Goal: Task Accomplishment & Management: Use online tool/utility

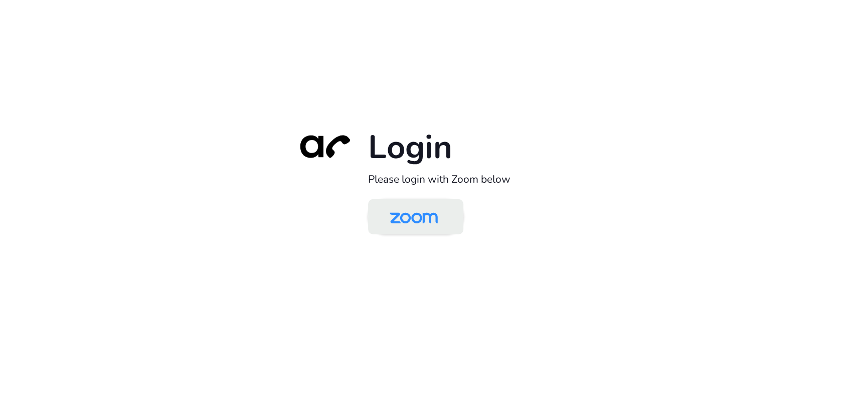
click at [401, 223] on img at bounding box center [413, 217] width 69 height 33
click at [433, 207] on img at bounding box center [413, 217] width 69 height 33
click at [393, 213] on img at bounding box center [413, 217] width 69 height 33
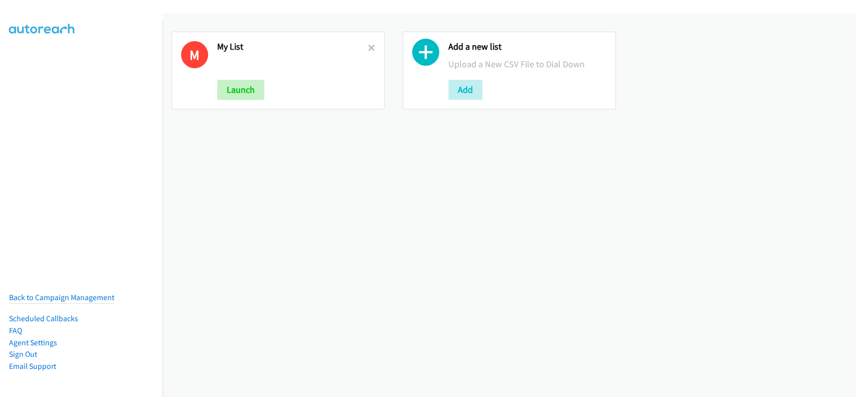
click at [368, 40] on div "M My List Launch" at bounding box center [278, 71] width 213 height 78
click at [368, 54] on div at bounding box center [371, 70] width 7 height 59
click at [368, 49] on icon at bounding box center [371, 48] width 7 height 7
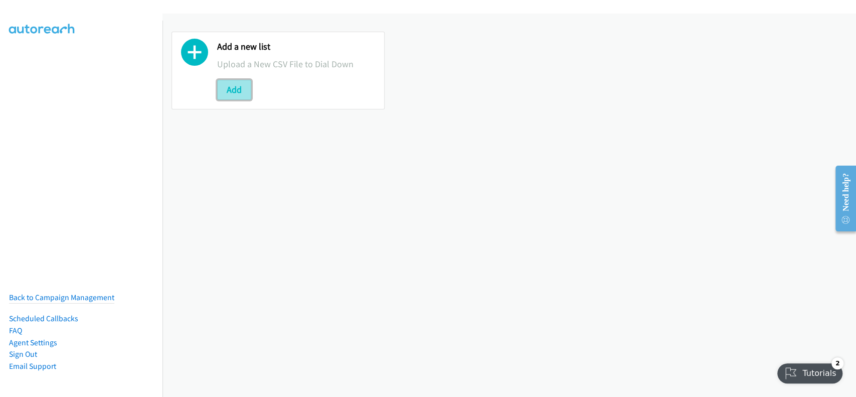
click at [237, 90] on button "Add" at bounding box center [234, 90] width 34 height 20
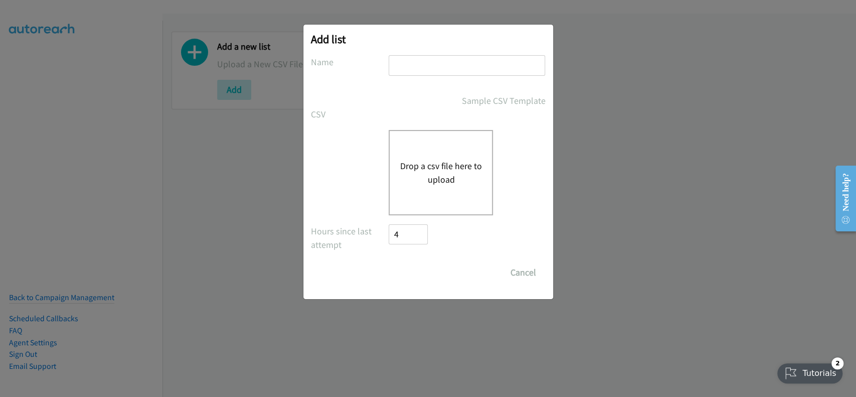
drag, startPoint x: 462, startPoint y: 62, endPoint x: 463, endPoint y: 72, distance: 10.0
click at [463, 62] on input "text" at bounding box center [467, 65] width 156 height 21
type input "My list"
click at [442, 148] on div "Drop a csv file here to upload" at bounding box center [441, 172] width 104 height 85
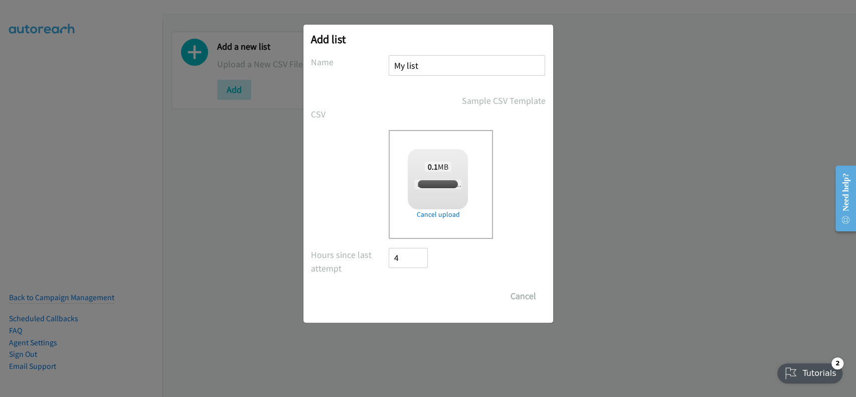
checkbox input "true"
click at [418, 297] on input "Save List" at bounding box center [415, 296] width 53 height 20
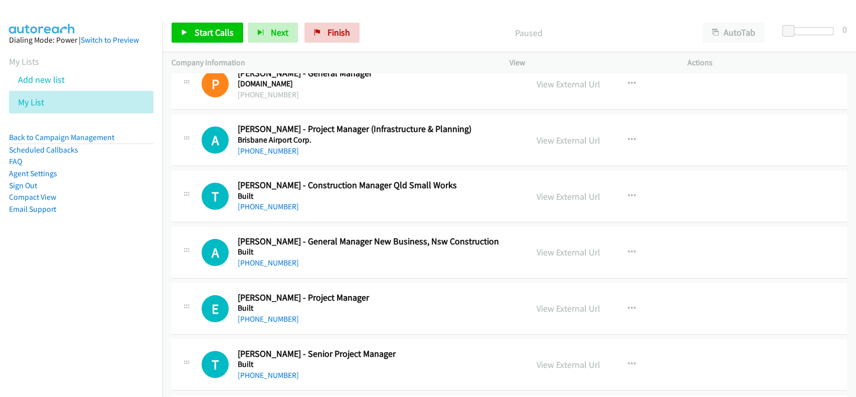
scroll to position [67, 0]
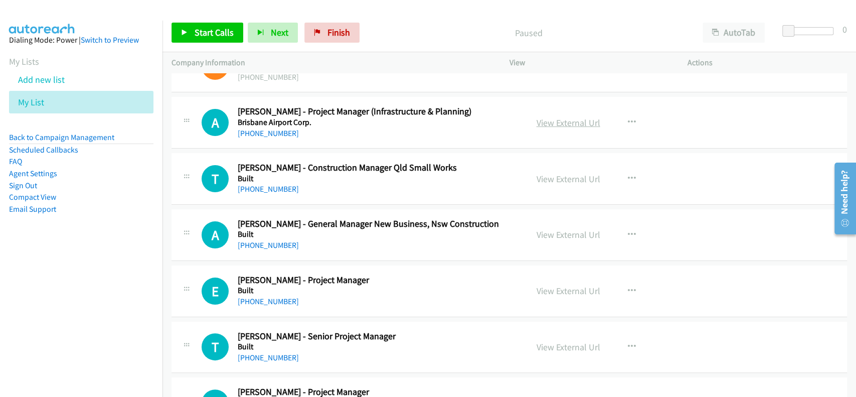
click at [570, 123] on link "View External Url" at bounding box center [569, 123] width 64 height 12
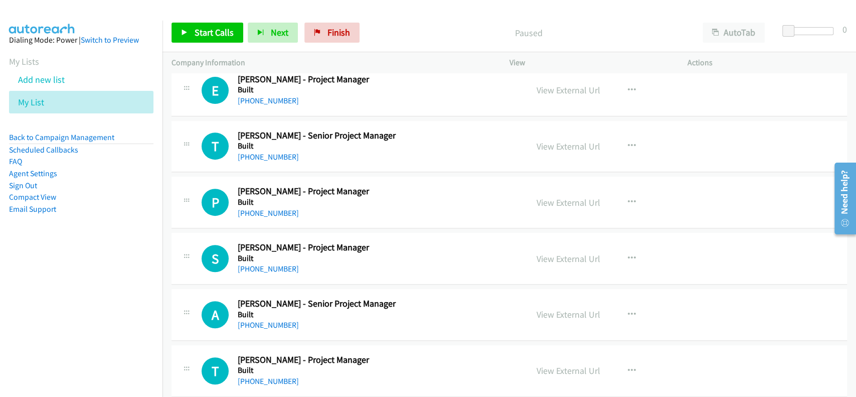
scroll to position [468, 0]
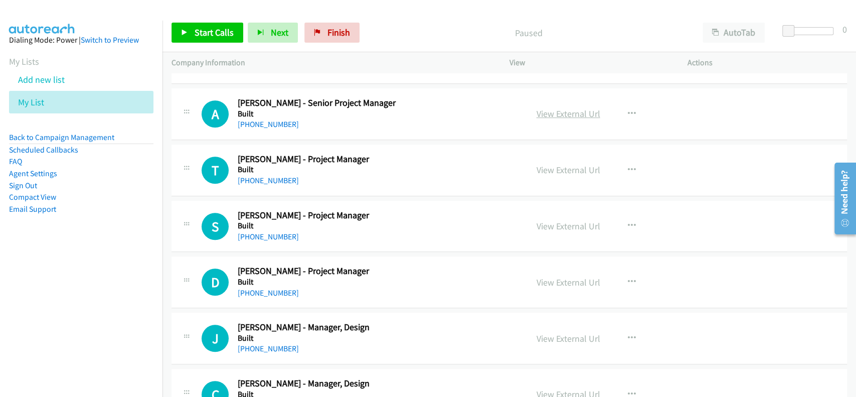
click at [578, 115] on link "View External Url" at bounding box center [569, 114] width 64 height 12
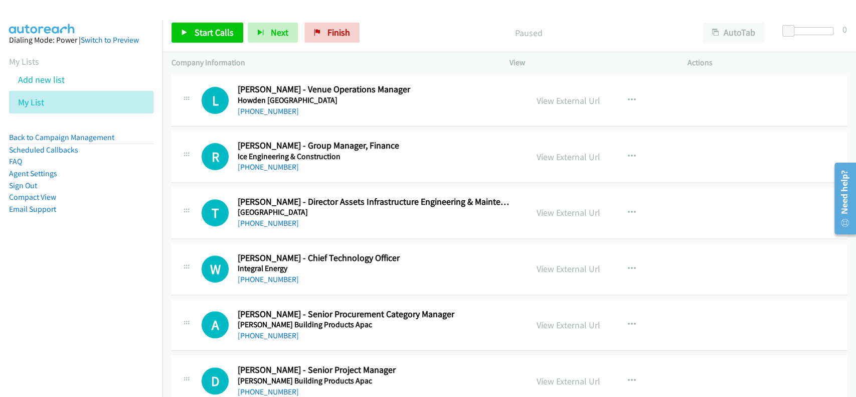
scroll to position [2809, 0]
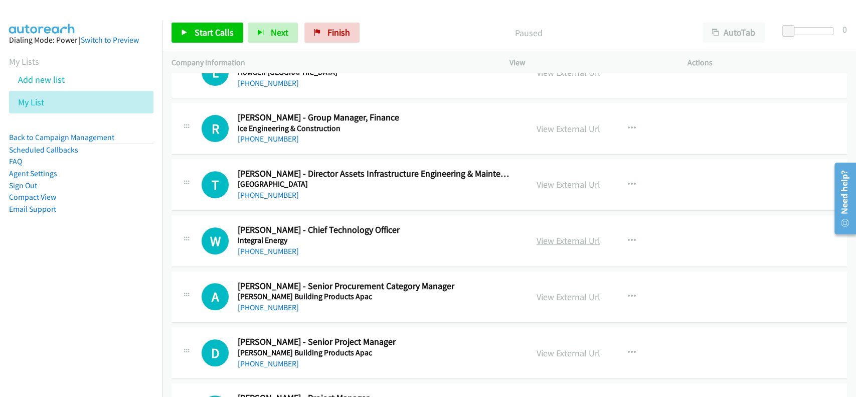
click at [566, 240] on link "View External Url" at bounding box center [569, 241] width 64 height 12
click at [255, 246] on link "+61 417 770 953" at bounding box center [268, 251] width 61 height 10
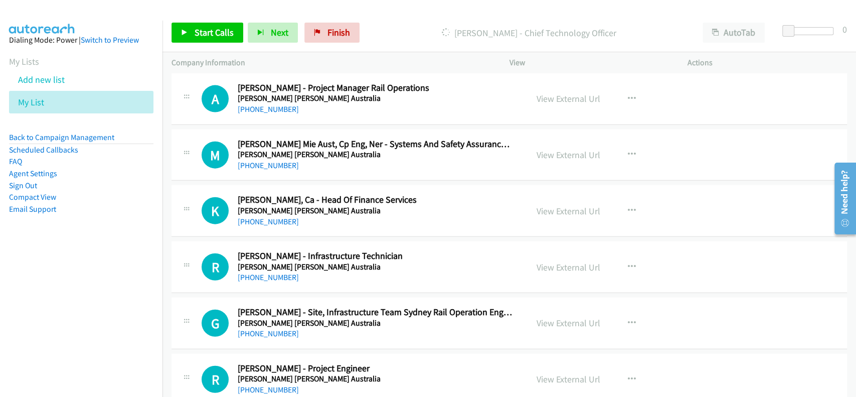
scroll to position [4146, 0]
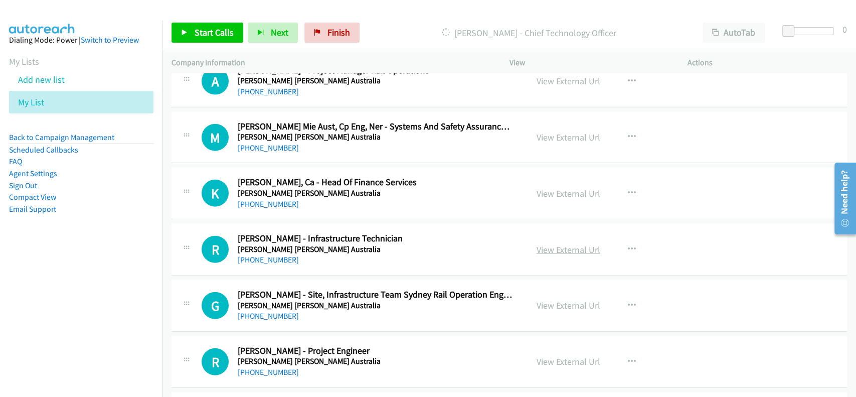
click at [573, 244] on link "View External Url" at bounding box center [569, 250] width 64 height 12
click at [269, 256] on link "+61 452 552 713" at bounding box center [268, 260] width 61 height 10
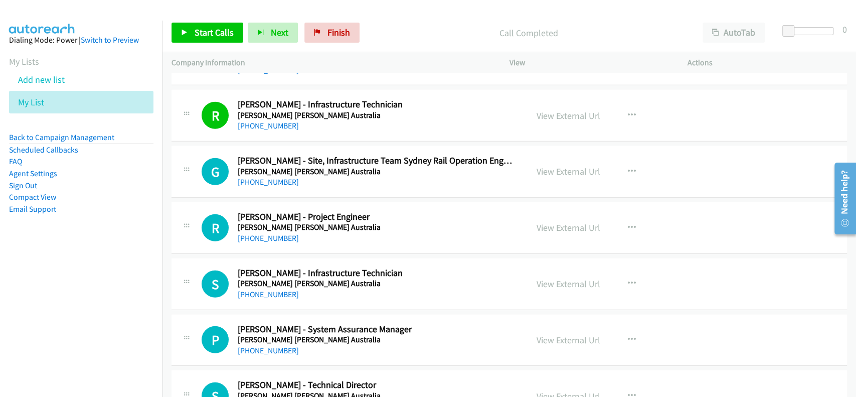
scroll to position [4347, 0]
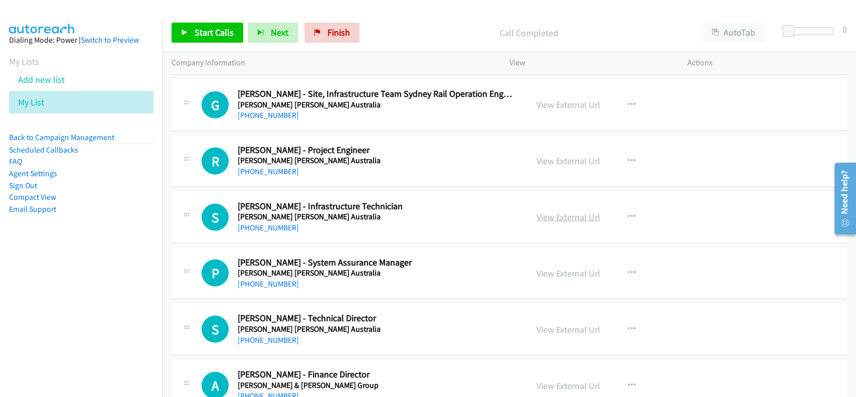
click at [554, 212] on link "View External Url" at bounding box center [569, 217] width 64 height 12
click at [269, 223] on link "+61 3 8390 8999" at bounding box center [268, 228] width 61 height 10
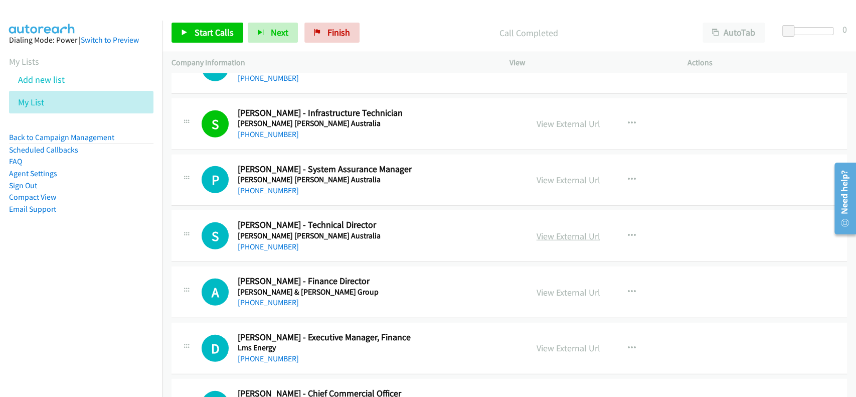
scroll to position [4481, 0]
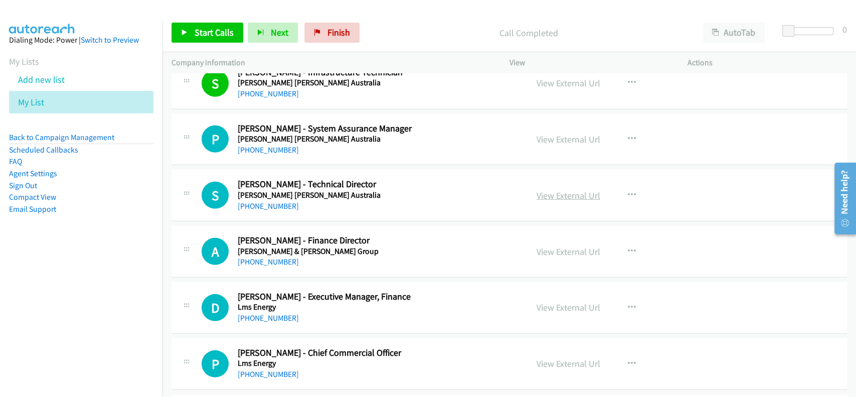
click at [567, 190] on link "View External Url" at bounding box center [569, 196] width 64 height 12
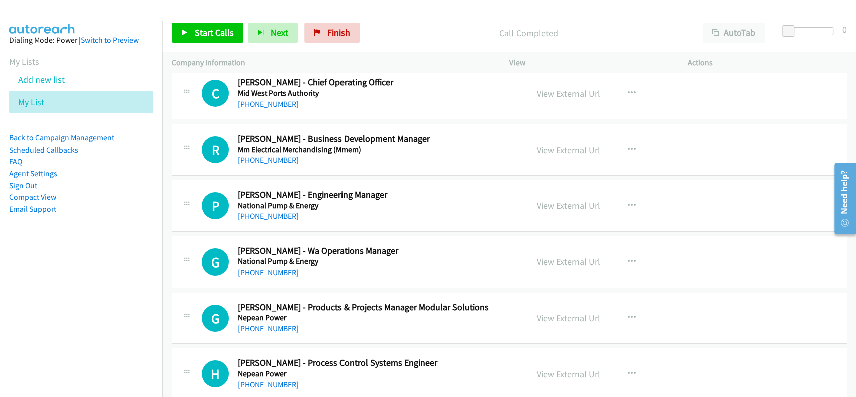
scroll to position [4882, 0]
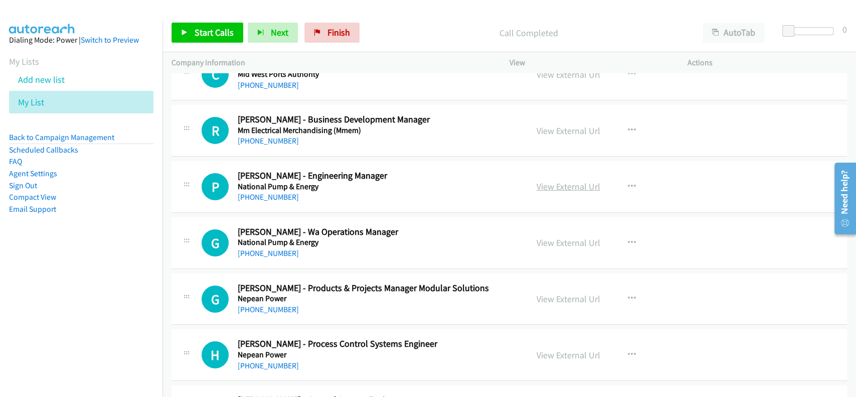
click at [552, 181] on link "View External Url" at bounding box center [569, 187] width 64 height 12
click at [254, 192] on link "+61 488 072 601" at bounding box center [268, 197] width 61 height 10
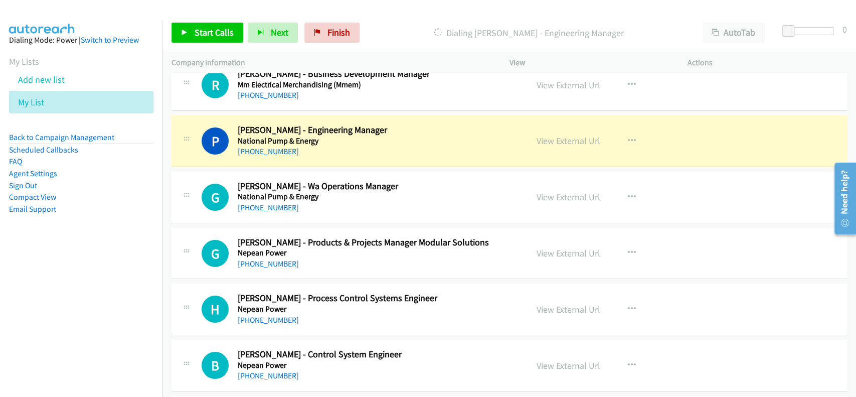
scroll to position [4949, 0]
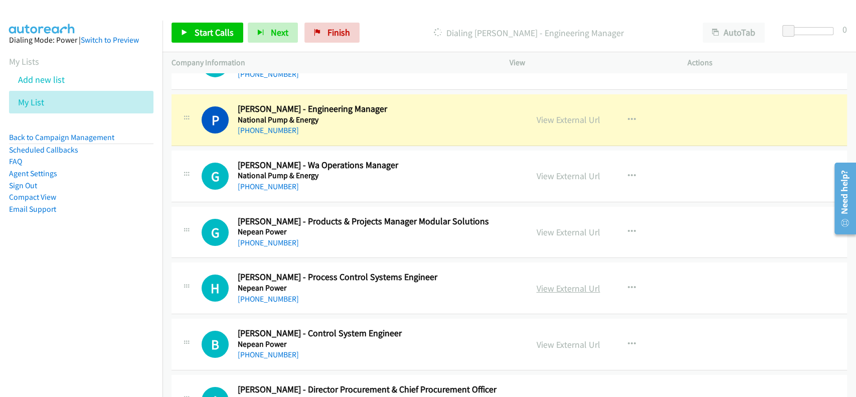
click at [566, 285] on link "View External Url" at bounding box center [569, 288] width 64 height 12
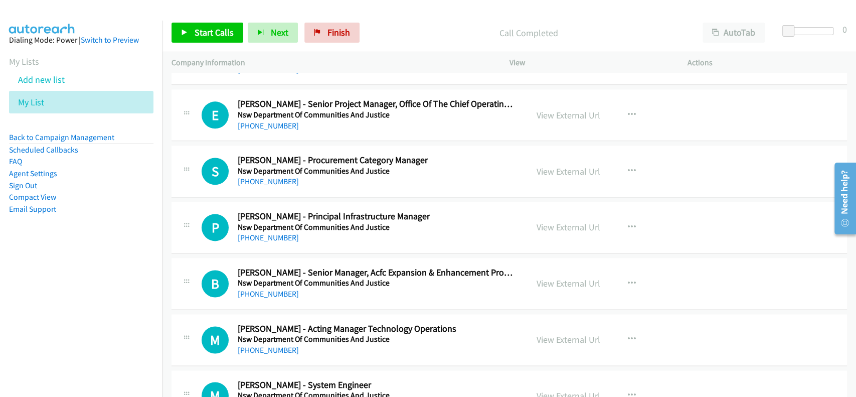
scroll to position [6086, 0]
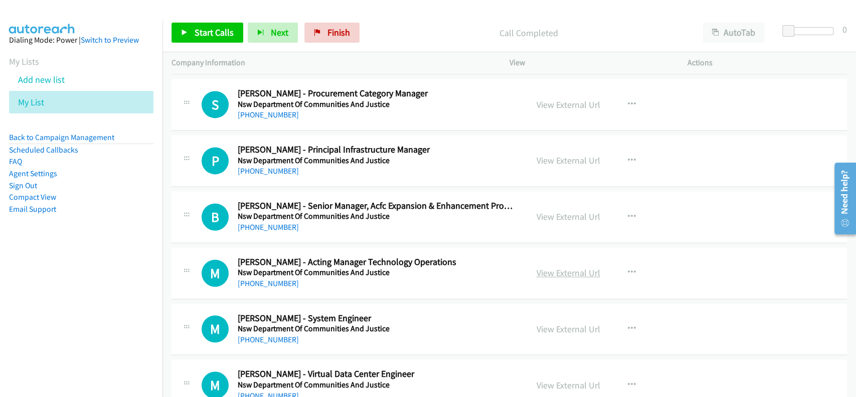
click at [566, 267] on link "View External Url" at bounding box center [569, 273] width 64 height 12
click at [257, 278] on link "+61 439 345 094" at bounding box center [268, 283] width 61 height 10
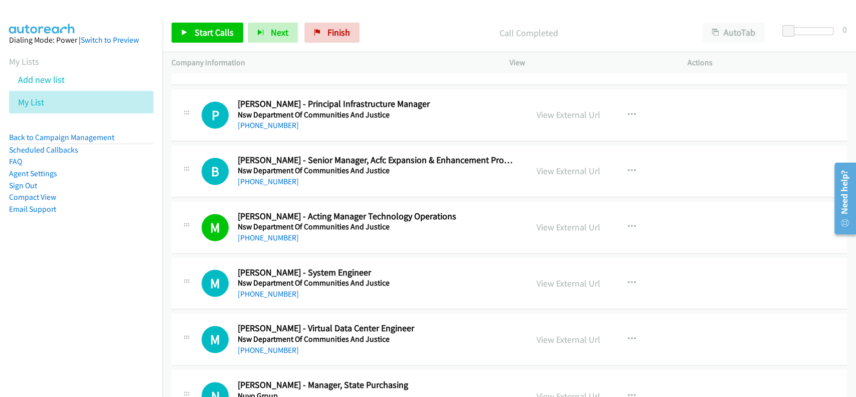
scroll to position [6152, 0]
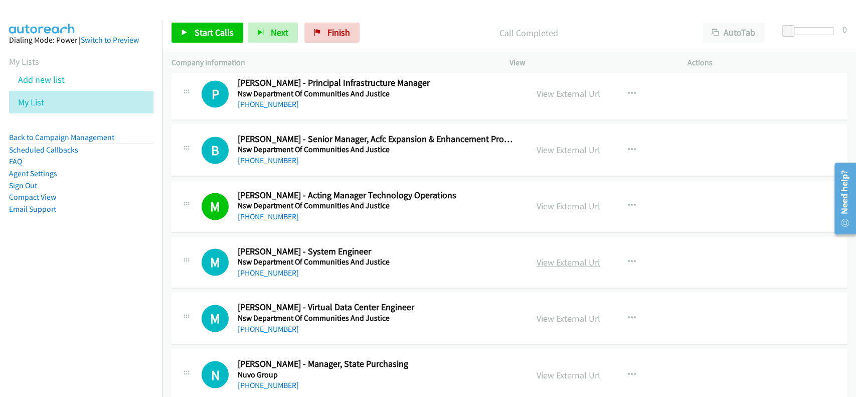
click at [563, 256] on link "View External Url" at bounding box center [569, 262] width 64 height 12
click at [260, 268] on link "+61 484 945 078" at bounding box center [268, 273] width 61 height 10
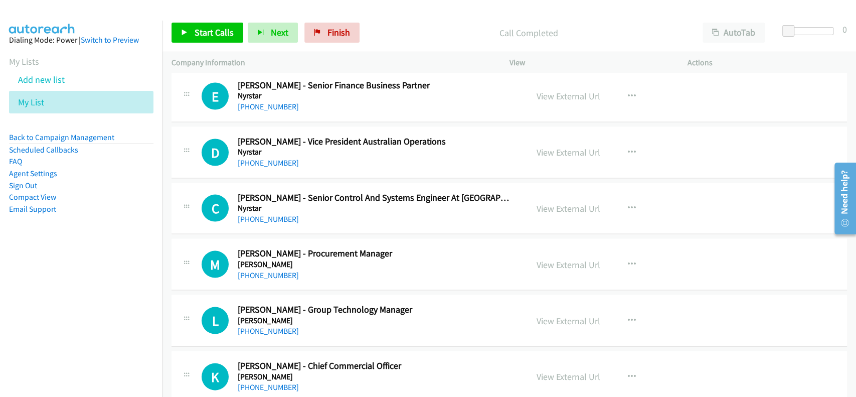
scroll to position [6554, 0]
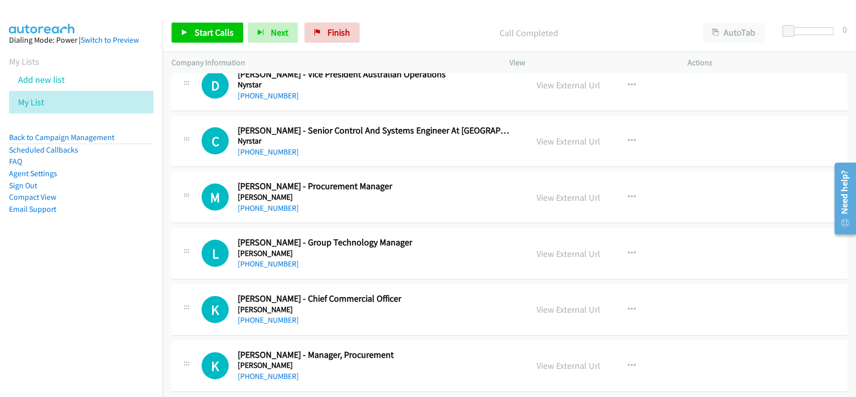
click at [563, 256] on div "View External Url View External Url Schedule/Manage Callback Start Calls Here R…" at bounding box center [621, 253] width 187 height 33
click at [559, 249] on link "View External Url" at bounding box center [569, 254] width 64 height 12
click at [557, 308] on div "View External Url" at bounding box center [569, 309] width 64 height 14
click at [557, 303] on link "View External Url" at bounding box center [569, 309] width 64 height 12
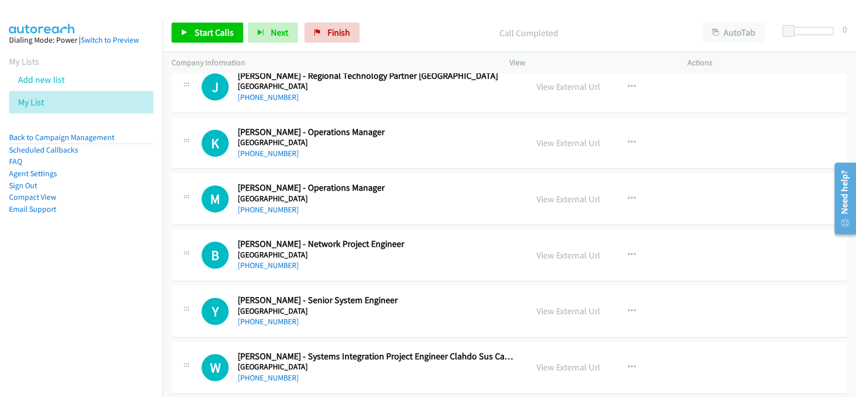
scroll to position [8694, 0]
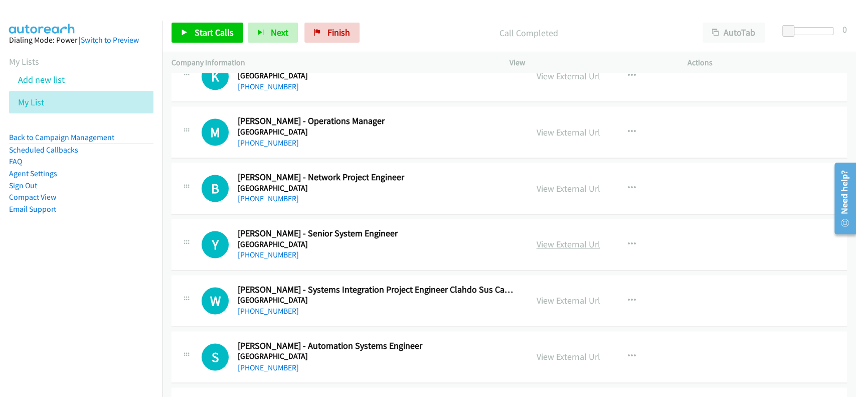
click at [570, 238] on link "View External Url" at bounding box center [569, 244] width 64 height 12
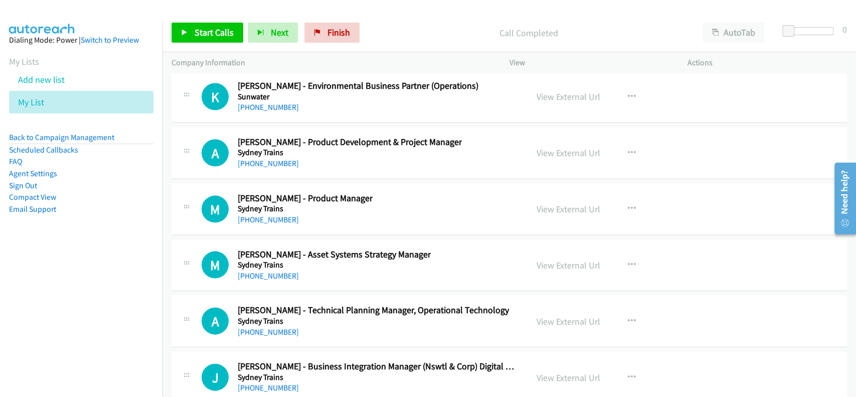
scroll to position [15503, 0]
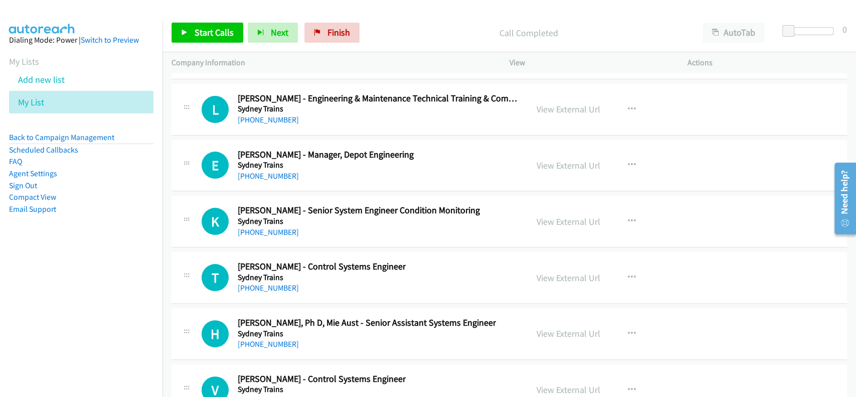
click at [855, 253] on div "+1 415-964-1034 Call failed - Please reload the list and try again This list wa…" at bounding box center [510, 235] width 694 height 324
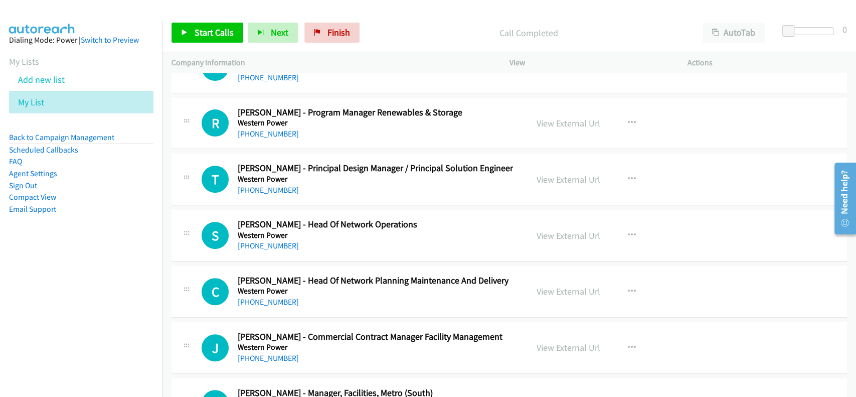
scroll to position [23319, 0]
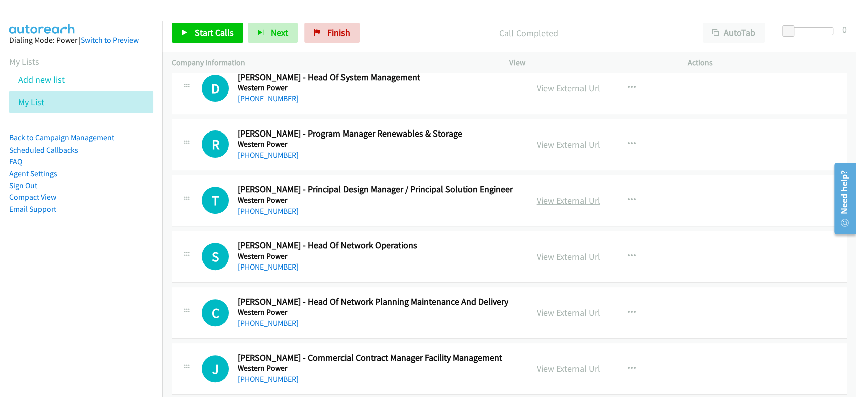
click at [564, 195] on link "View External Url" at bounding box center [569, 201] width 64 height 12
click at [255, 193] on div "T Callback Scheduled Teck Ting - Principal Design Manager / Principal Solution …" at bounding box center [510, 201] width 676 height 52
click at [257, 206] on link "+61 403 315 705" at bounding box center [268, 211] width 61 height 10
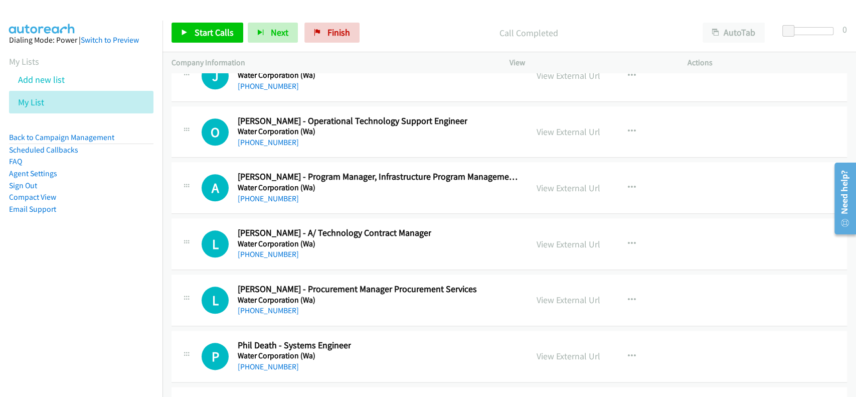
scroll to position [21179, 0]
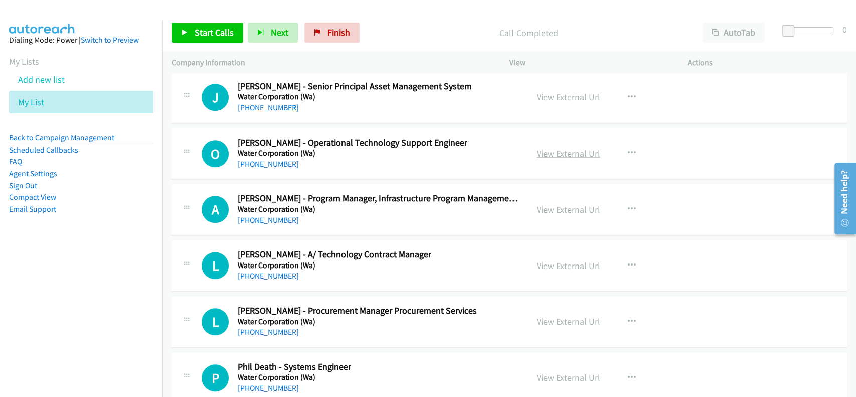
click at [554, 147] on link "View External Url" at bounding box center [569, 153] width 64 height 12
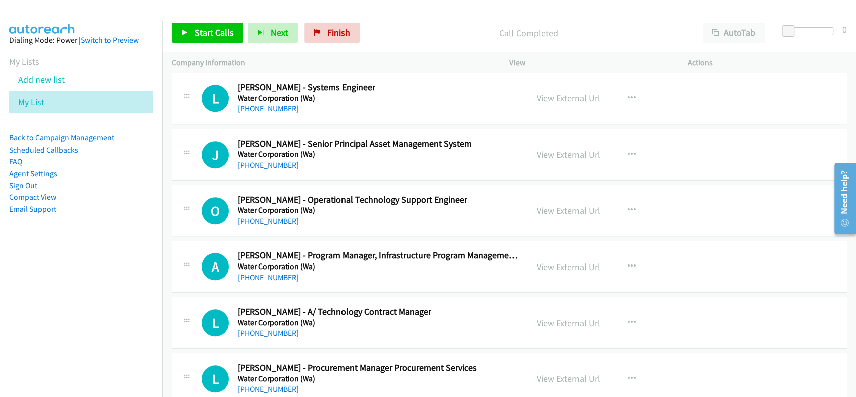
scroll to position [21112, 0]
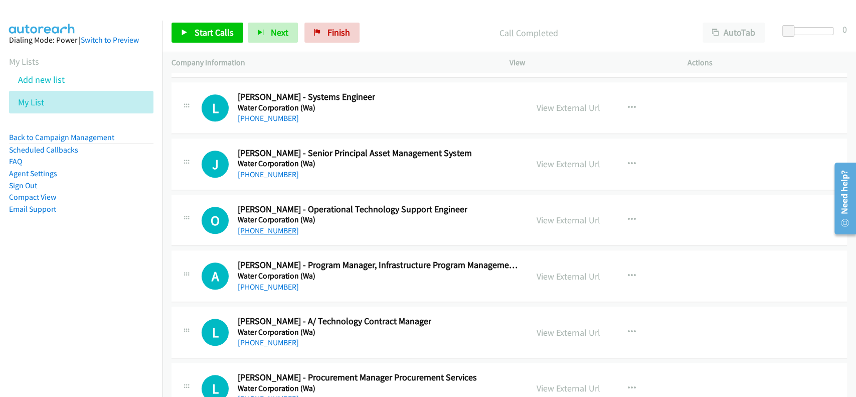
click at [264, 226] on link "+61 451 081 268" at bounding box center [268, 231] width 61 height 10
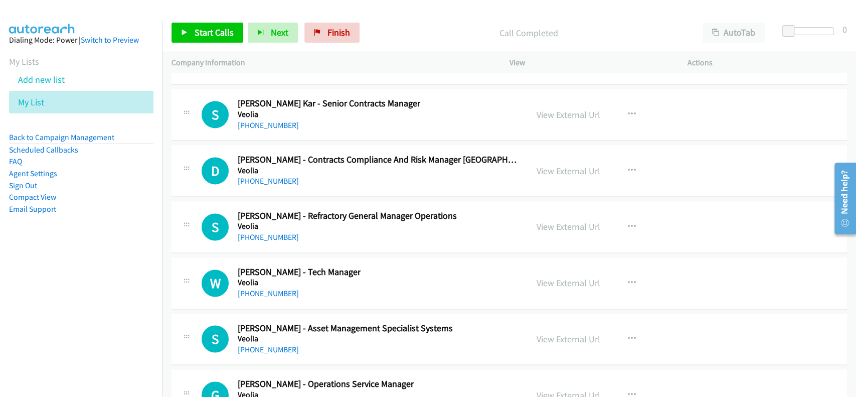
scroll to position [18906, 0]
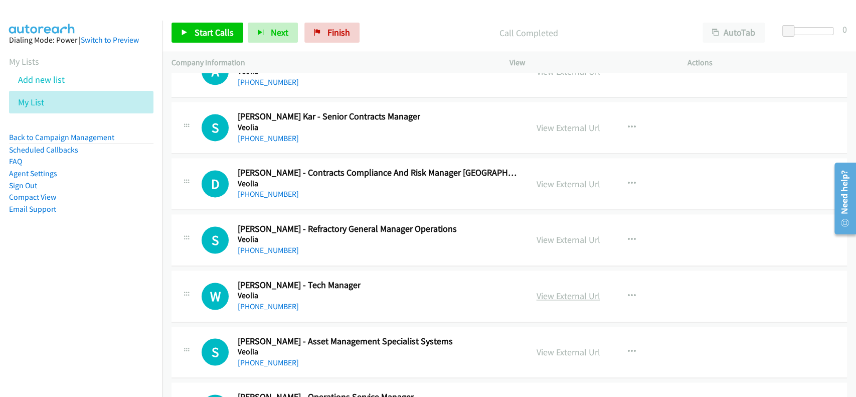
click at [569, 290] on link "View External Url" at bounding box center [569, 296] width 64 height 12
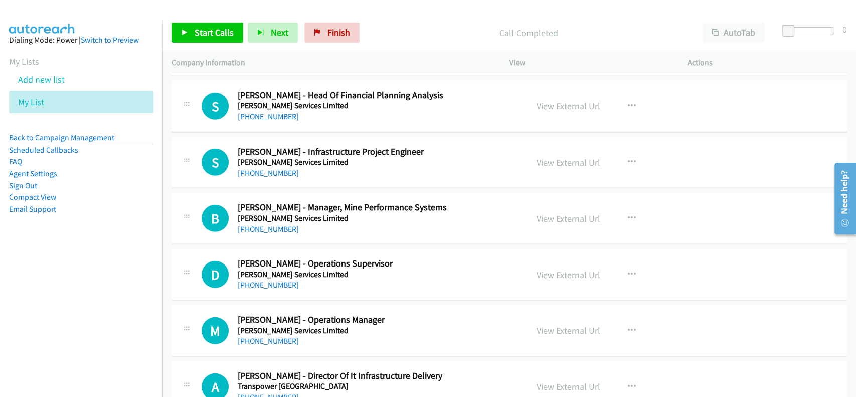
scroll to position [17234, 0]
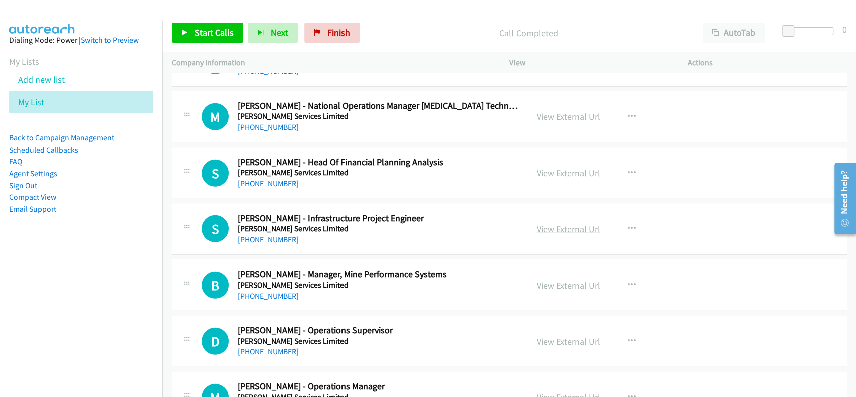
click at [560, 223] on link "View External Url" at bounding box center [569, 229] width 64 height 12
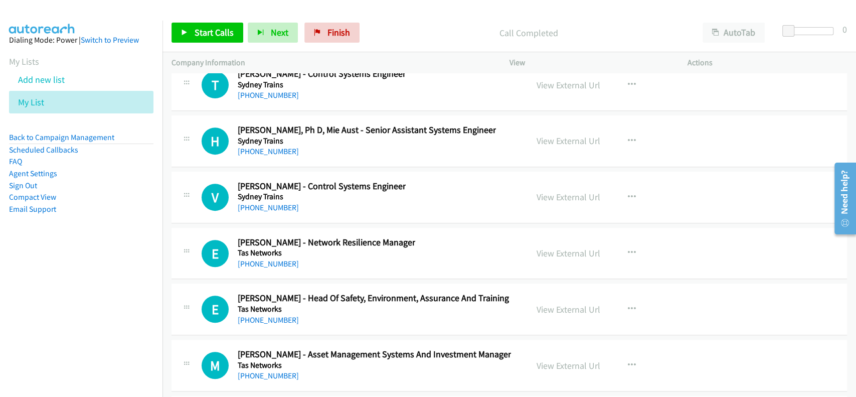
scroll to position [15629, 0]
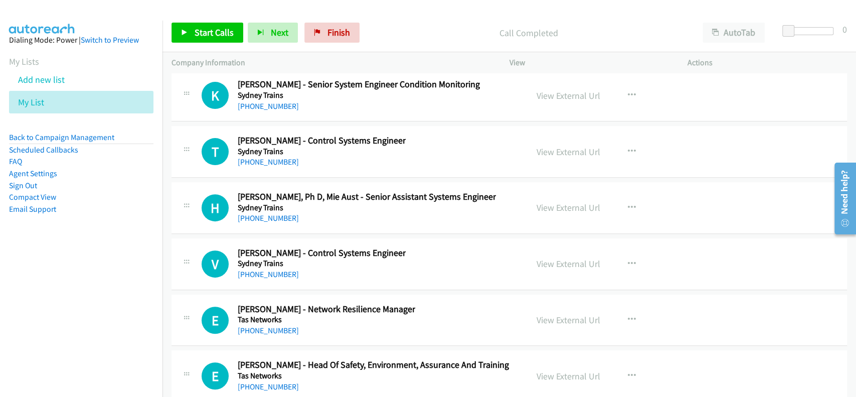
click at [570, 143] on div "View External Url View External Url Schedule/Manage Callback Start Calls Here R…" at bounding box center [621, 151] width 187 height 33
click at [570, 146] on link "View External Url" at bounding box center [569, 152] width 64 height 12
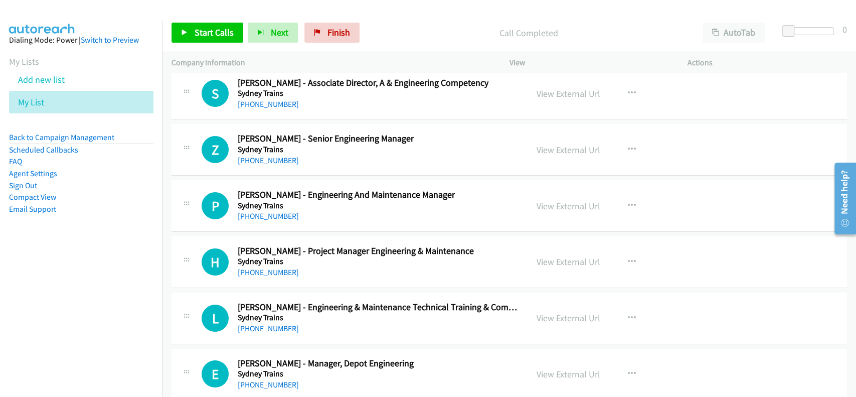
scroll to position [15227, 0]
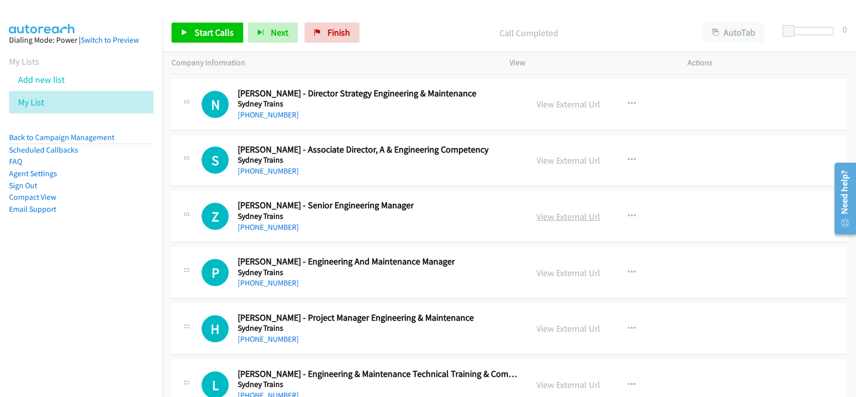
click at [555, 211] on link "View External Url" at bounding box center [569, 217] width 64 height 12
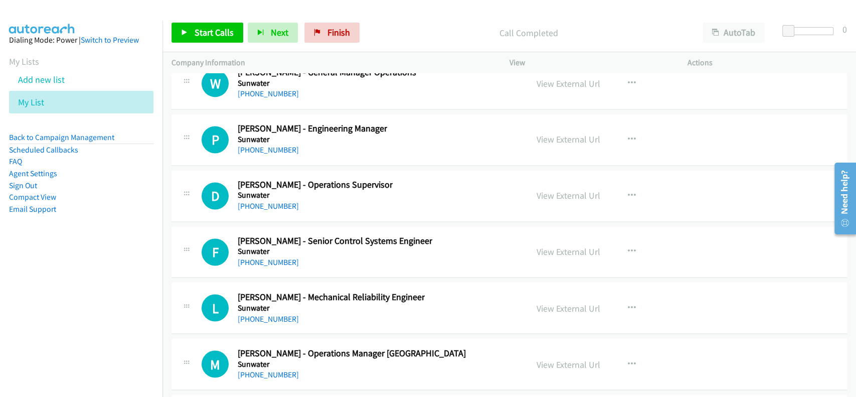
scroll to position [13890, 0]
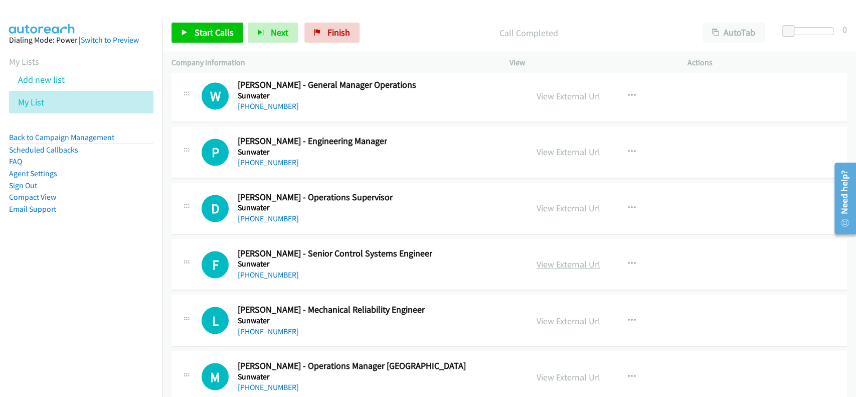
click at [554, 258] on link "View External Url" at bounding box center [569, 264] width 64 height 12
click at [255, 270] on link "+61 447 325 100" at bounding box center [268, 275] width 61 height 10
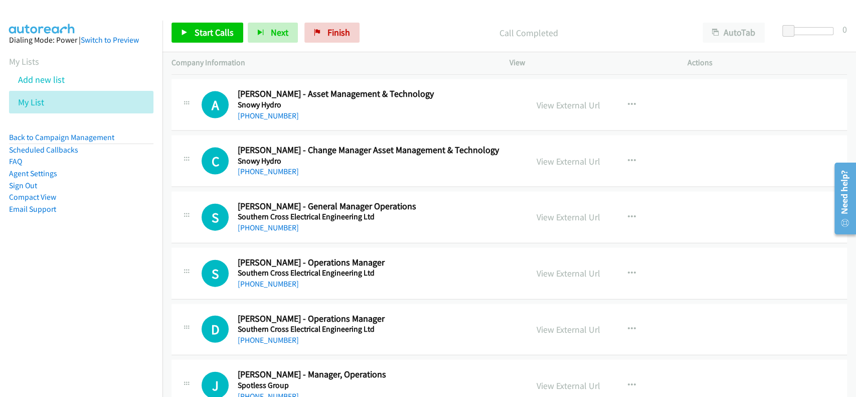
scroll to position [11683, 0]
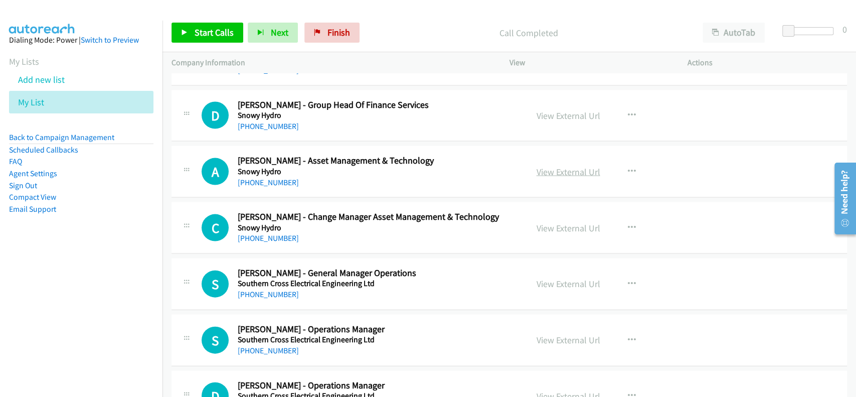
click at [558, 166] on link "View External Url" at bounding box center [569, 172] width 64 height 12
click at [255, 178] on link "+61 407 407 212" at bounding box center [268, 183] width 61 height 10
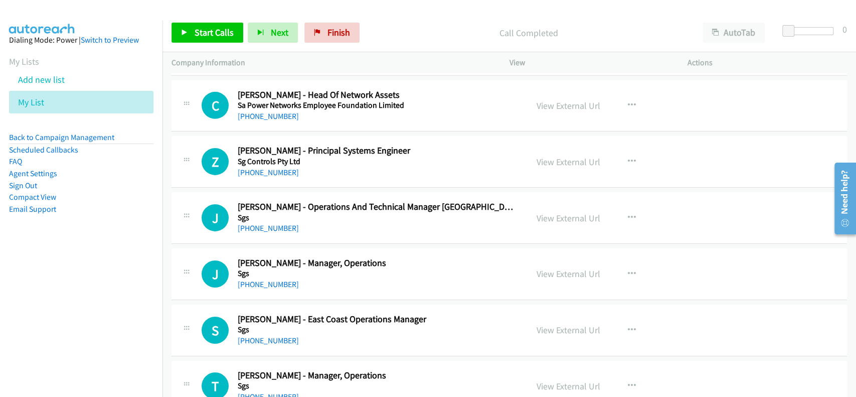
scroll to position [9877, 0]
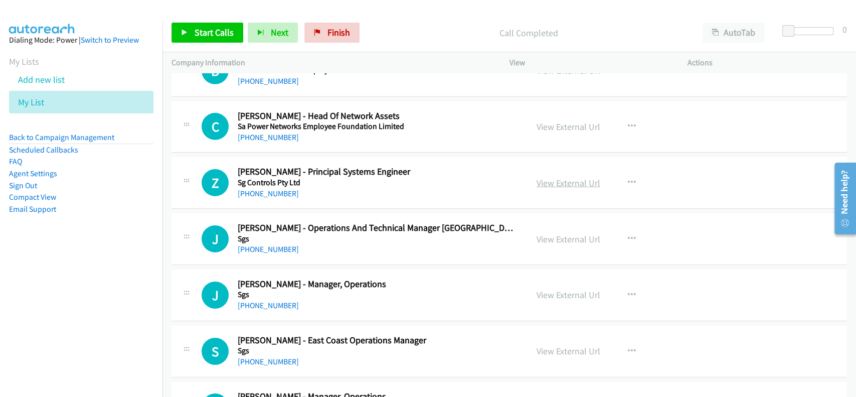
click at [570, 177] on link "View External Url" at bounding box center [569, 183] width 64 height 12
click at [256, 189] on link "+61 407 701 205" at bounding box center [268, 194] width 61 height 10
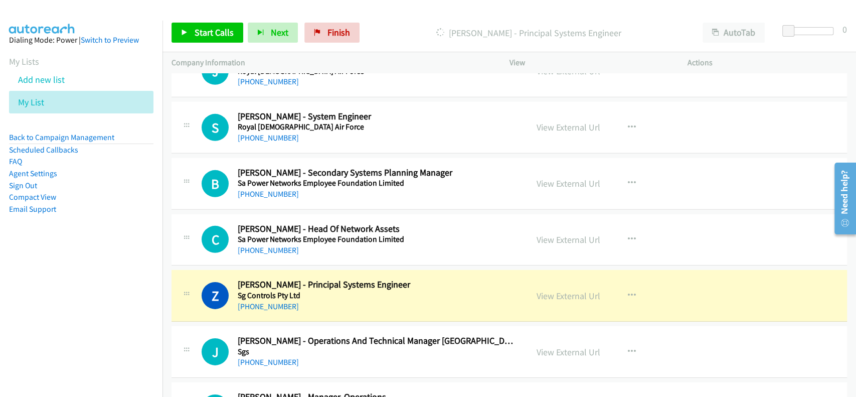
scroll to position [9743, 0]
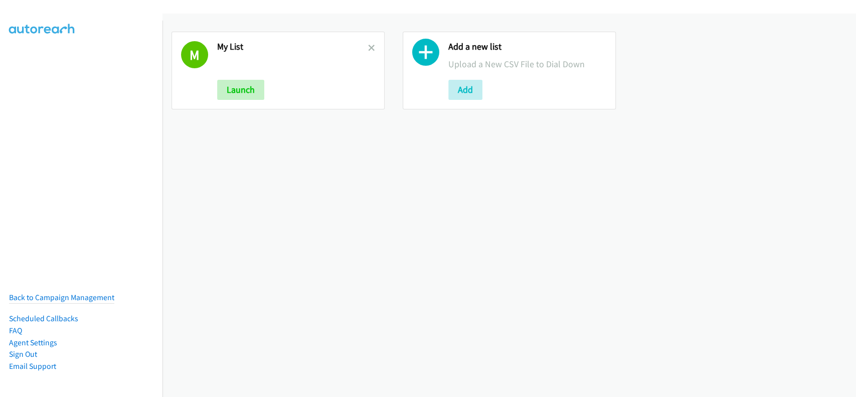
click at [364, 43] on h2 "My List" at bounding box center [292, 47] width 151 height 12
click at [448, 88] on button "Add" at bounding box center [465, 90] width 34 height 20
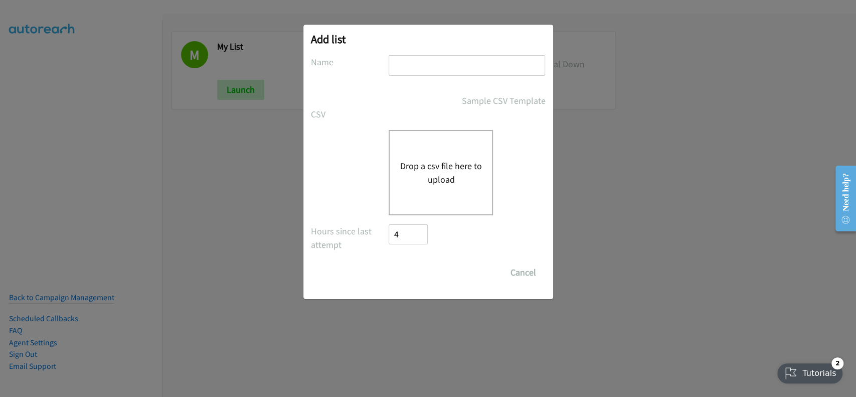
click at [441, 65] on input "text" at bounding box center [467, 65] width 156 height 21
type input "My list"
click at [446, 157] on div "Drop a csv file here to upload" at bounding box center [441, 172] width 104 height 85
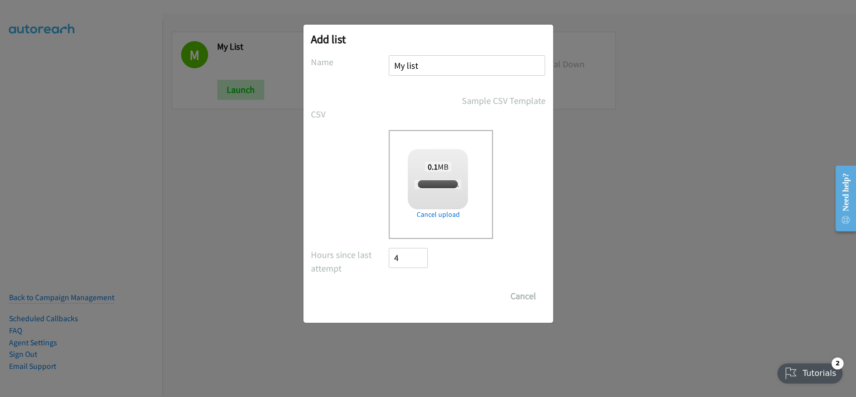
checkbox input "true"
click at [411, 303] on input "Save List" at bounding box center [415, 296] width 53 height 20
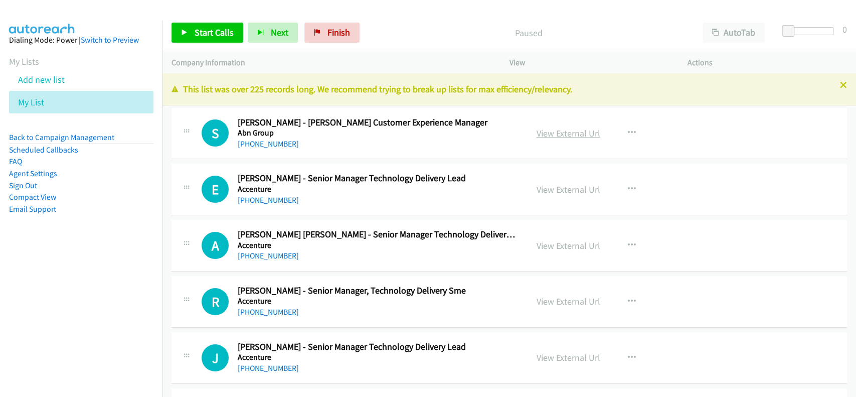
click at [570, 131] on link "View External Url" at bounding box center [569, 133] width 64 height 12
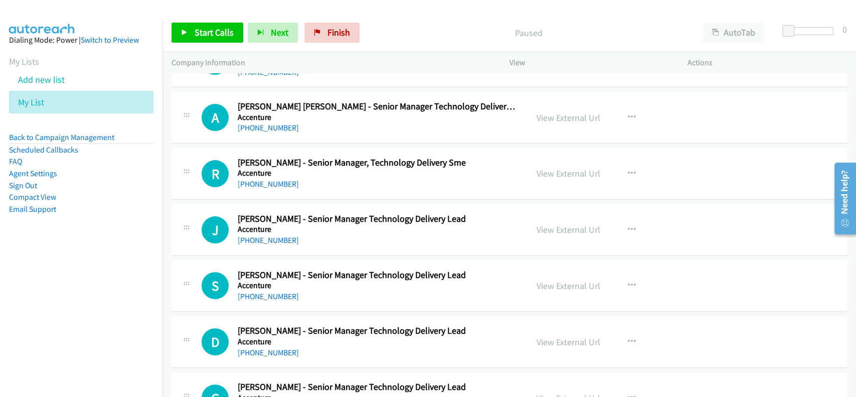
scroll to position [133, 0]
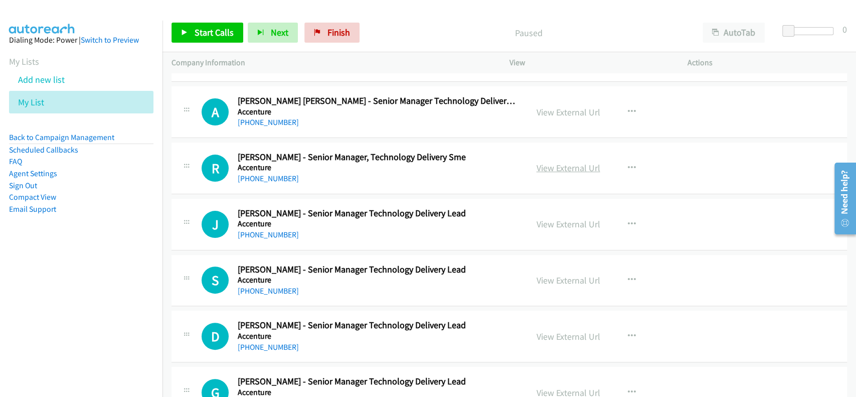
click at [546, 163] on link "View External Url" at bounding box center [569, 168] width 64 height 12
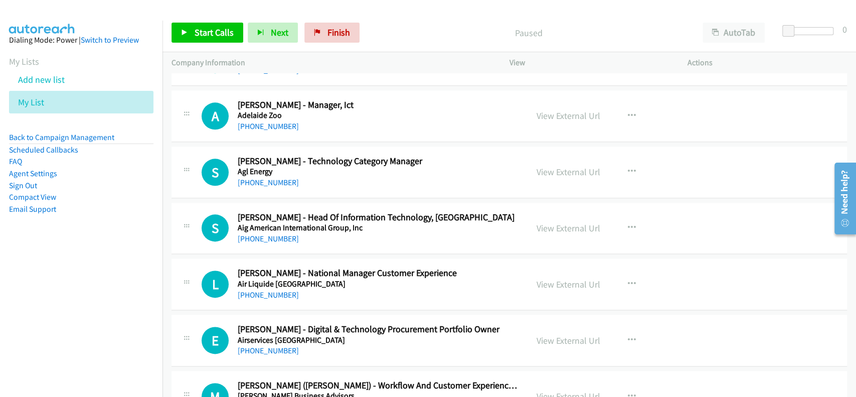
scroll to position [936, 0]
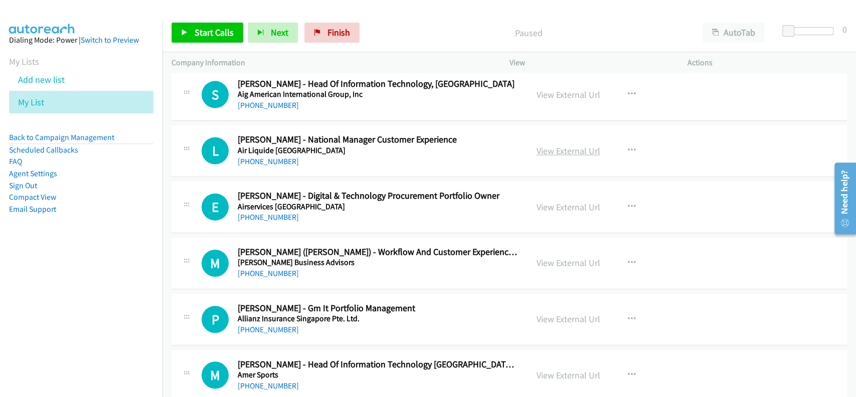
click at [560, 149] on link "View External Url" at bounding box center [569, 151] width 64 height 12
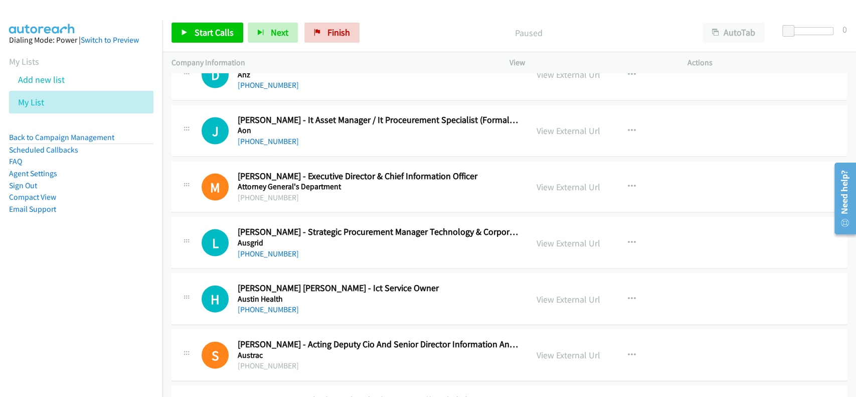
scroll to position [1471, 0]
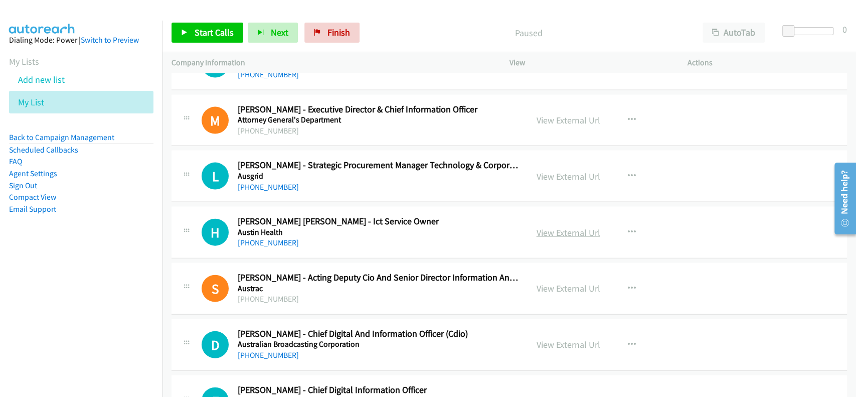
click at [553, 227] on link "View External Url" at bounding box center [569, 233] width 64 height 12
click at [264, 238] on link "[PHONE_NUMBER]" at bounding box center [268, 243] width 61 height 10
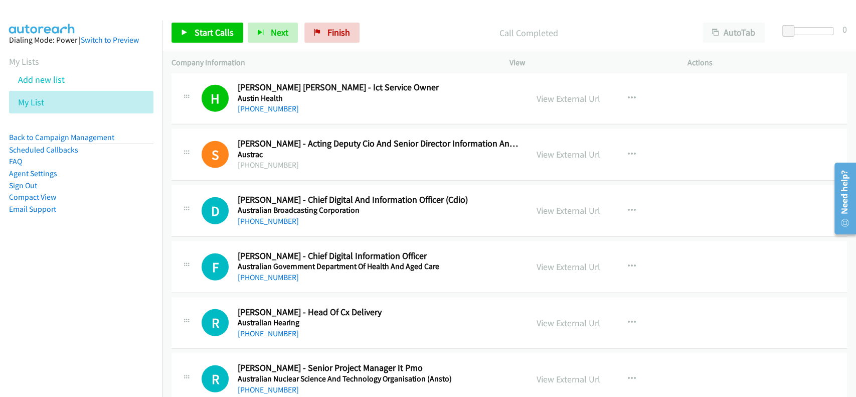
scroll to position [1672, 0]
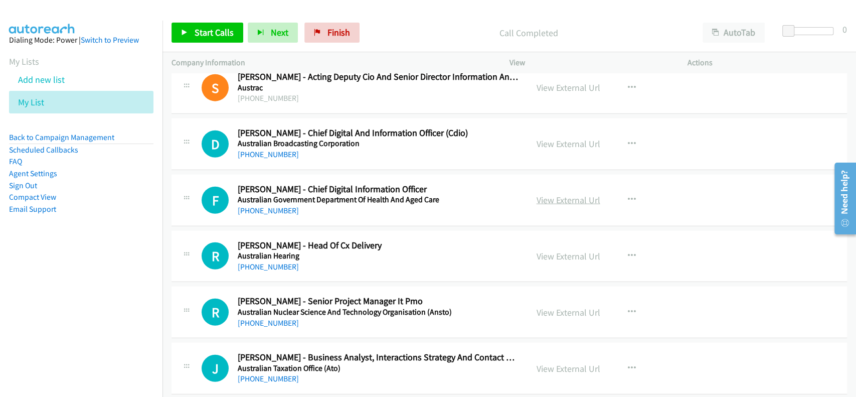
click at [563, 198] on link "View External Url" at bounding box center [569, 200] width 64 height 12
click at [262, 211] on link "[PHONE_NUMBER]" at bounding box center [268, 211] width 61 height 10
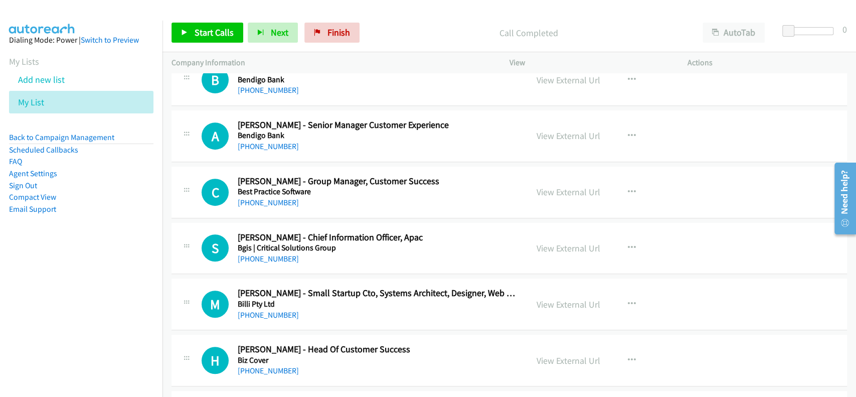
scroll to position [2876, 0]
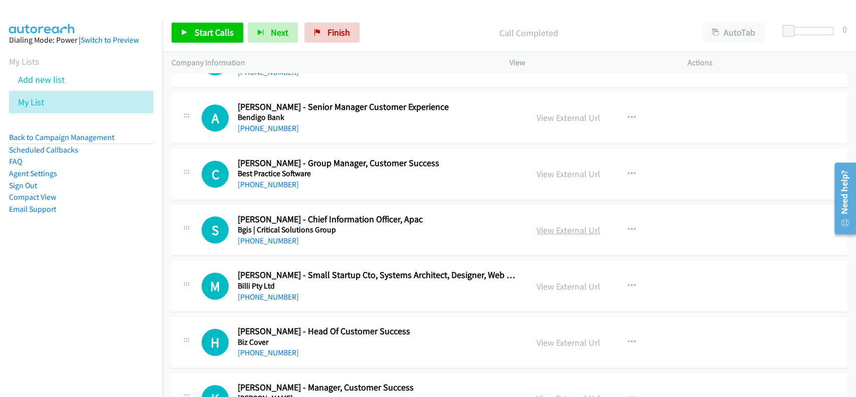
click at [562, 227] on link "View External Url" at bounding box center [569, 230] width 64 height 12
click at [270, 236] on link "[PHONE_NUMBER]" at bounding box center [268, 241] width 61 height 10
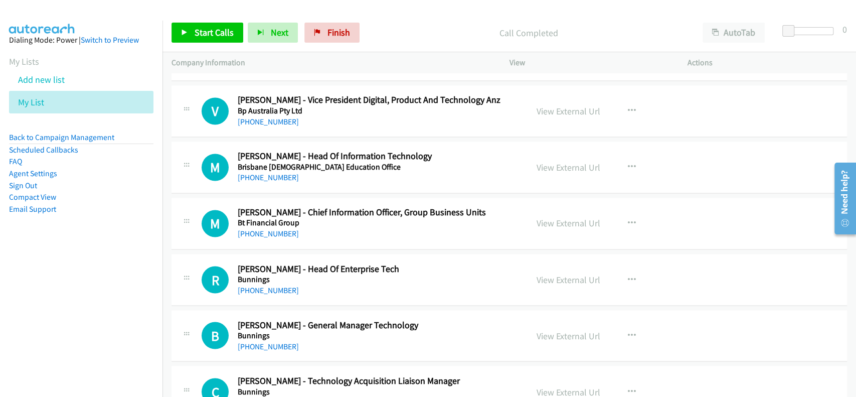
scroll to position [3678, 0]
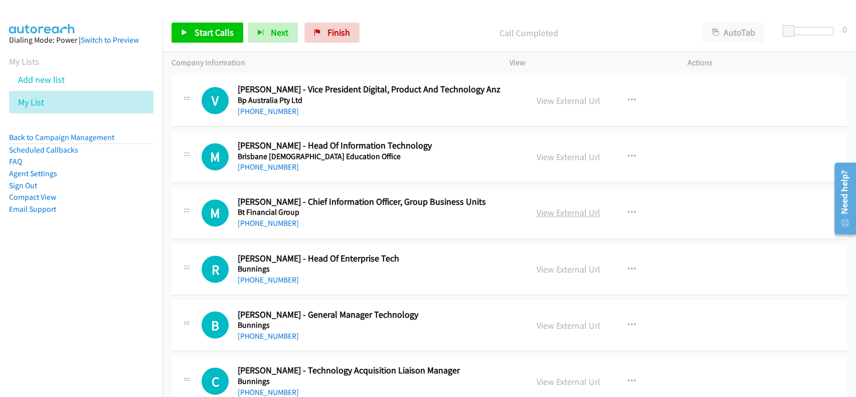
click at [552, 212] on link "View External Url" at bounding box center [569, 213] width 64 height 12
click at [260, 211] on h5 "Bt Financial Group" at bounding box center [378, 212] width 281 height 10
click at [261, 218] on link "[PHONE_NUMBER]" at bounding box center [268, 223] width 61 height 10
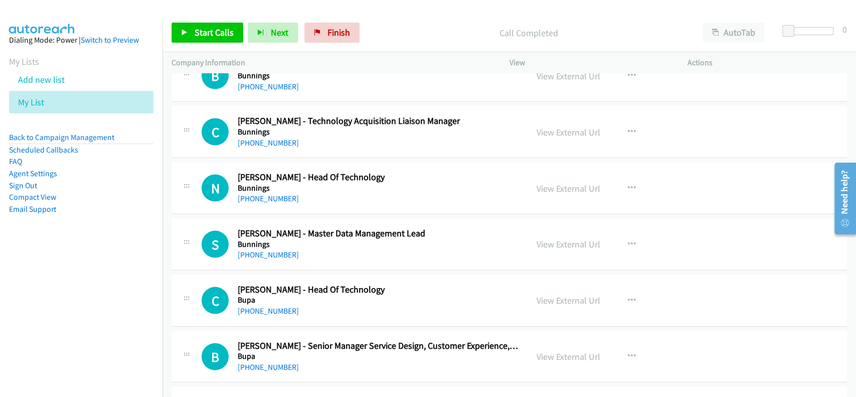
scroll to position [3945, 0]
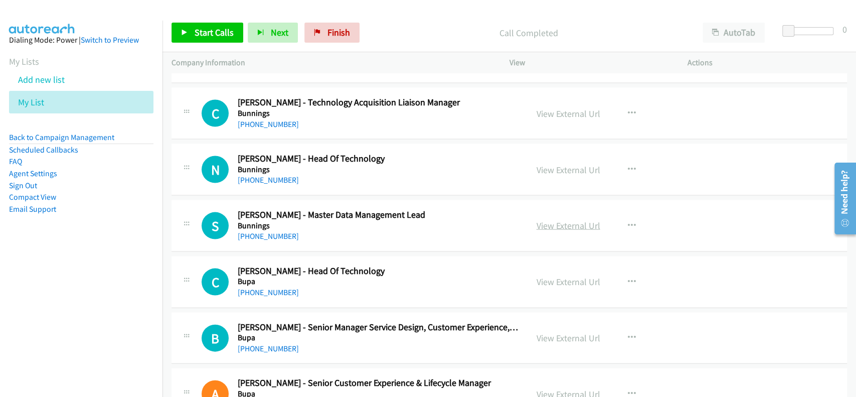
click at [559, 220] on link "View External Url" at bounding box center [569, 226] width 64 height 12
click at [262, 230] on div "[PHONE_NUMBER]" at bounding box center [378, 236] width 281 height 12
click at [261, 231] on link "[PHONE_NUMBER]" at bounding box center [268, 236] width 61 height 10
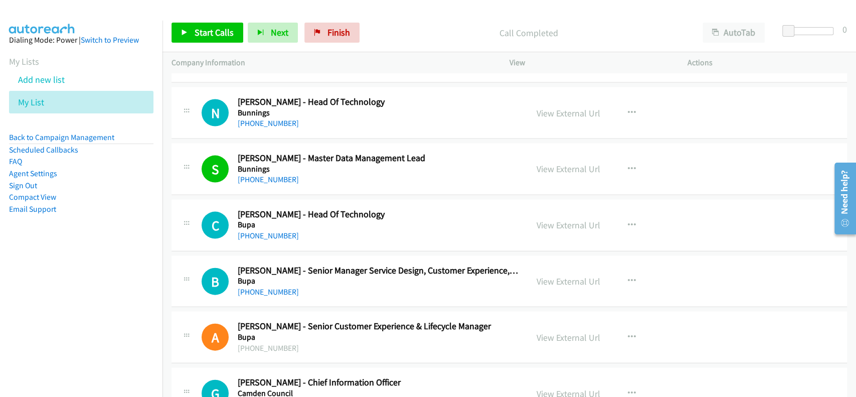
scroll to position [4013, 0]
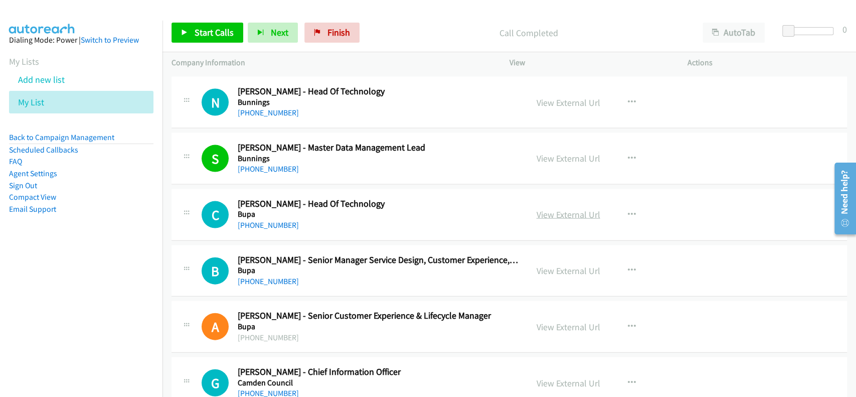
click at [541, 211] on link "View External Url" at bounding box center [569, 215] width 64 height 12
click at [277, 221] on link "[PHONE_NUMBER]" at bounding box center [268, 225] width 61 height 10
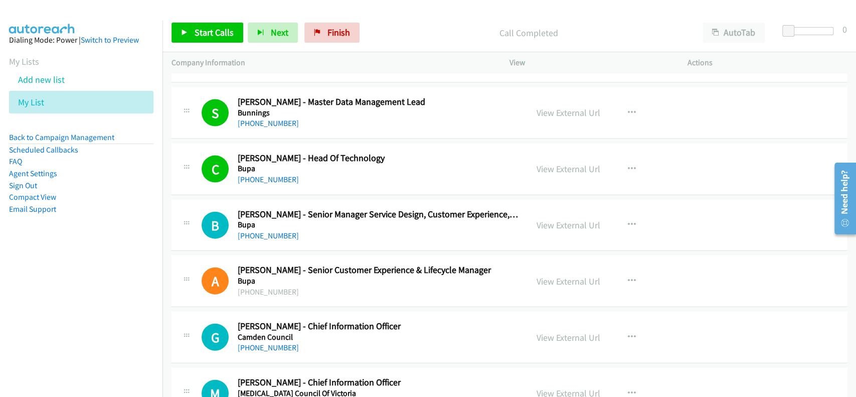
scroll to position [4079, 0]
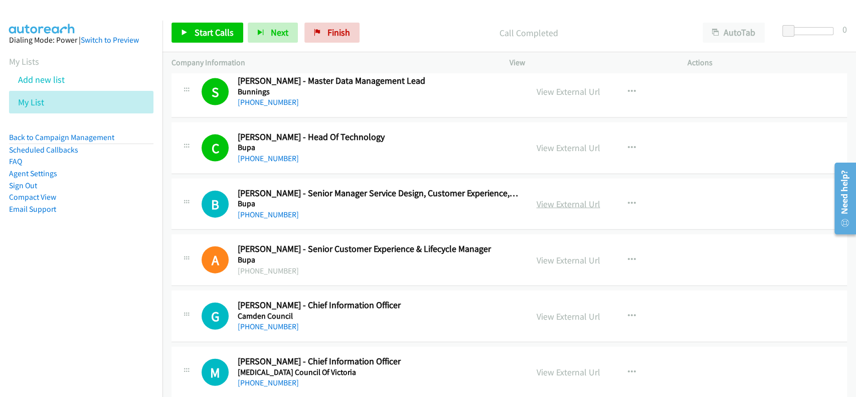
click at [555, 198] on link "View External Url" at bounding box center [569, 204] width 64 height 12
click at [270, 210] on link "[PHONE_NUMBER]" at bounding box center [268, 215] width 61 height 10
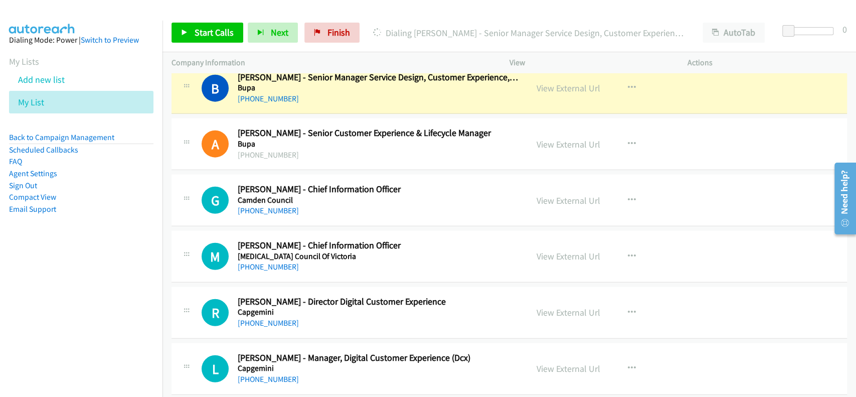
scroll to position [4213, 0]
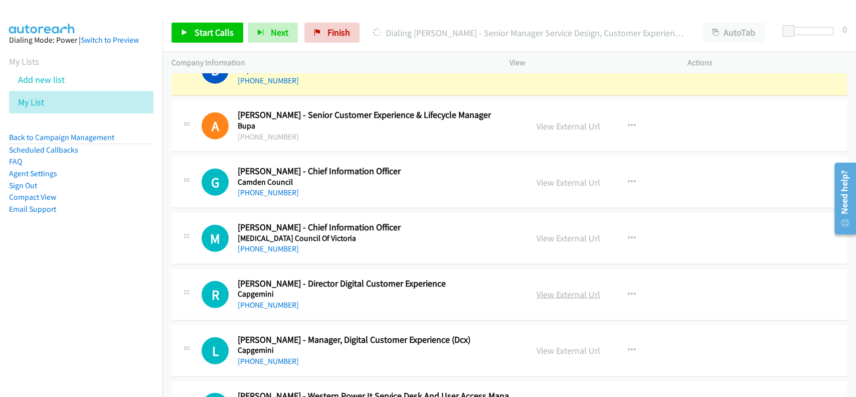
click at [560, 295] on link "View External Url" at bounding box center [569, 294] width 64 height 12
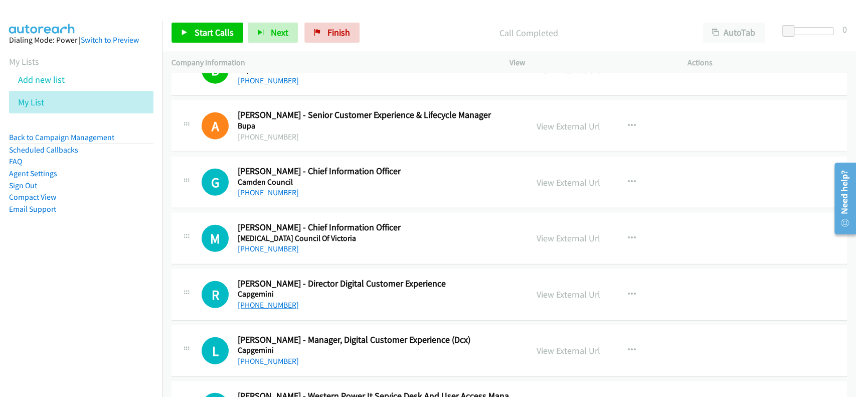
click at [266, 300] on link "[PHONE_NUMBER]" at bounding box center [268, 305] width 61 height 10
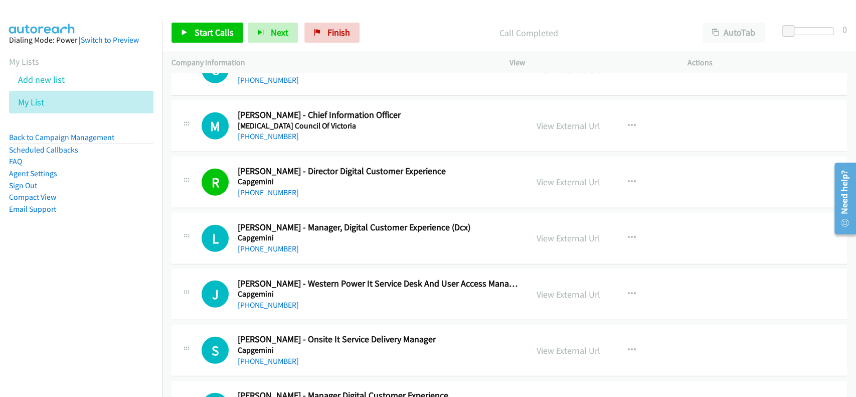
scroll to position [4347, 0]
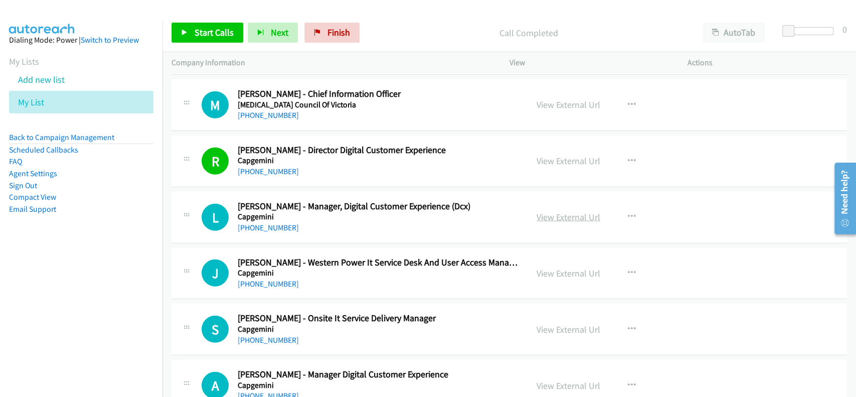
click at [547, 211] on link "View External Url" at bounding box center [569, 217] width 64 height 12
click at [267, 224] on link "[PHONE_NUMBER]" at bounding box center [268, 228] width 61 height 10
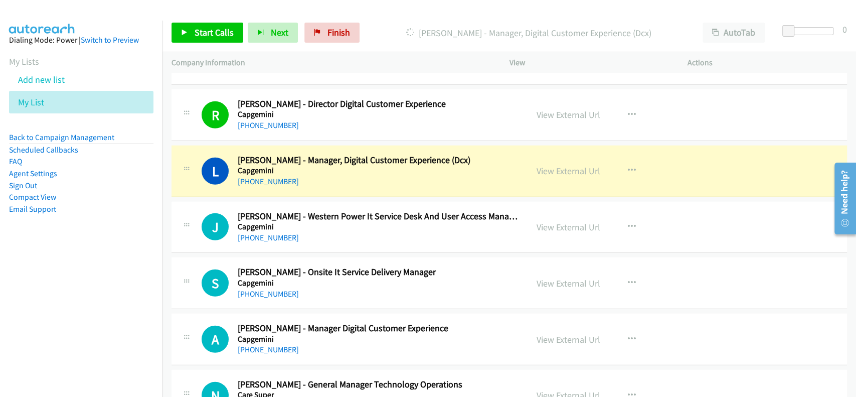
scroll to position [4414, 0]
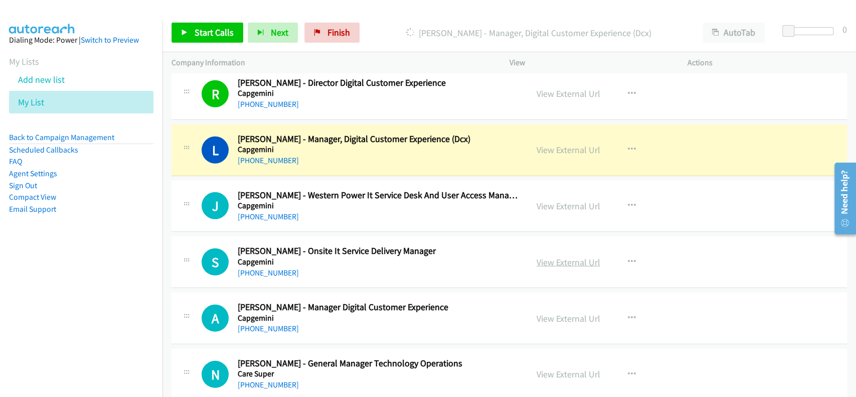
click at [564, 257] on link "View External Url" at bounding box center [569, 262] width 64 height 12
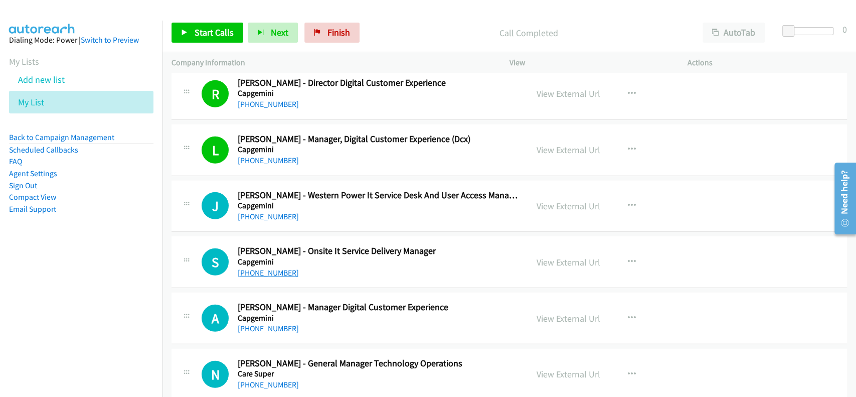
click at [257, 269] on link "[PHONE_NUMBER]" at bounding box center [268, 273] width 61 height 10
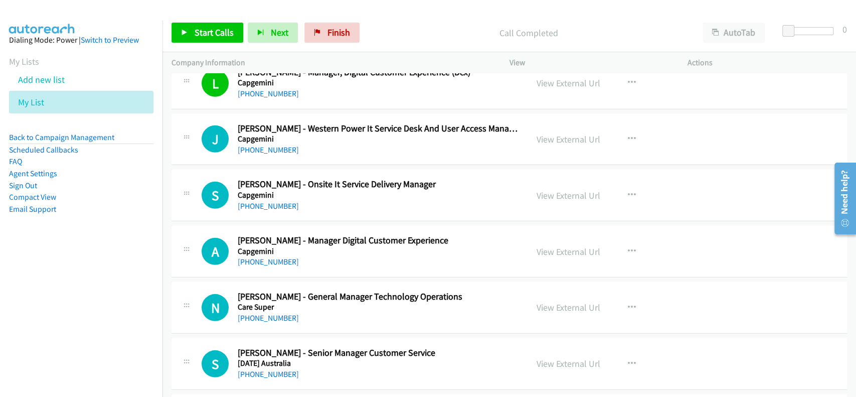
click at [537, 245] on div "View External Url" at bounding box center [569, 252] width 64 height 14
click at [546, 246] on link "View External Url" at bounding box center [569, 252] width 64 height 12
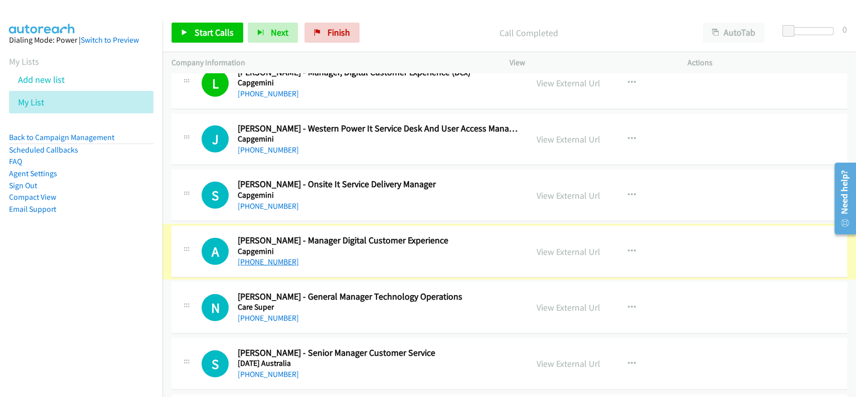
click at [268, 257] on link "[PHONE_NUMBER]" at bounding box center [268, 262] width 61 height 10
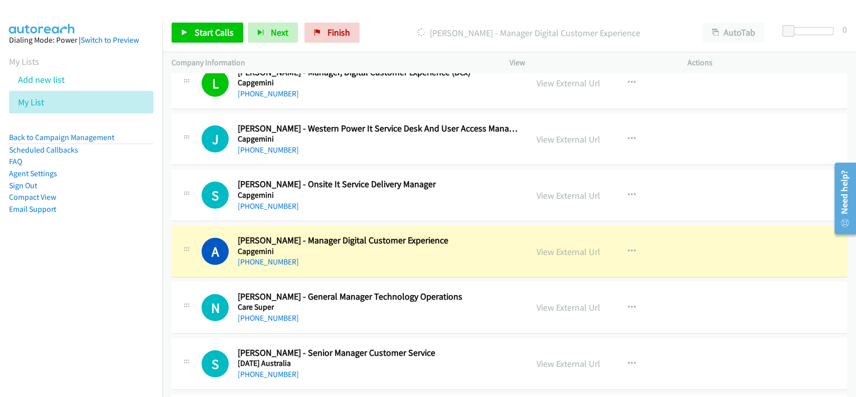
scroll to position [4547, 0]
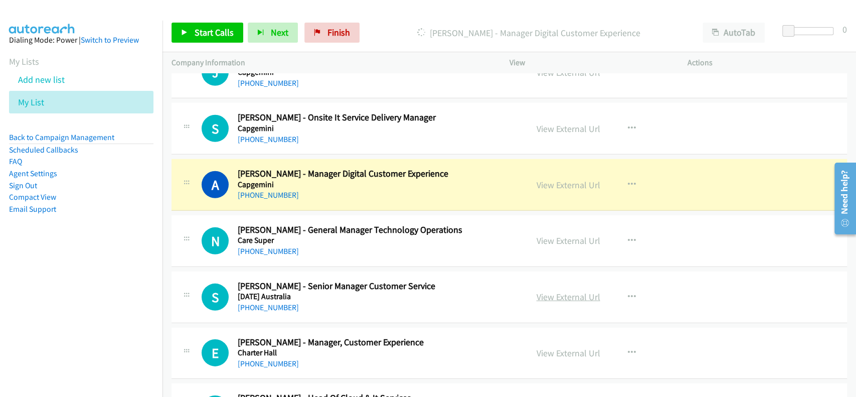
click at [549, 291] on link "View External Url" at bounding box center [569, 297] width 64 height 12
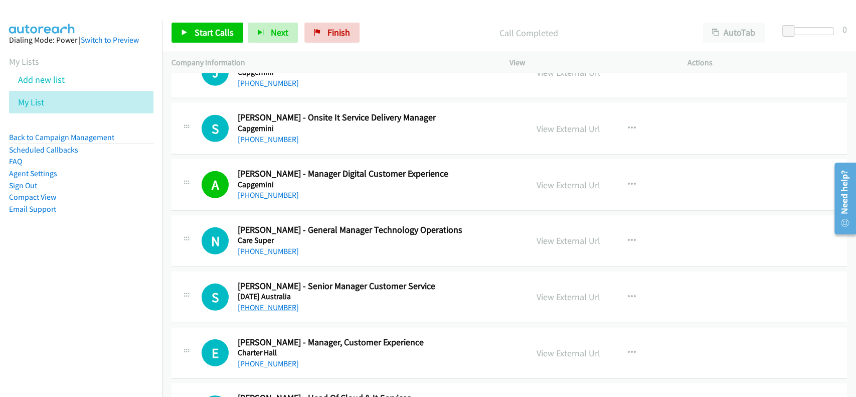
click at [256, 302] on link "[PHONE_NUMBER]" at bounding box center [268, 307] width 61 height 10
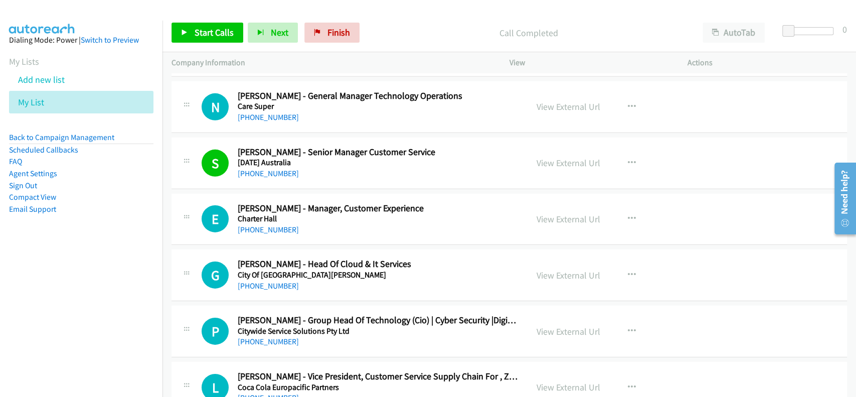
scroll to position [4748, 0]
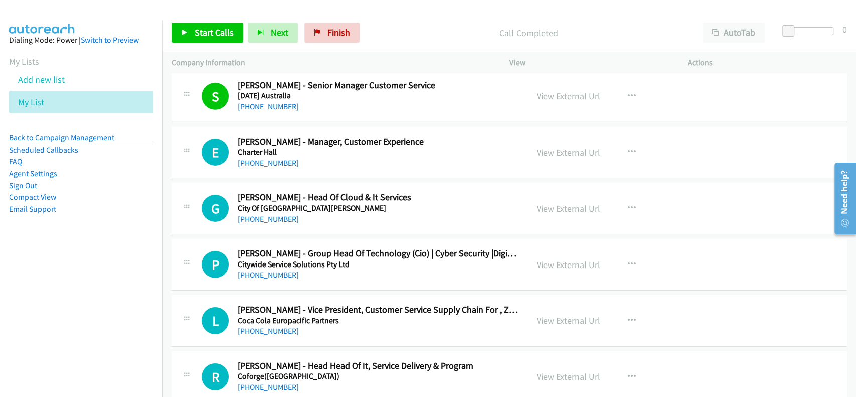
click at [565, 267] on div "View External Url View External Url Schedule/Manage Callback Start Calls Here R…" at bounding box center [621, 264] width 187 height 33
click at [566, 259] on link "View External Url" at bounding box center [569, 265] width 64 height 12
click at [275, 270] on link "[PHONE_NUMBER]" at bounding box center [268, 275] width 61 height 10
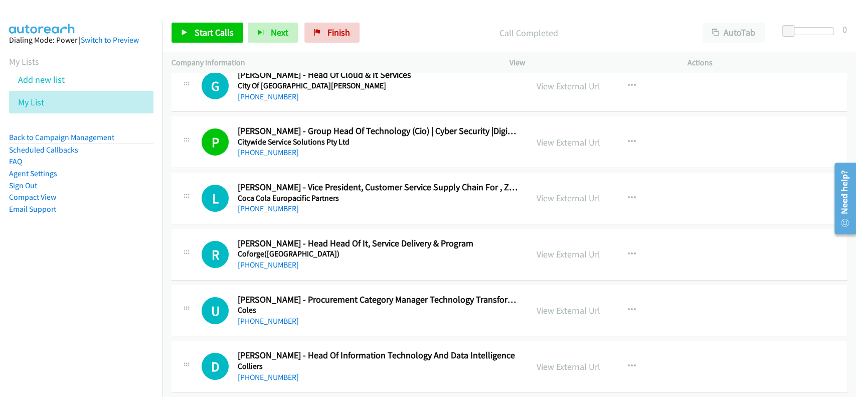
scroll to position [4882, 0]
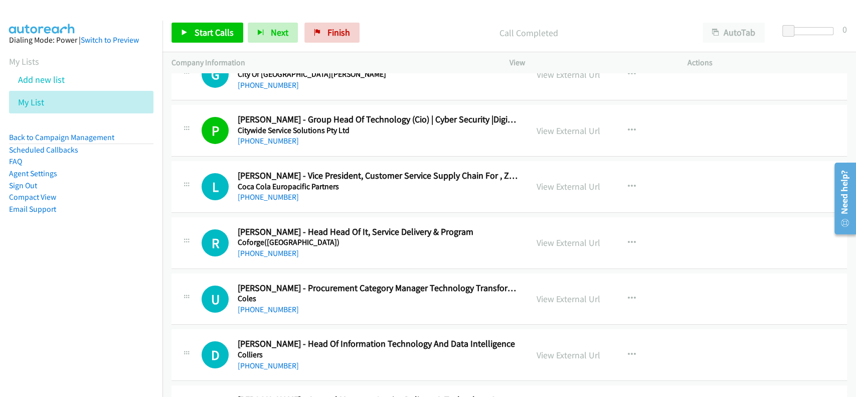
click at [543, 236] on div "View External Url" at bounding box center [569, 243] width 64 height 14
click at [544, 237] on link "View External Url" at bounding box center [569, 243] width 64 height 12
click at [267, 249] on link "[PHONE_NUMBER]" at bounding box center [268, 253] width 61 height 10
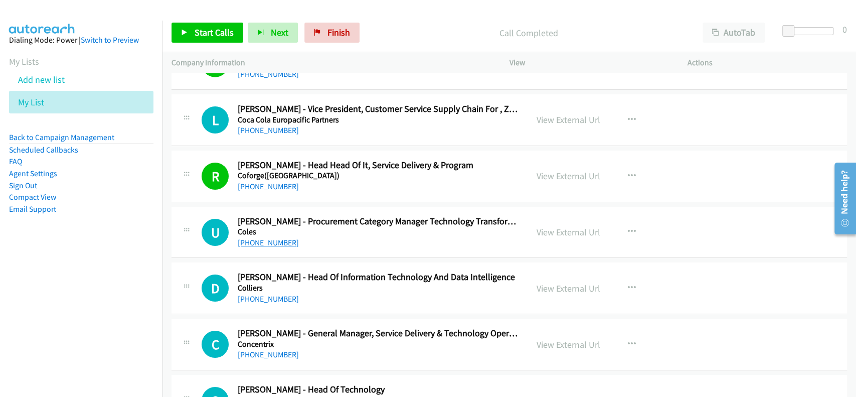
click at [273, 239] on link "[PHONE_NUMBER]" at bounding box center [268, 243] width 61 height 10
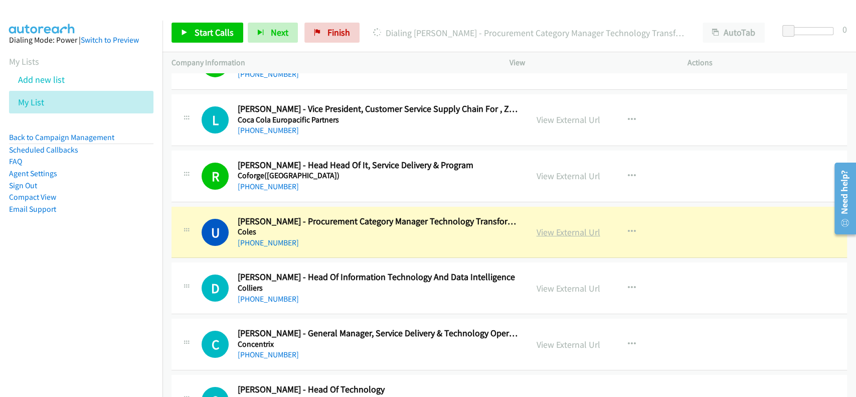
click at [560, 226] on link "View External Url" at bounding box center [569, 232] width 64 height 12
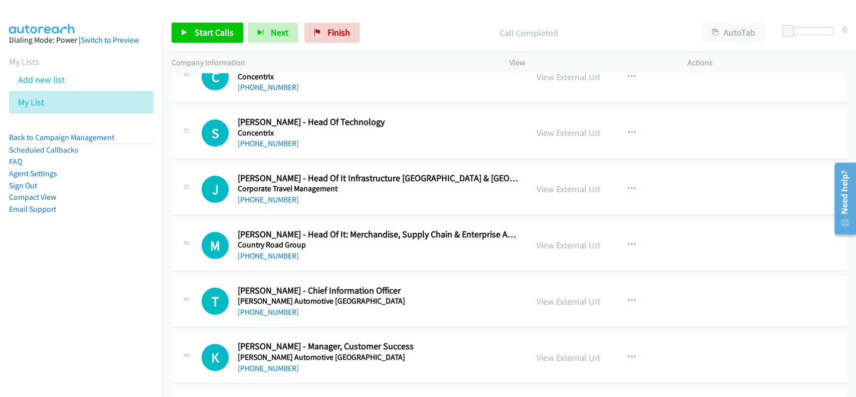
scroll to position [5216, 0]
click at [275, 252] on link "[PHONE_NUMBER]" at bounding box center [268, 255] width 61 height 10
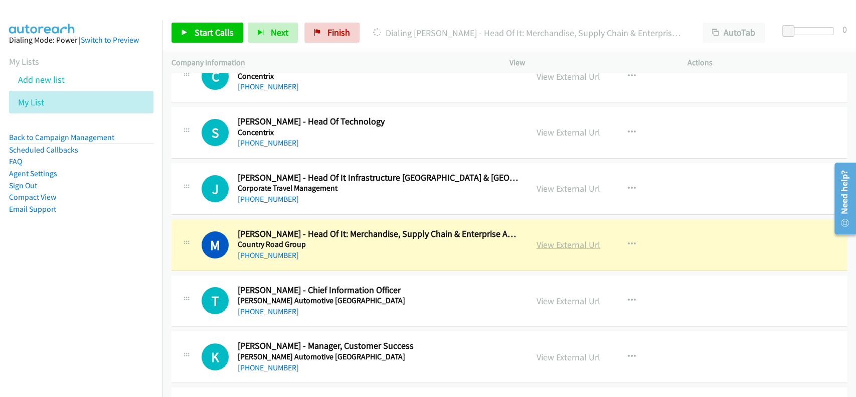
click at [568, 241] on link "View External Url" at bounding box center [569, 245] width 64 height 12
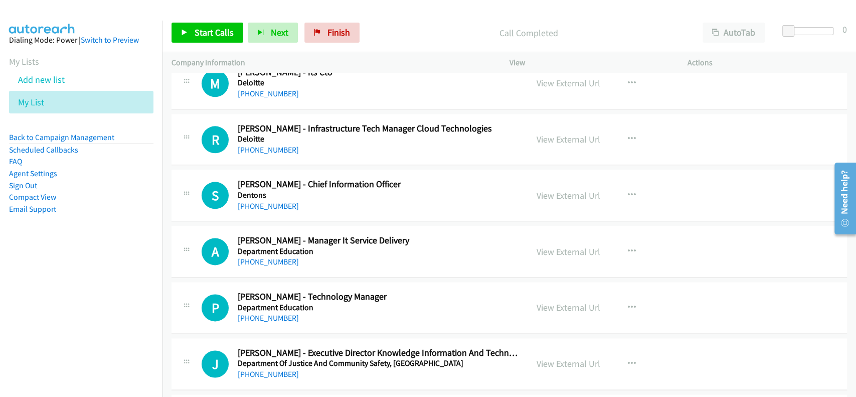
scroll to position [5952, 0]
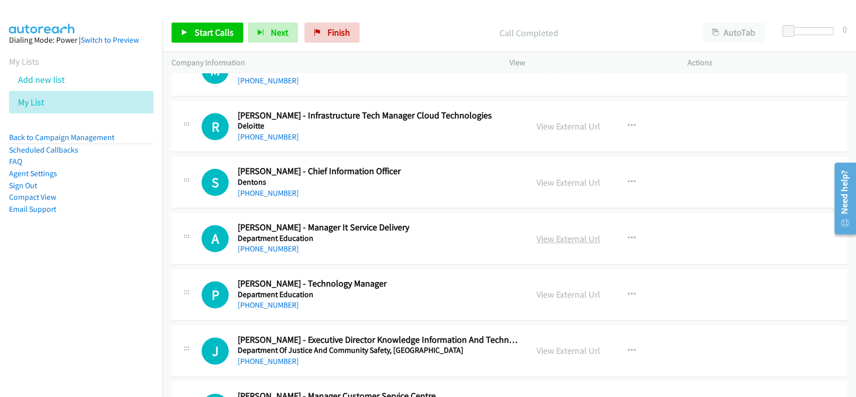
click at [558, 233] on link "View External Url" at bounding box center [569, 239] width 64 height 12
click at [264, 244] on link "[PHONE_NUMBER]" at bounding box center [268, 249] width 61 height 10
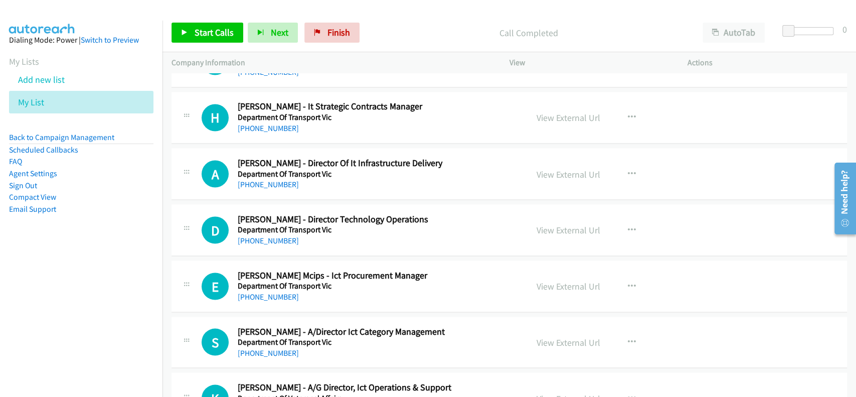
scroll to position [6420, 0]
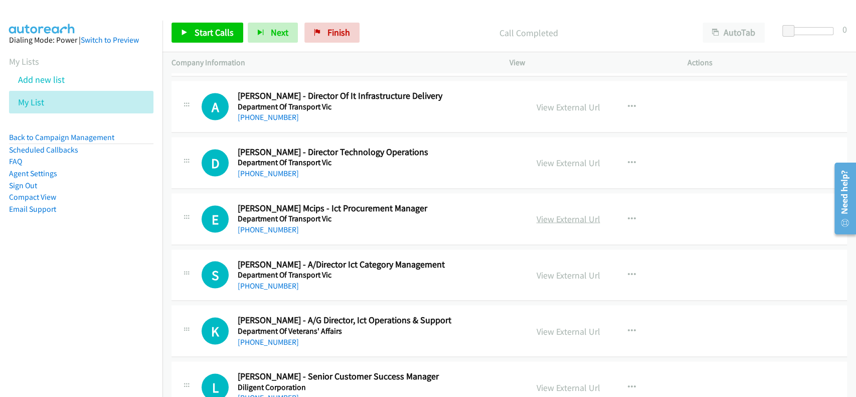
click at [558, 214] on link "View External Url" at bounding box center [569, 219] width 64 height 12
click at [257, 225] on link "[PHONE_NUMBER]" at bounding box center [268, 229] width 61 height 10
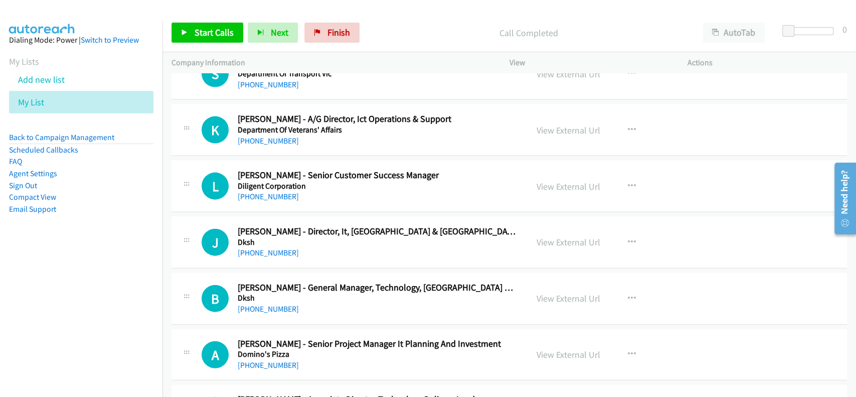
scroll to position [6688, 0]
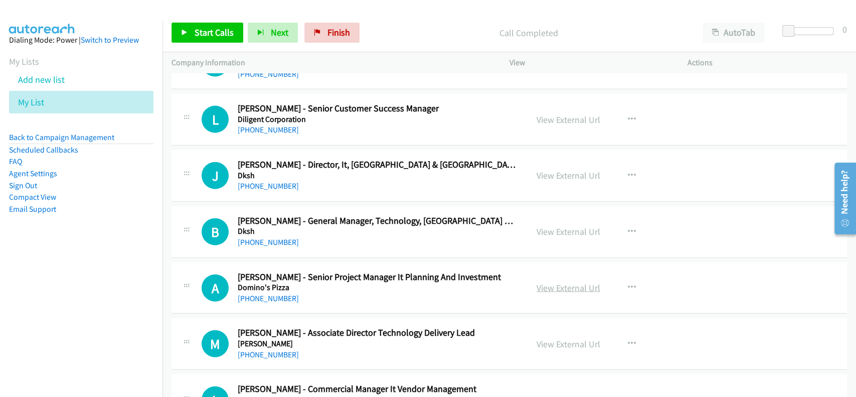
click at [552, 282] on link "View External Url" at bounding box center [569, 288] width 64 height 12
click at [261, 284] on h5 "Domino's Pizza" at bounding box center [378, 287] width 281 height 10
click at [261, 293] on link "[PHONE_NUMBER]" at bounding box center [268, 298] width 61 height 10
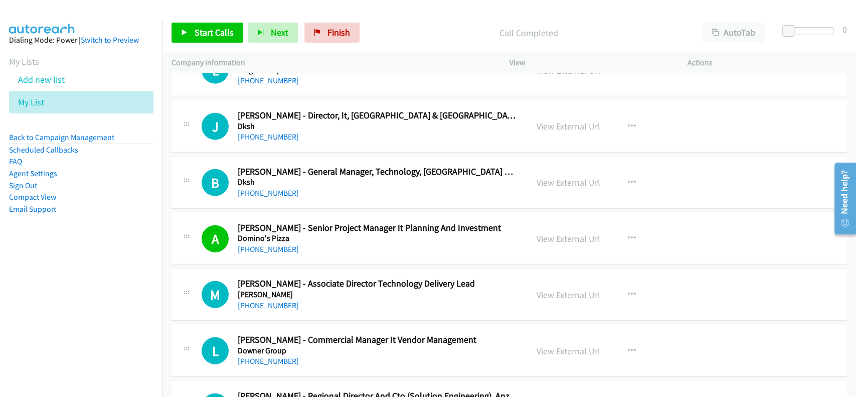
scroll to position [6754, 0]
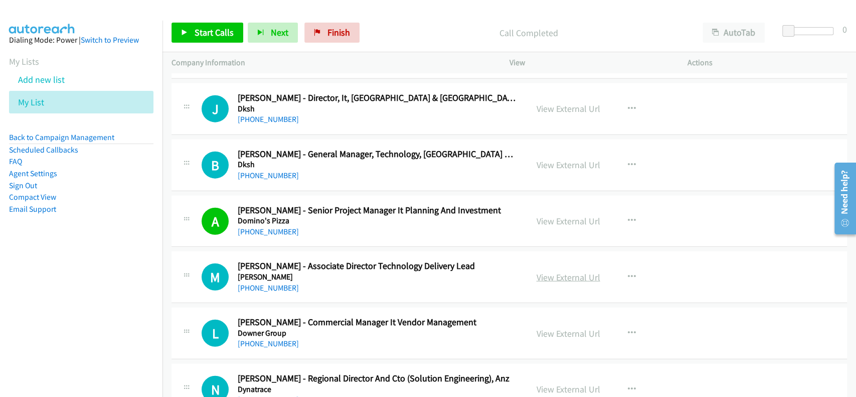
click at [563, 271] on link "View External Url" at bounding box center [569, 277] width 64 height 12
click at [263, 283] on link "[PHONE_NUMBER]" at bounding box center [268, 288] width 61 height 10
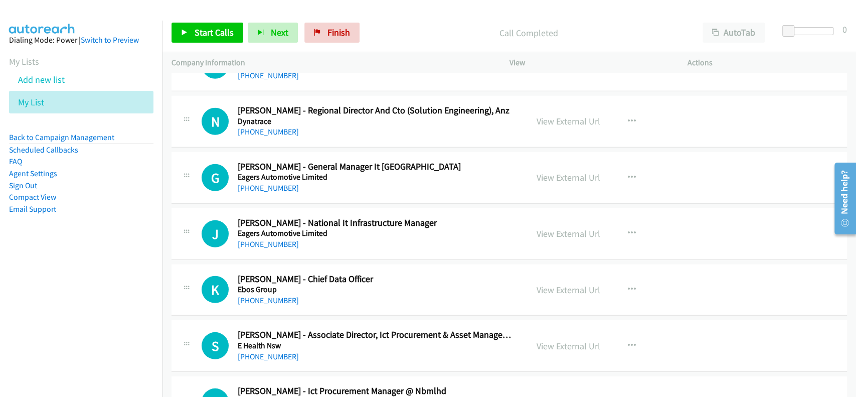
scroll to position [7089, 0]
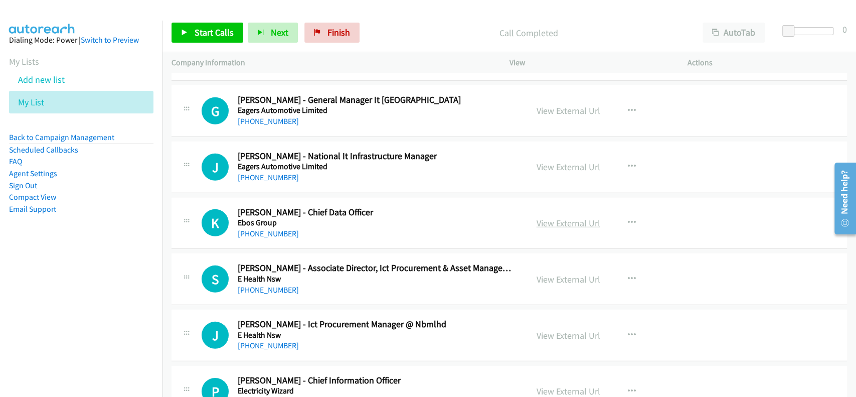
click at [563, 218] on link "View External Url" at bounding box center [569, 223] width 64 height 12
click at [258, 229] on link "[PHONE_NUMBER]" at bounding box center [268, 234] width 61 height 10
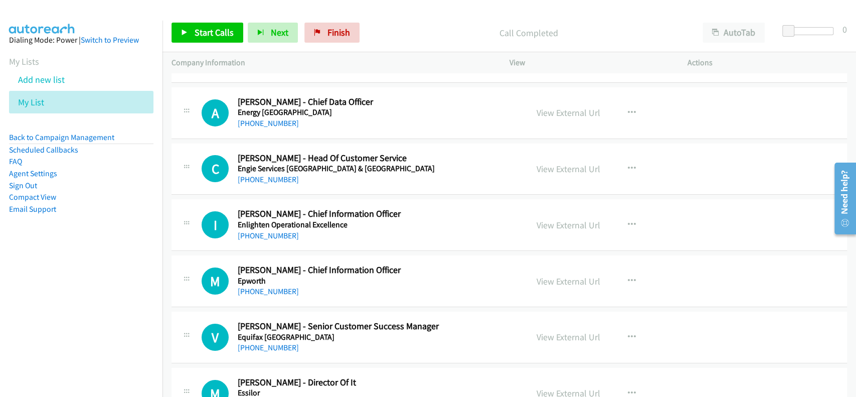
scroll to position [7490, 0]
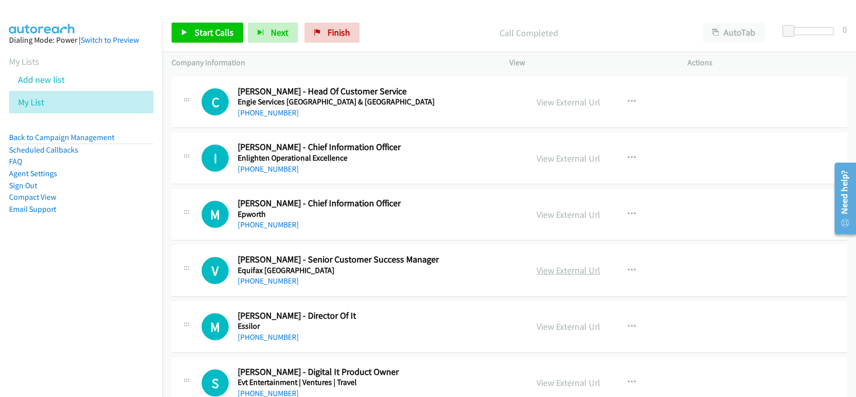
click at [575, 264] on link "View External Url" at bounding box center [569, 270] width 64 height 12
click at [266, 276] on link "[PHONE_NUMBER]" at bounding box center [268, 281] width 61 height 10
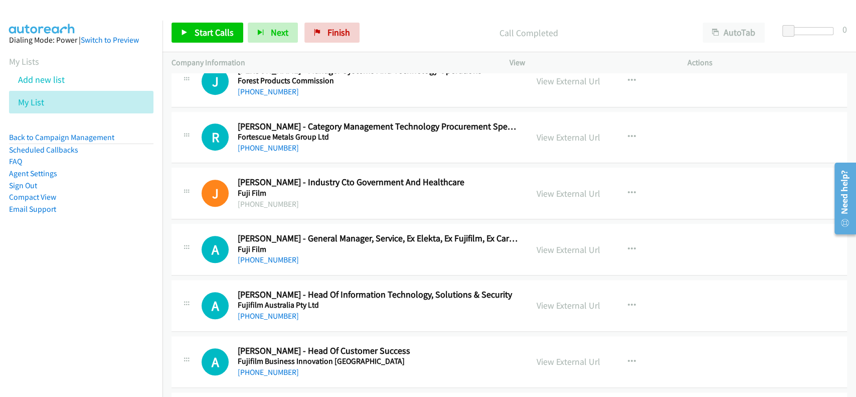
scroll to position [8092, 0]
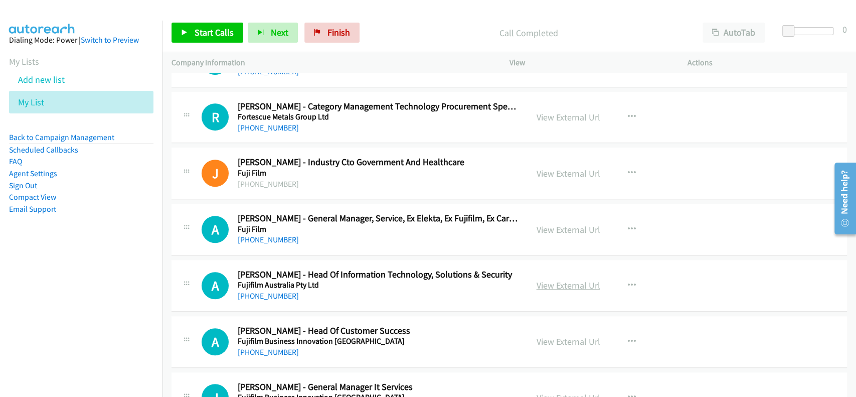
click at [561, 279] on link "View External Url" at bounding box center [569, 285] width 64 height 12
click at [262, 291] on link "[PHONE_NUMBER]" at bounding box center [268, 296] width 61 height 10
click at [257, 235] on link "[PHONE_NUMBER]" at bounding box center [268, 240] width 61 height 10
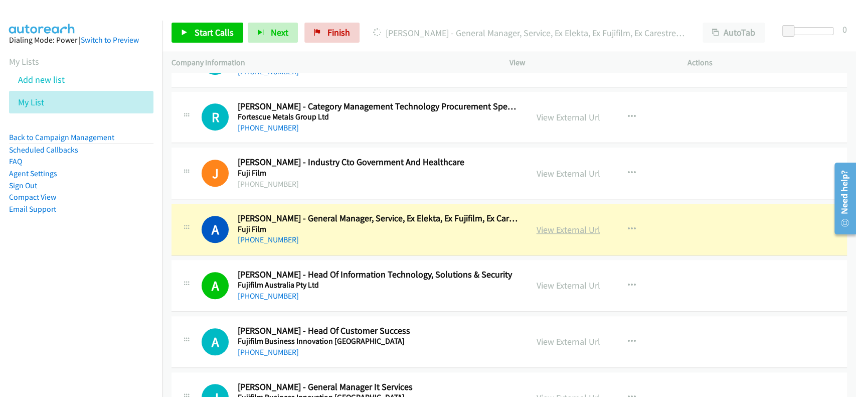
click at [579, 224] on link "View External Url" at bounding box center [569, 230] width 64 height 12
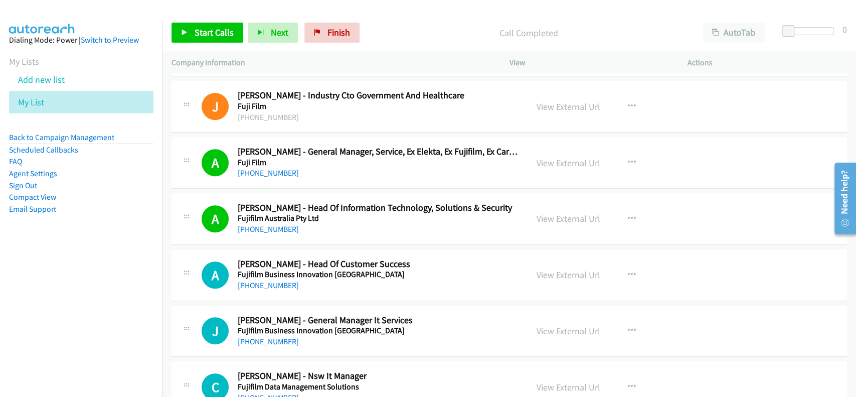
scroll to position [8226, 0]
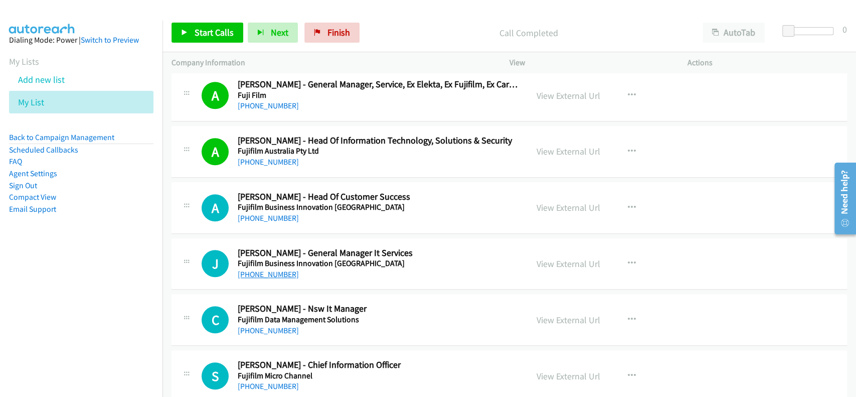
click at [266, 269] on link "[PHONE_NUMBER]" at bounding box center [268, 274] width 61 height 10
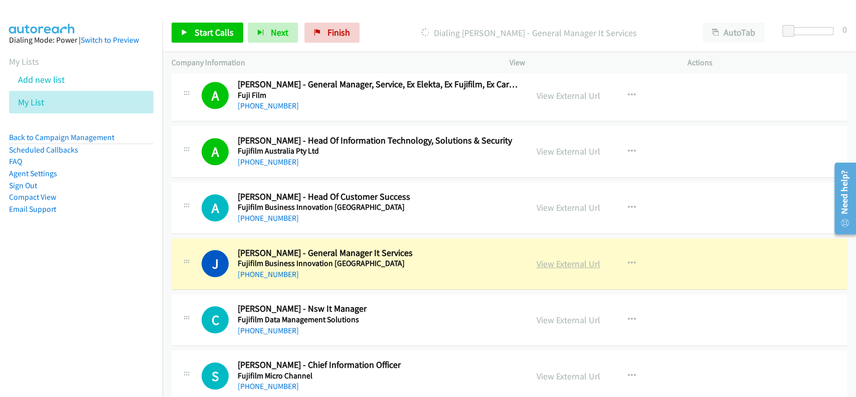
click at [548, 258] on link "View External Url" at bounding box center [569, 264] width 64 height 12
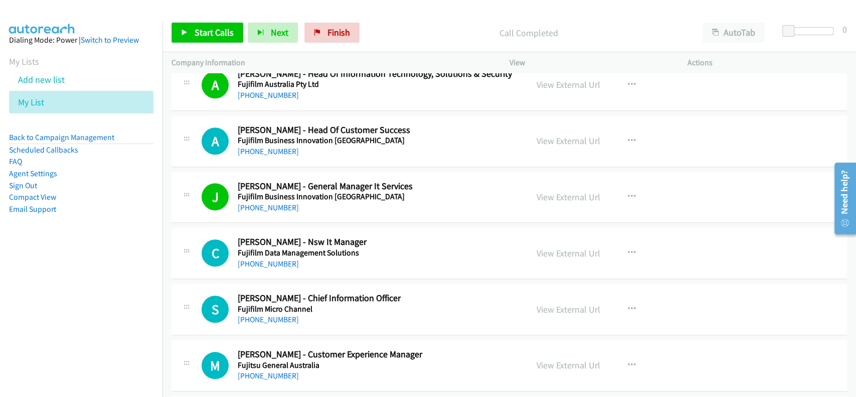
scroll to position [8359, 0]
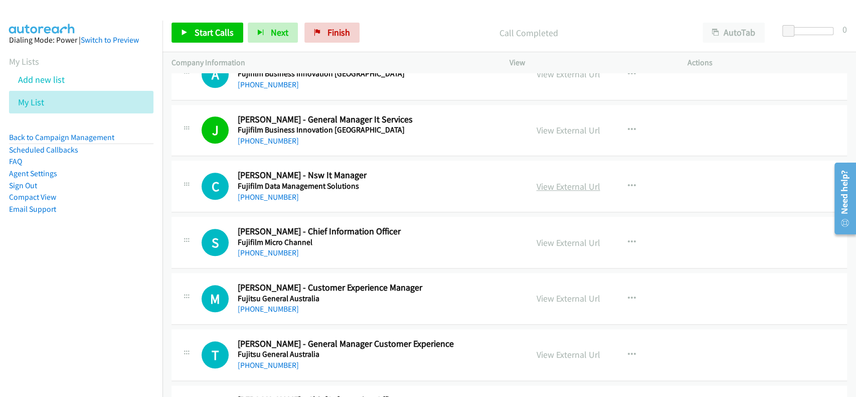
click at [557, 181] on link "View External Url" at bounding box center [569, 187] width 64 height 12
click at [269, 192] on link "[PHONE_NUMBER]" at bounding box center [268, 197] width 61 height 10
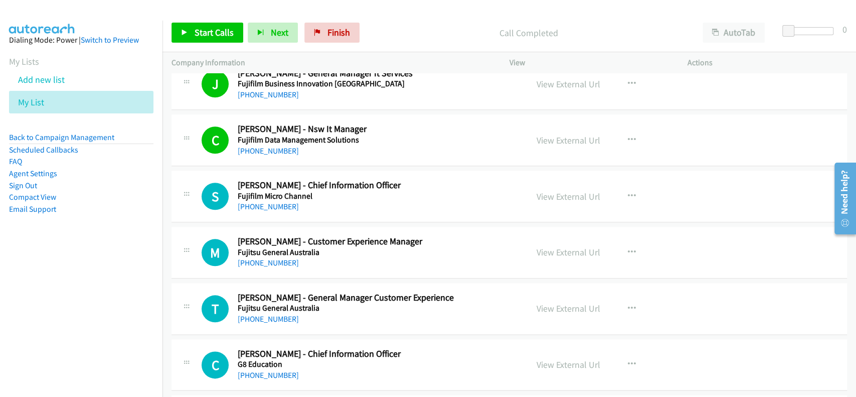
scroll to position [8427, 0]
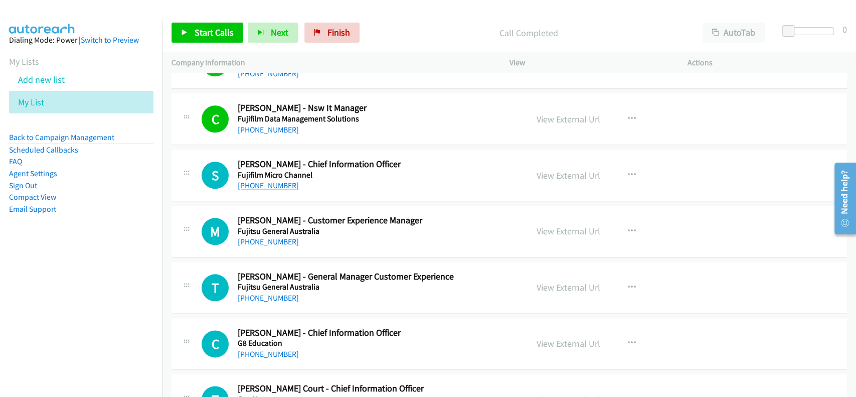
click at [263, 181] on link "[PHONE_NUMBER]" at bounding box center [268, 186] width 61 height 10
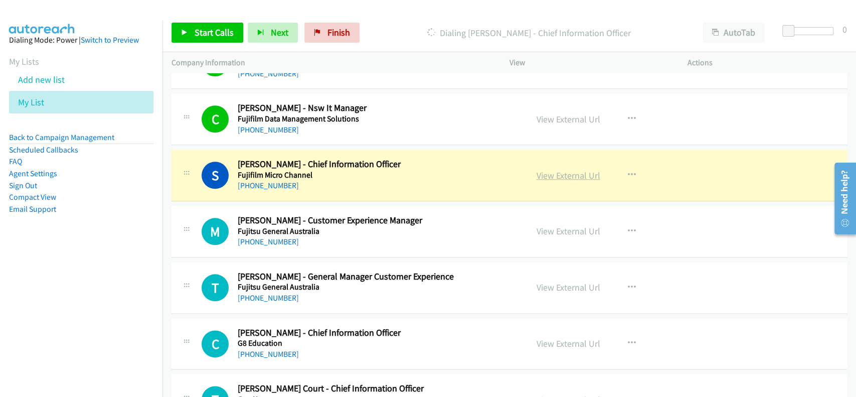
click at [569, 170] on link "View External Url" at bounding box center [569, 176] width 64 height 12
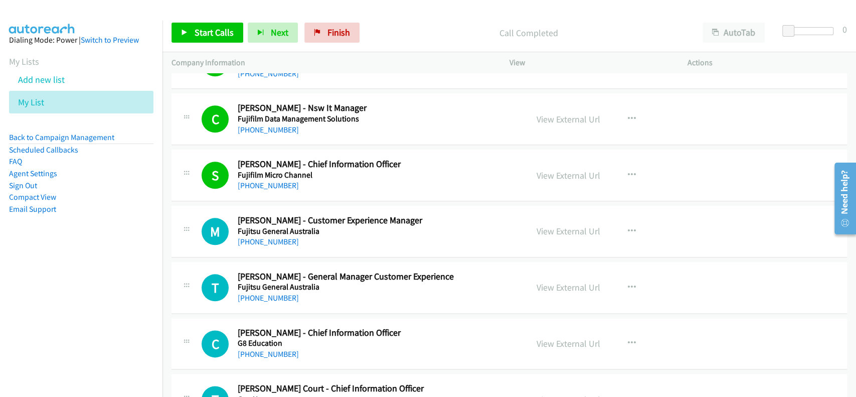
click at [265, 226] on h5 "Fujitsu General Australia" at bounding box center [378, 231] width 281 height 10
click at [268, 237] on link "[PHONE_NUMBER]" at bounding box center [268, 242] width 61 height 10
click at [561, 225] on link "View External Url" at bounding box center [569, 231] width 64 height 12
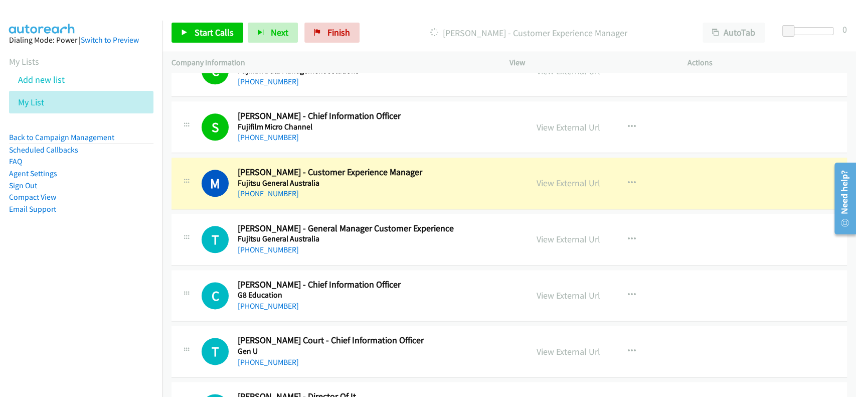
scroll to position [8493, 0]
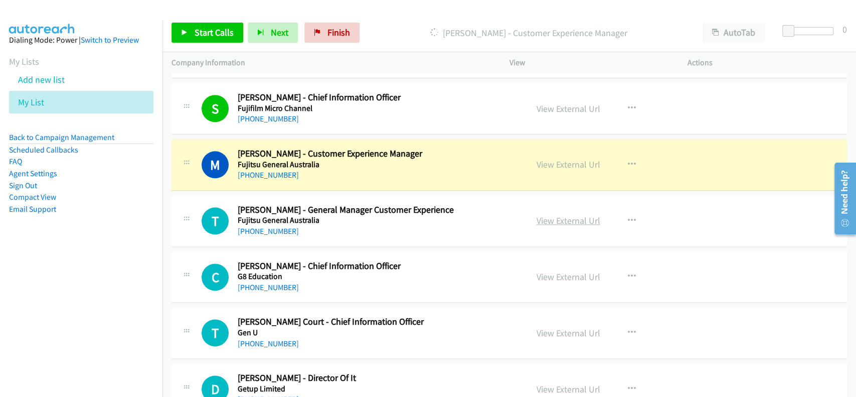
click at [538, 215] on link "View External Url" at bounding box center [569, 221] width 64 height 12
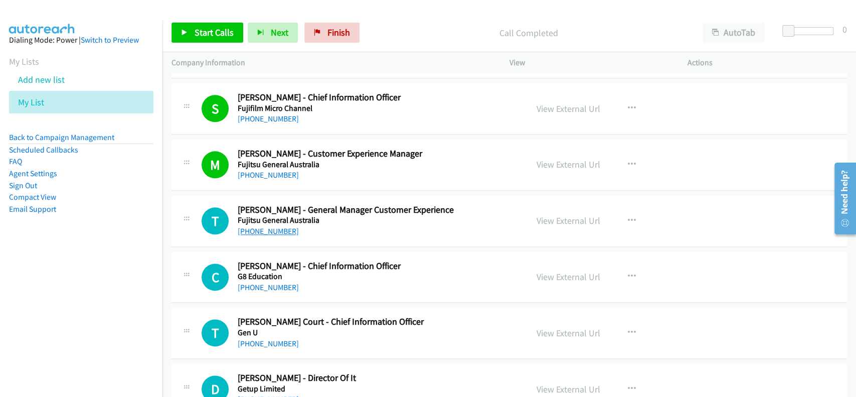
click at [274, 226] on link "[PHONE_NUMBER]" at bounding box center [268, 231] width 61 height 10
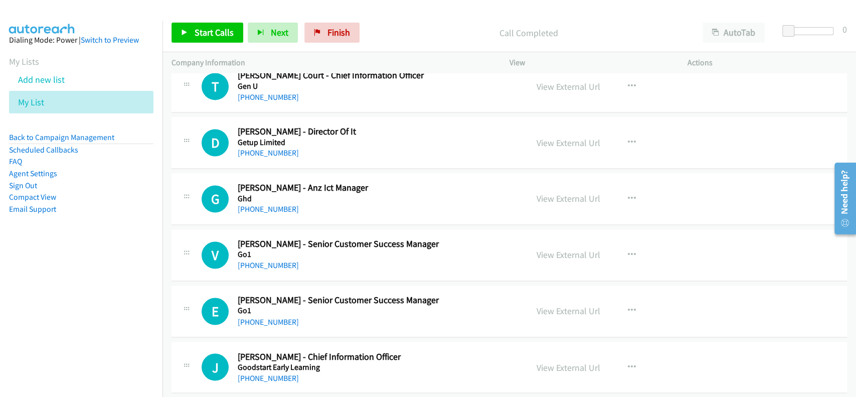
scroll to position [8761, 0]
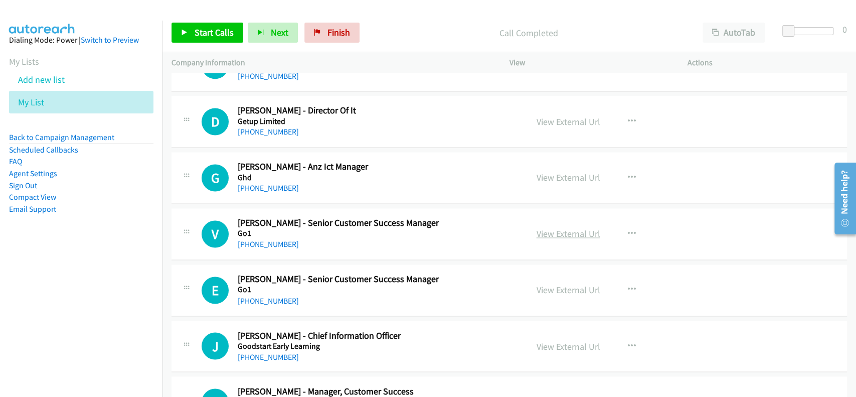
click at [551, 228] on link "View External Url" at bounding box center [569, 234] width 64 height 12
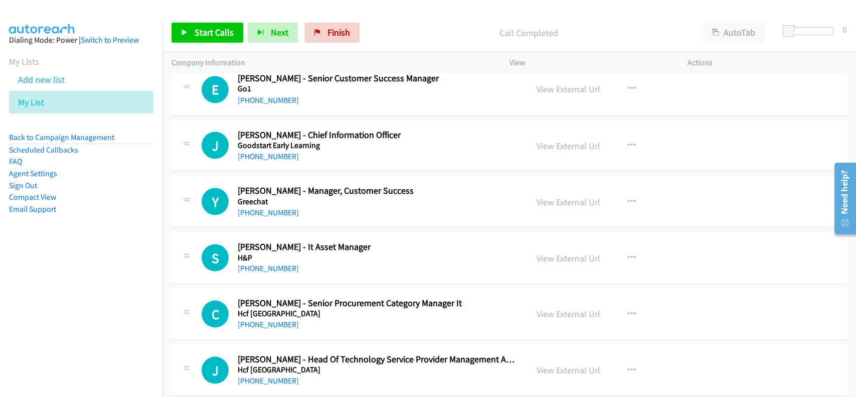
scroll to position [9028, 0]
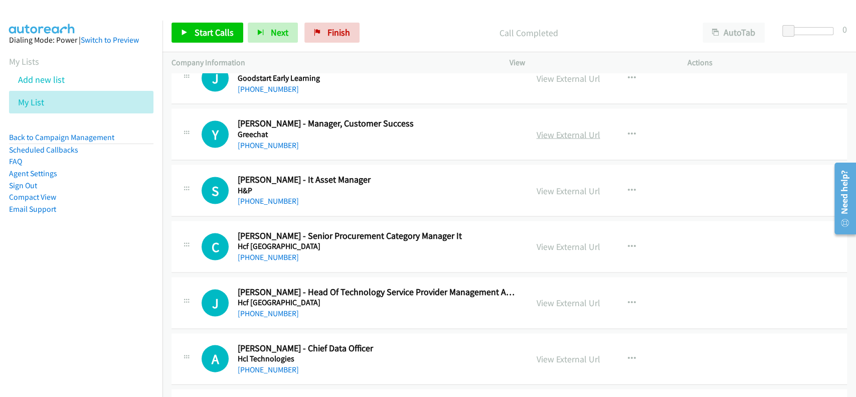
click at [583, 128] on link "View External Url" at bounding box center [569, 134] width 64 height 12
click at [260, 140] on link "[PHONE_NUMBER]" at bounding box center [268, 145] width 61 height 10
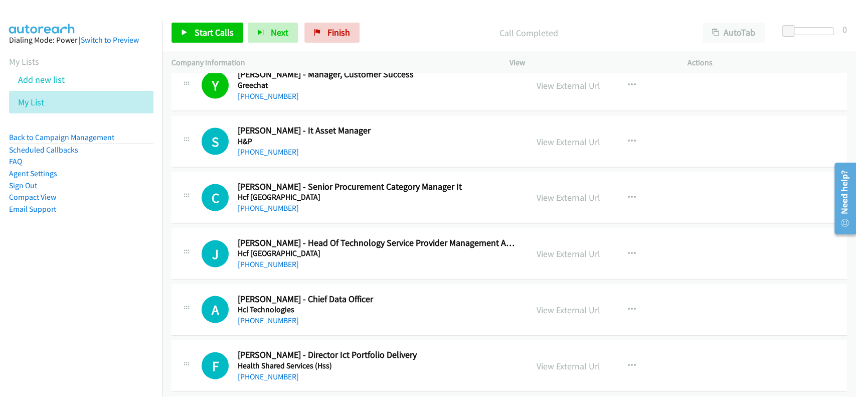
scroll to position [9095, 0]
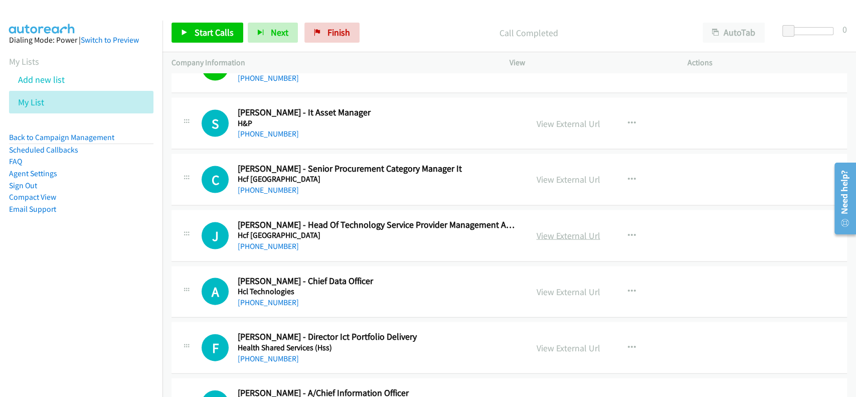
click at [566, 230] on link "View External Url" at bounding box center [569, 236] width 64 height 12
click at [276, 241] on link "[PHONE_NUMBER]" at bounding box center [268, 246] width 61 height 10
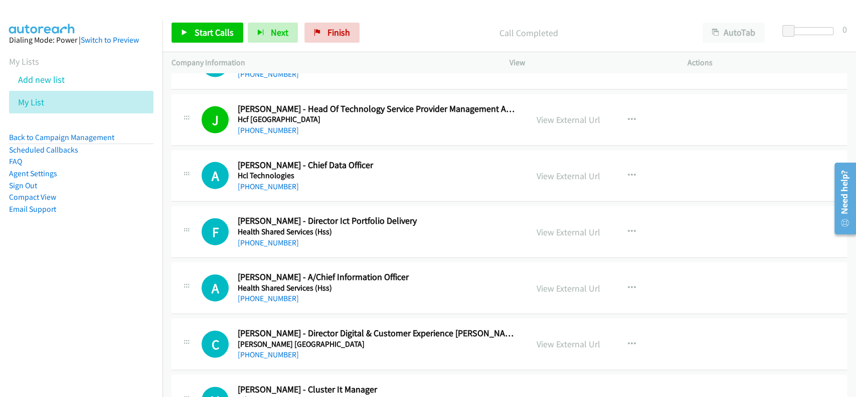
scroll to position [9229, 0]
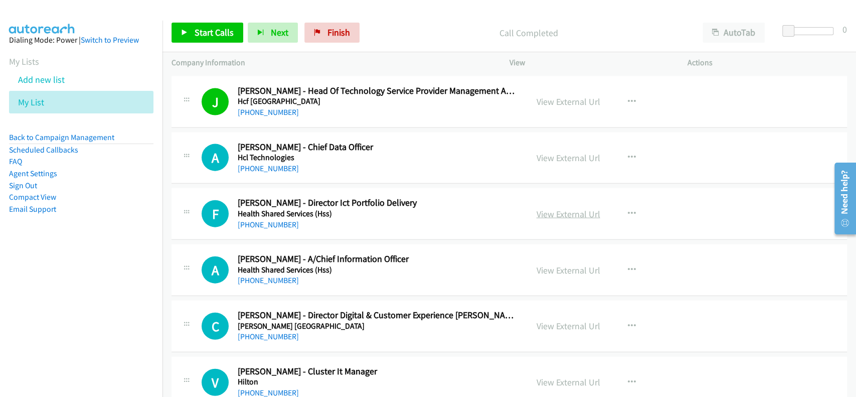
click at [578, 208] on link "View External Url" at bounding box center [569, 214] width 64 height 12
click at [261, 220] on div "[PHONE_NUMBER]" at bounding box center [378, 225] width 281 height 12
click at [260, 220] on link "[PHONE_NUMBER]" at bounding box center [268, 225] width 61 height 10
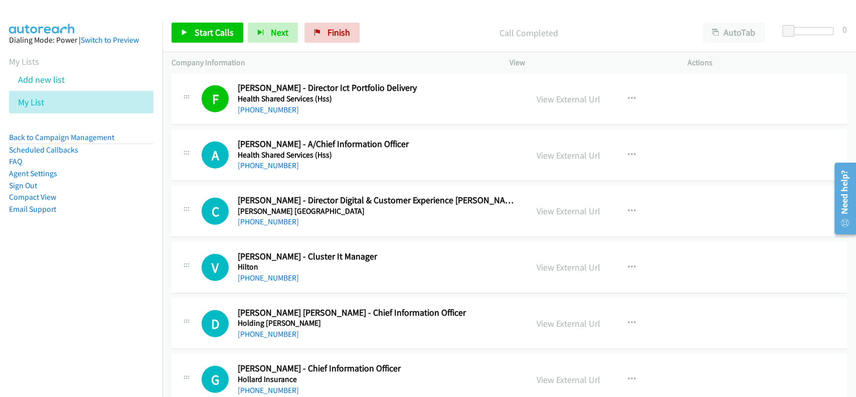
scroll to position [9362, 0]
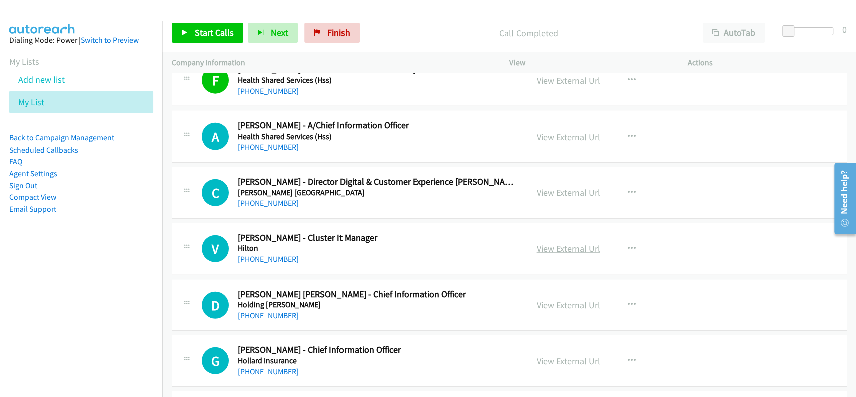
drag, startPoint x: 558, startPoint y: 230, endPoint x: 561, endPoint y: 240, distance: 10.5
click at [561, 243] on link "View External Url" at bounding box center [569, 249] width 64 height 12
click at [259, 254] on link "[PHONE_NUMBER]" at bounding box center [268, 259] width 61 height 10
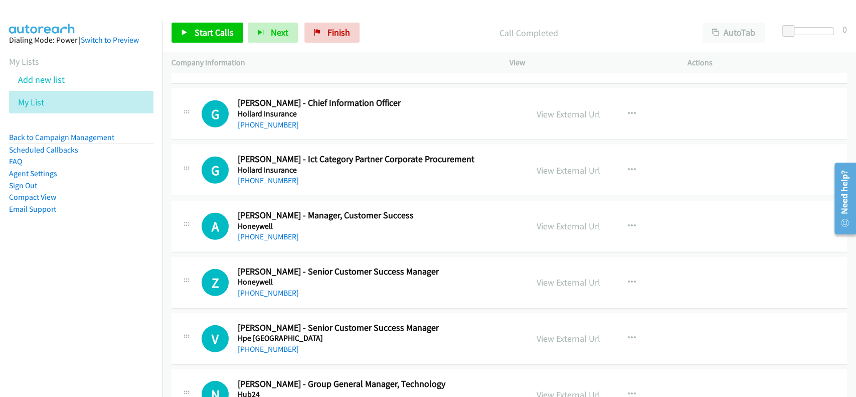
scroll to position [9630, 0]
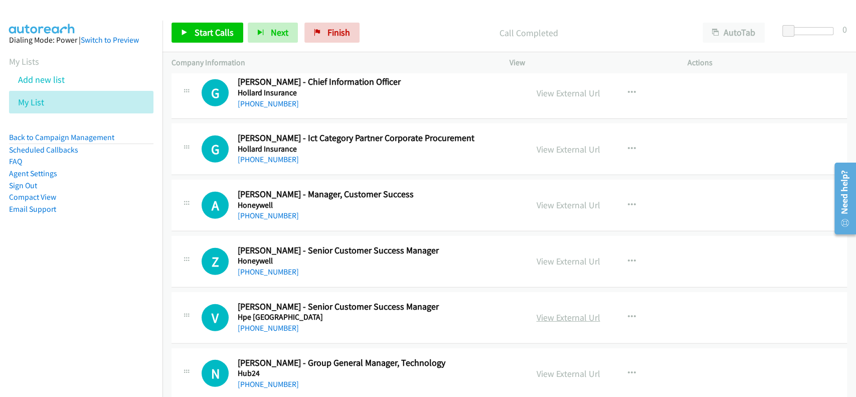
click at [558, 311] on link "View External Url" at bounding box center [569, 317] width 64 height 12
click at [263, 323] on link "[PHONE_NUMBER]" at bounding box center [268, 328] width 61 height 10
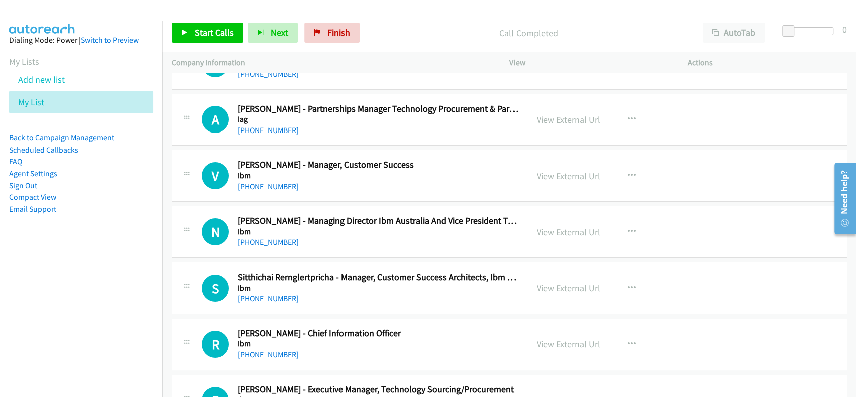
scroll to position [10165, 0]
click at [542, 281] on link "View External Url" at bounding box center [569, 287] width 64 height 12
click at [269, 293] on link "[PHONE_NUMBER]" at bounding box center [268, 298] width 61 height 10
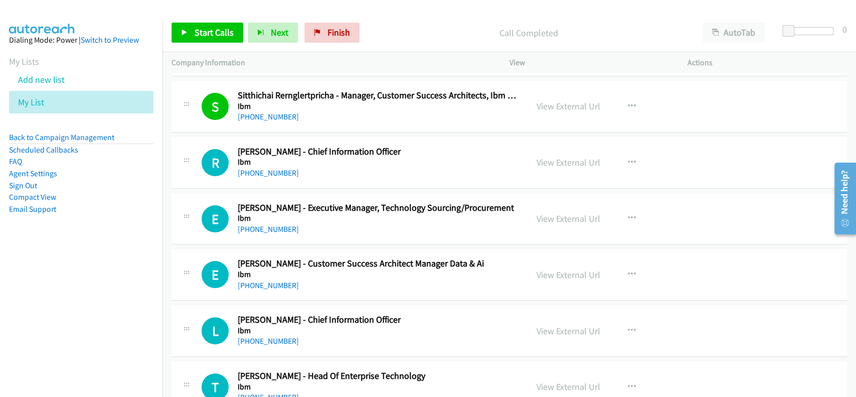
scroll to position [10366, 0]
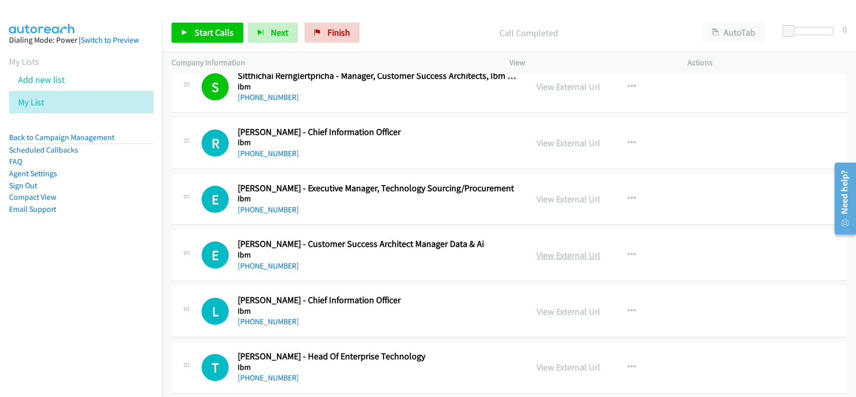
click at [540, 249] on link "View External Url" at bounding box center [569, 255] width 64 height 12
click at [270, 260] on div "[PHONE_NUMBER]" at bounding box center [378, 266] width 281 height 12
click at [272, 261] on link "[PHONE_NUMBER]" at bounding box center [268, 266] width 61 height 10
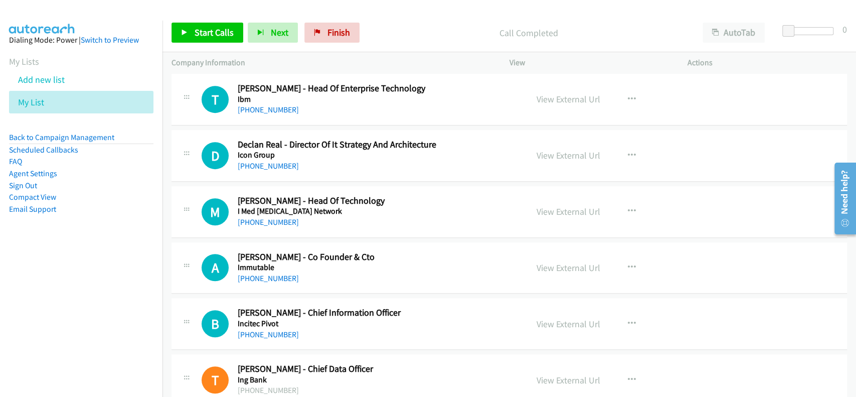
scroll to position [10700, 0]
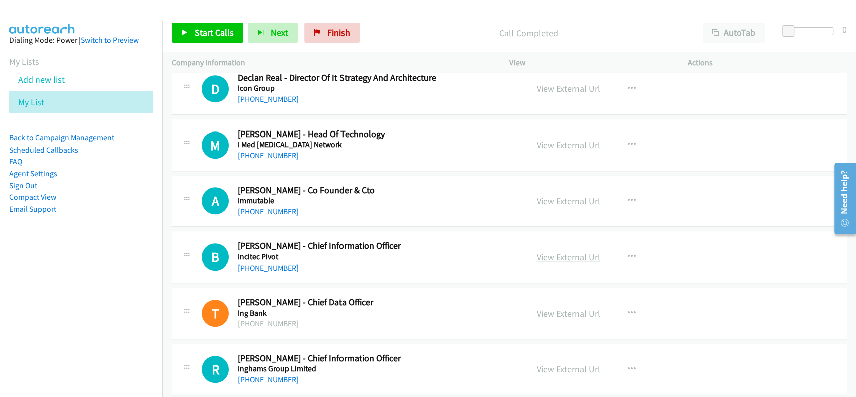
click at [570, 251] on link "View External Url" at bounding box center [569, 257] width 64 height 12
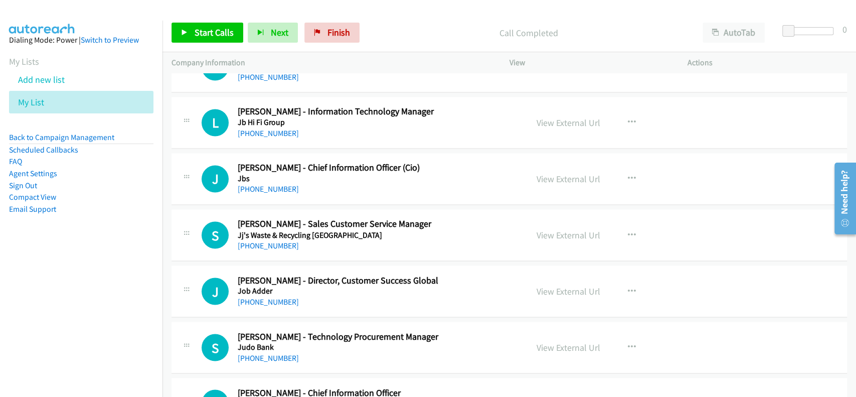
scroll to position [11436, 0]
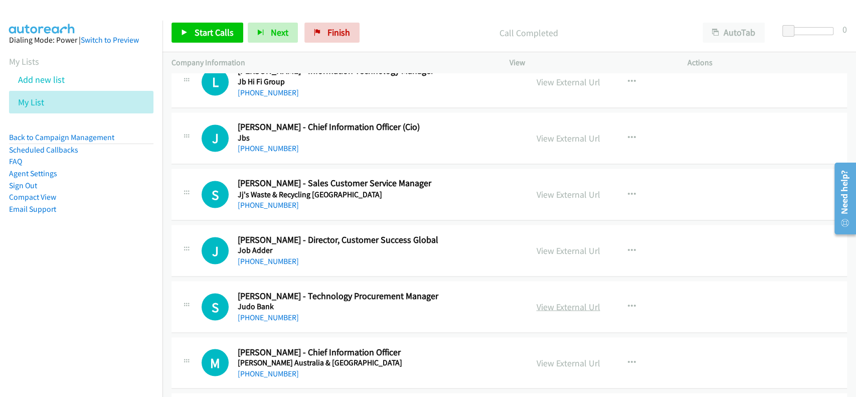
click at [543, 300] on link "View External Url" at bounding box center [569, 306] width 64 height 12
click at [256, 312] on link "[PHONE_NUMBER]" at bounding box center [268, 317] width 61 height 10
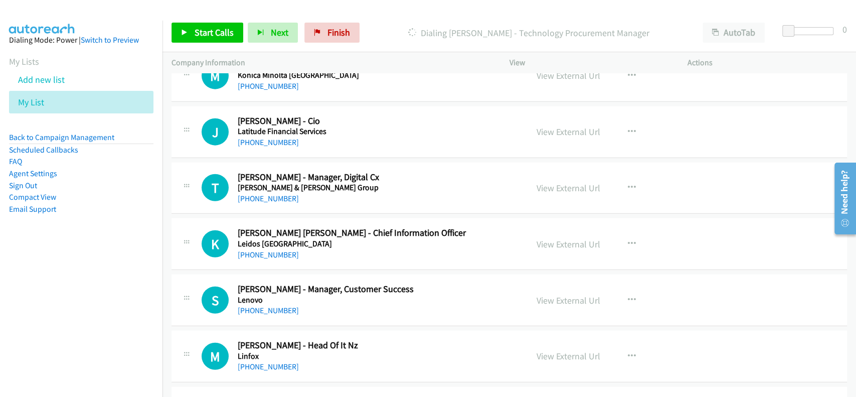
scroll to position [11904, 0]
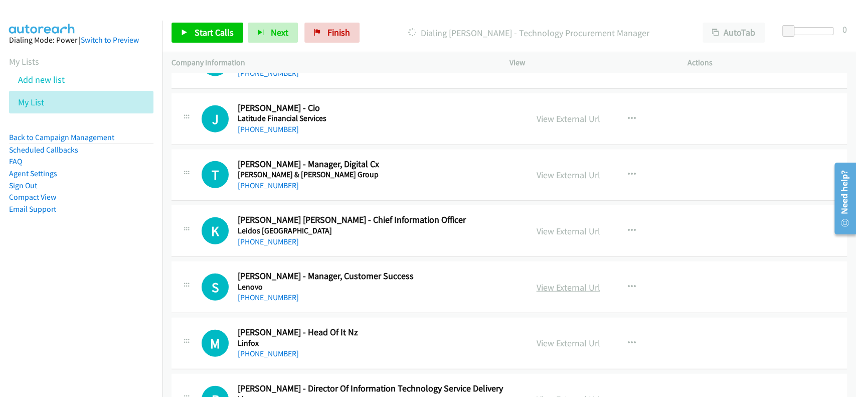
click at [570, 281] on link "View External Url" at bounding box center [569, 287] width 64 height 12
click at [280, 292] on link "[PHONE_NUMBER]" at bounding box center [268, 297] width 61 height 10
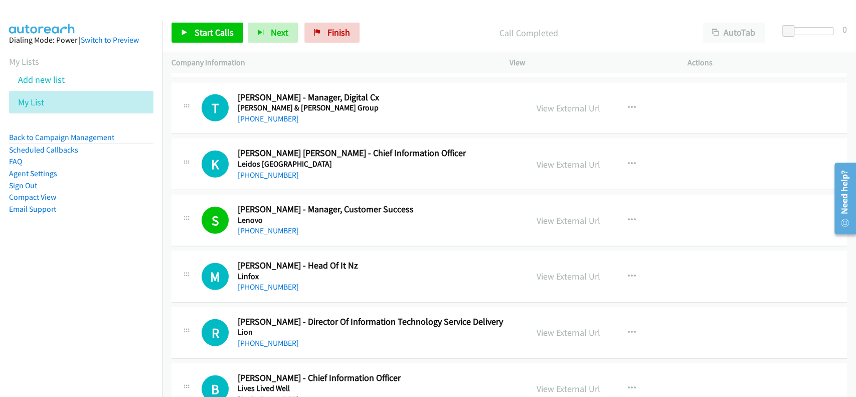
scroll to position [12038, 0]
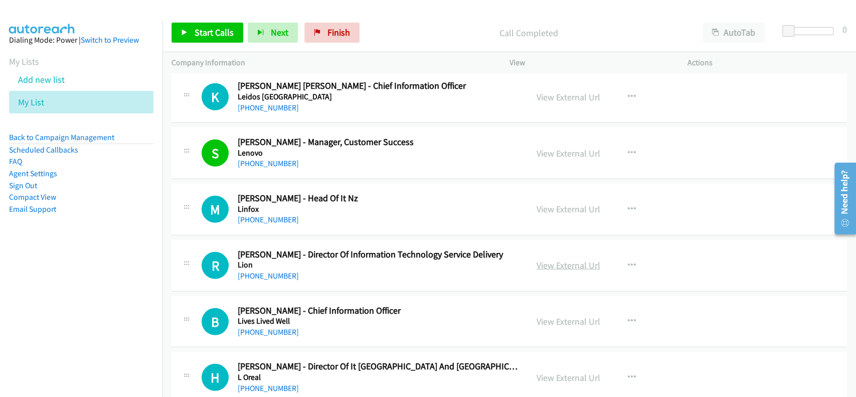
click at [541, 259] on link "View External Url" at bounding box center [569, 265] width 64 height 12
click at [285, 270] on div "[PHONE_NUMBER]" at bounding box center [378, 276] width 281 height 12
click at [280, 271] on link "[PHONE_NUMBER]" at bounding box center [268, 276] width 61 height 10
click at [272, 271] on link "[PHONE_NUMBER]" at bounding box center [268, 276] width 61 height 10
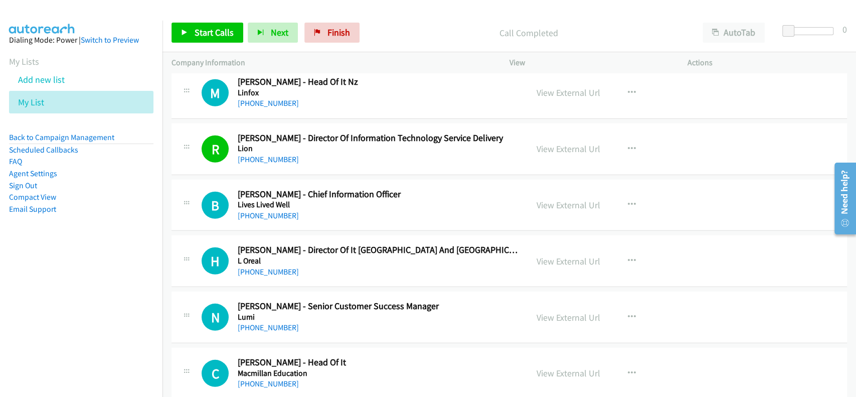
scroll to position [12171, 0]
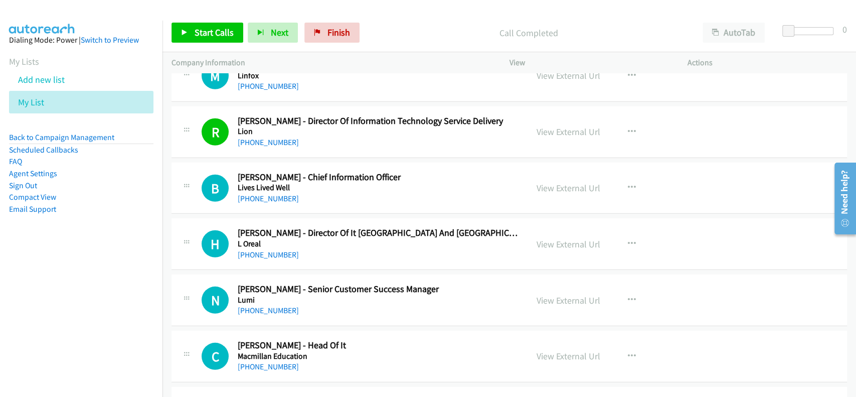
click at [570, 294] on link "View External Url" at bounding box center [569, 300] width 64 height 12
click at [275, 305] on link "[PHONE_NUMBER]" at bounding box center [268, 310] width 61 height 10
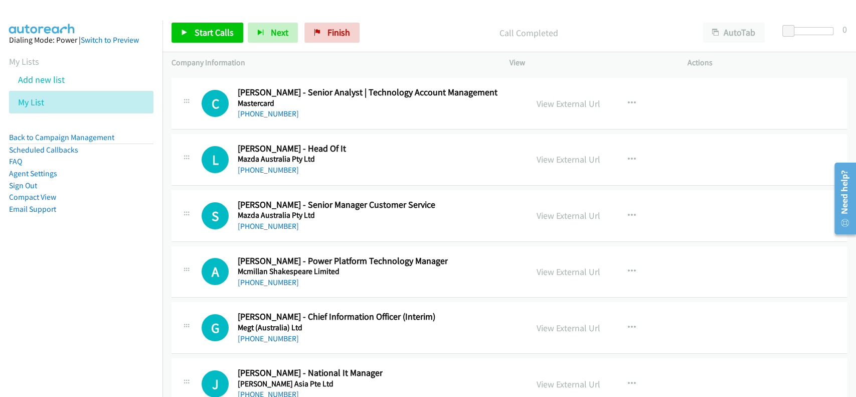
scroll to position [12707, 0]
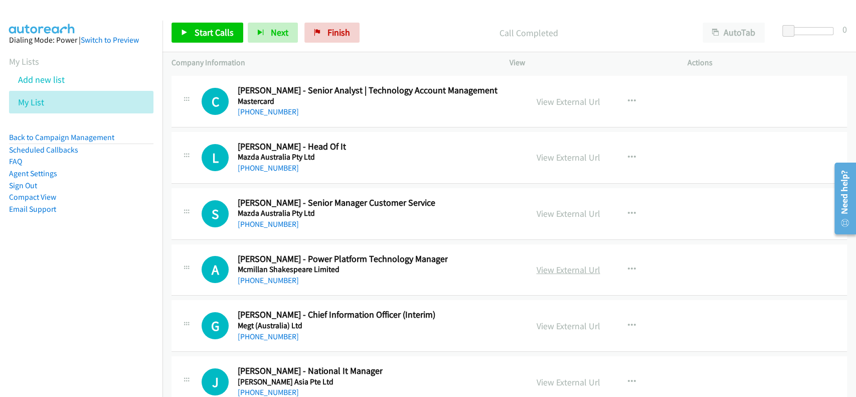
click at [546, 264] on link "View External Url" at bounding box center [569, 270] width 64 height 12
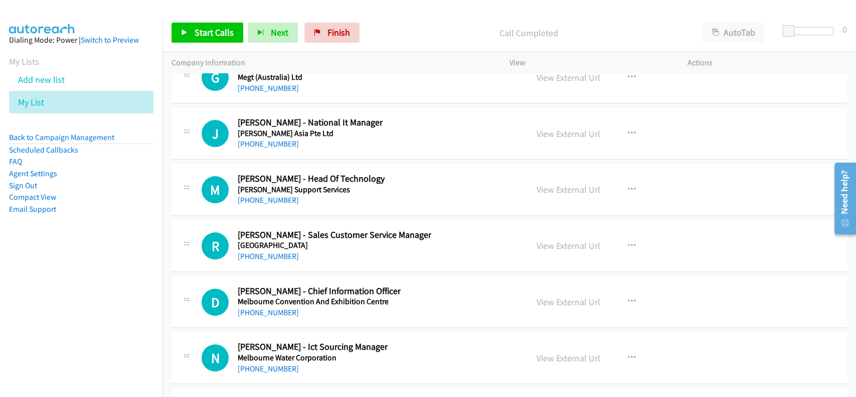
scroll to position [12974, 0]
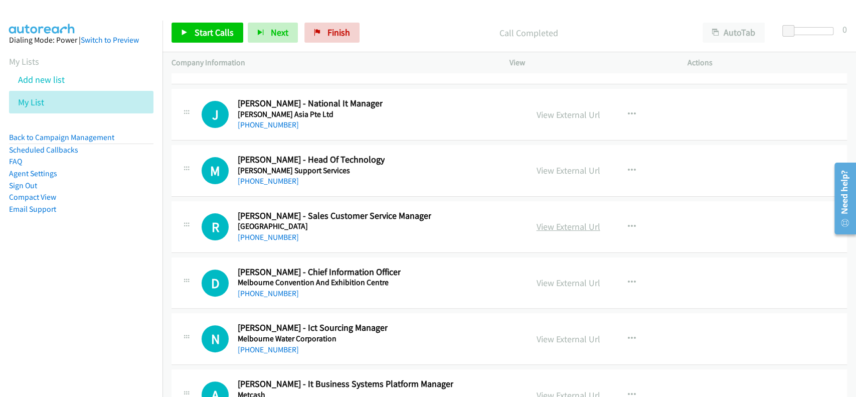
click at [542, 221] on link "View External Url" at bounding box center [569, 227] width 64 height 12
click at [261, 231] on div "[PHONE_NUMBER]" at bounding box center [335, 237] width 194 height 12
click at [261, 232] on link "[PHONE_NUMBER]" at bounding box center [268, 237] width 61 height 10
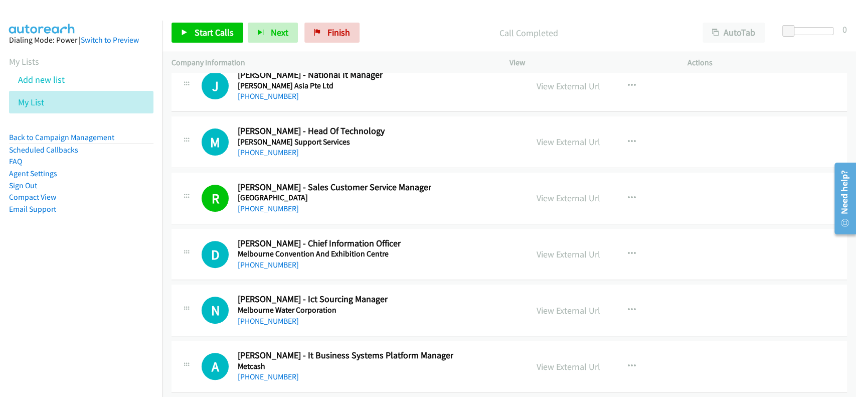
scroll to position [13041, 0]
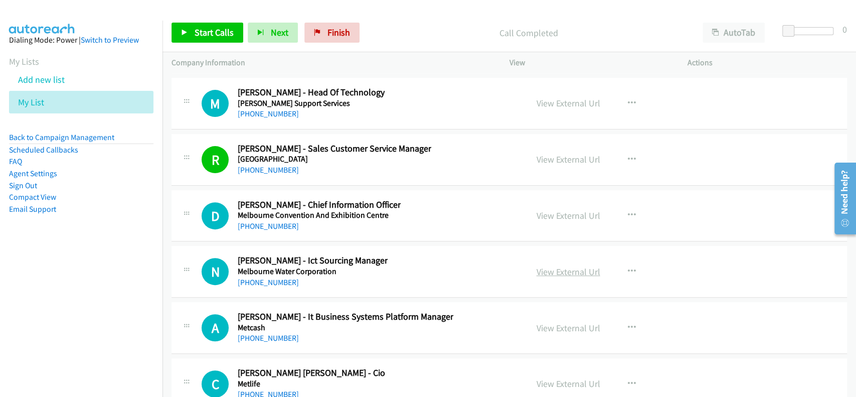
click at [546, 266] on link "View External Url" at bounding box center [569, 272] width 64 height 12
drag, startPoint x: 253, startPoint y: 275, endPoint x: 259, endPoint y: 266, distance: 11.1
click at [259, 277] on link "[PHONE_NUMBER]" at bounding box center [268, 282] width 61 height 10
click at [261, 277] on link "[PHONE_NUMBER]" at bounding box center [268, 282] width 61 height 10
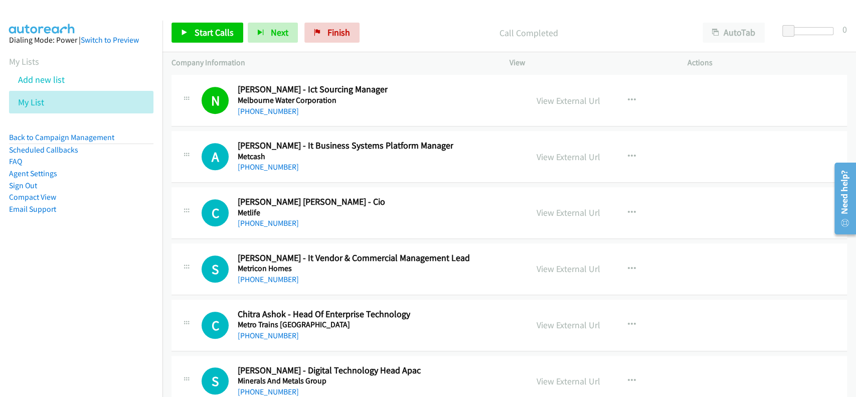
scroll to position [13242, 0]
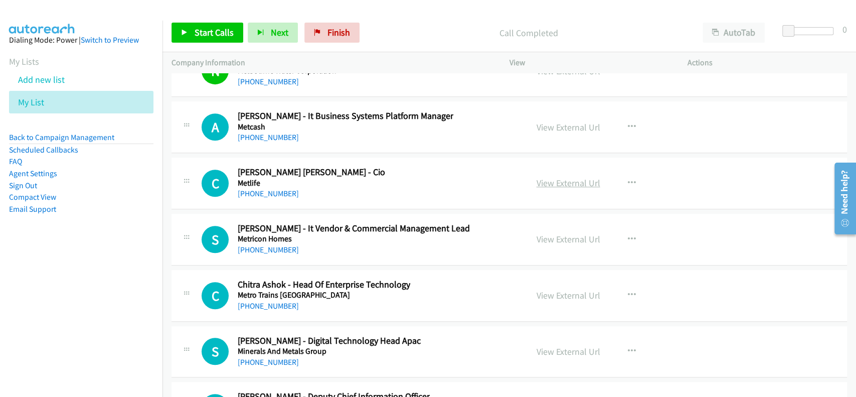
click at [568, 177] on link "View External Url" at bounding box center [569, 183] width 64 height 12
click at [264, 189] on link "[PHONE_NUMBER]" at bounding box center [268, 194] width 61 height 10
click at [560, 233] on link "View External Url" at bounding box center [569, 239] width 64 height 12
click at [274, 245] on link "[PHONE_NUMBER]" at bounding box center [268, 250] width 61 height 10
click at [551, 289] on link "View External Url" at bounding box center [569, 295] width 64 height 12
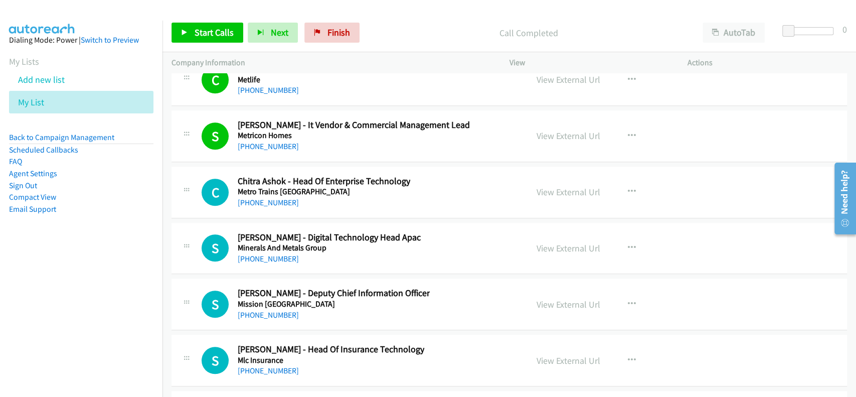
scroll to position [13375, 0]
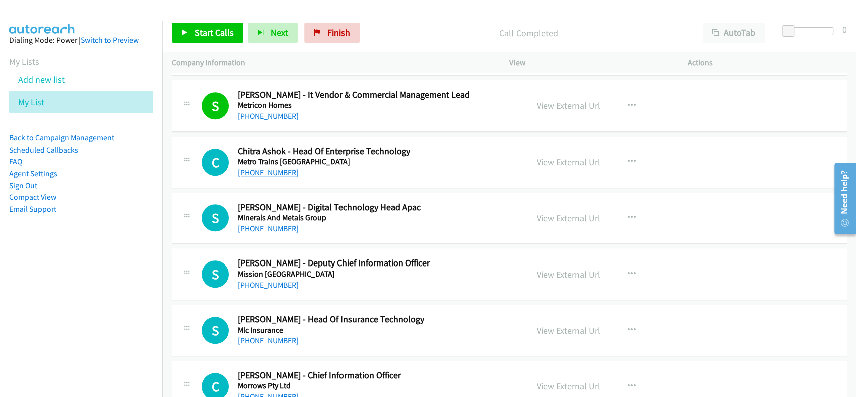
click at [269, 168] on link "[PHONE_NUMBER]" at bounding box center [268, 173] width 61 height 10
click at [546, 212] on link "View External Url" at bounding box center [569, 218] width 64 height 12
click at [252, 213] on h5 "Minerals And Metals Group" at bounding box center [329, 218] width 183 height 10
click at [252, 224] on link "[PHONE_NUMBER]" at bounding box center [268, 229] width 61 height 10
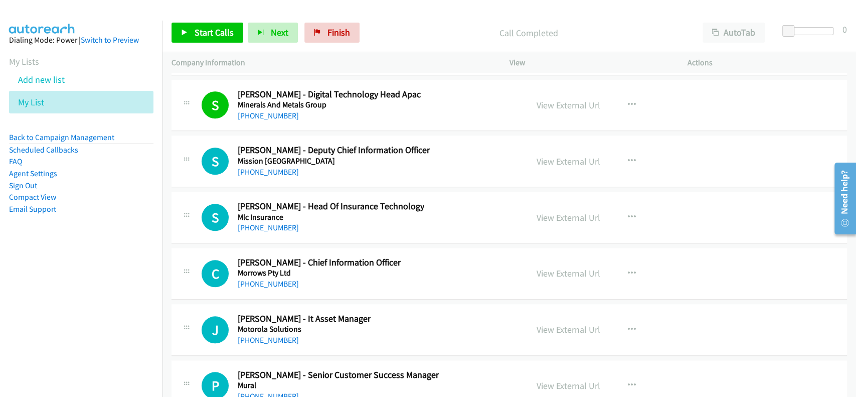
scroll to position [13509, 0]
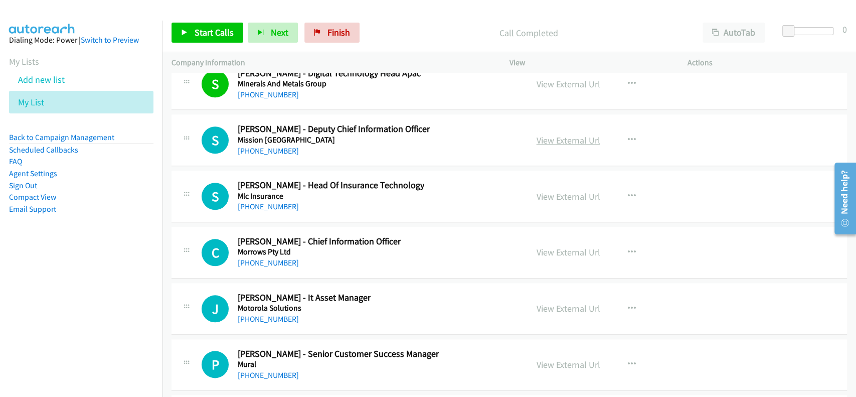
click at [553, 134] on link "View External Url" at bounding box center [569, 140] width 64 height 12
click at [266, 146] on link "[PHONE_NUMBER]" at bounding box center [268, 151] width 61 height 10
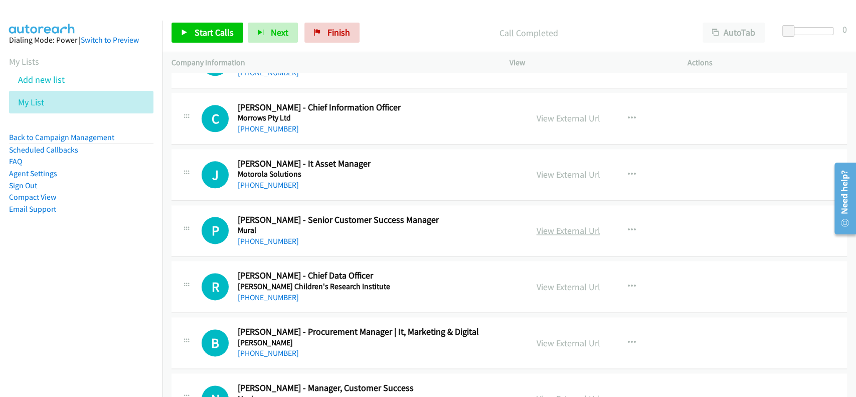
click at [537, 225] on link "View External Url" at bounding box center [569, 231] width 64 height 12
click at [271, 236] on link "[PHONE_NUMBER]" at bounding box center [268, 241] width 61 height 10
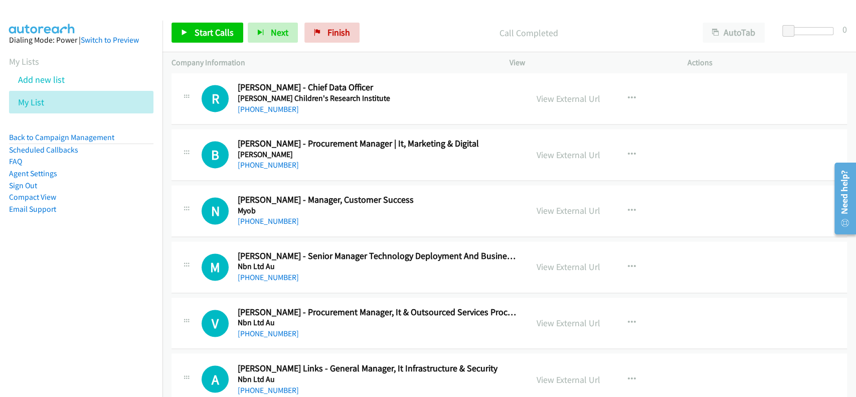
scroll to position [13844, 0]
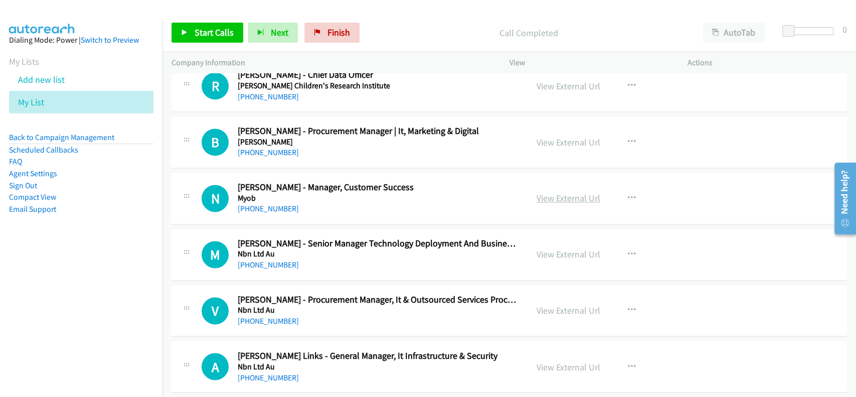
click at [567, 192] on link "View External Url" at bounding box center [569, 198] width 64 height 12
click at [264, 204] on link "[PHONE_NUMBER]" at bounding box center [268, 209] width 61 height 10
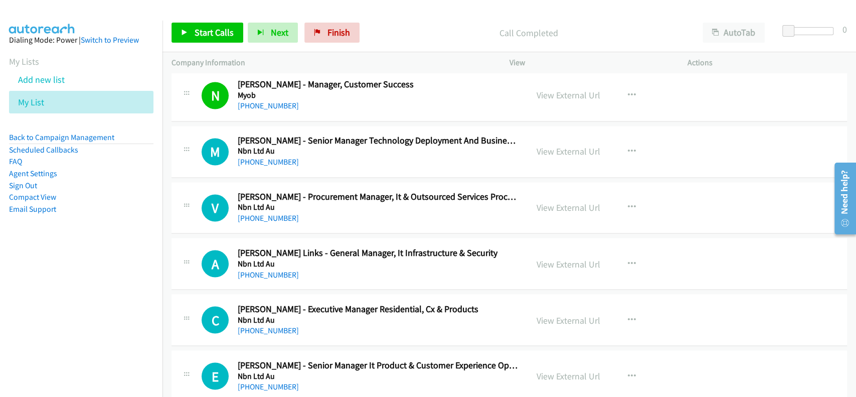
scroll to position [13977, 0]
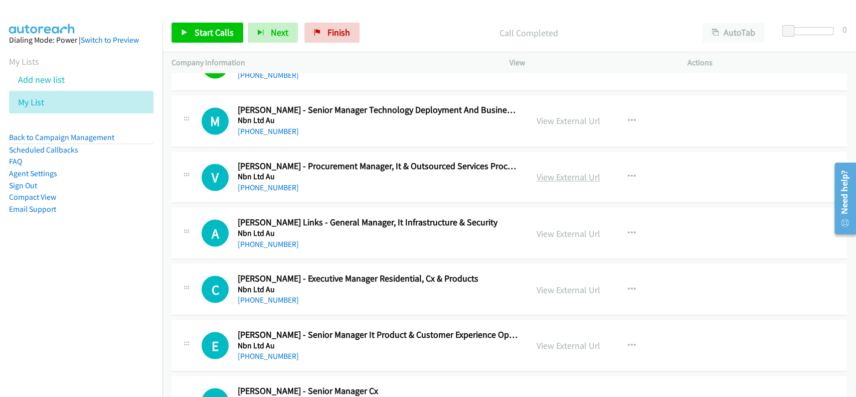
click at [556, 171] on link "View External Url" at bounding box center [569, 177] width 64 height 12
click at [268, 172] on h5 "Nbn Ltd Au" at bounding box center [378, 177] width 281 height 10
click at [269, 183] on link "[PHONE_NUMBER]" at bounding box center [268, 188] width 61 height 10
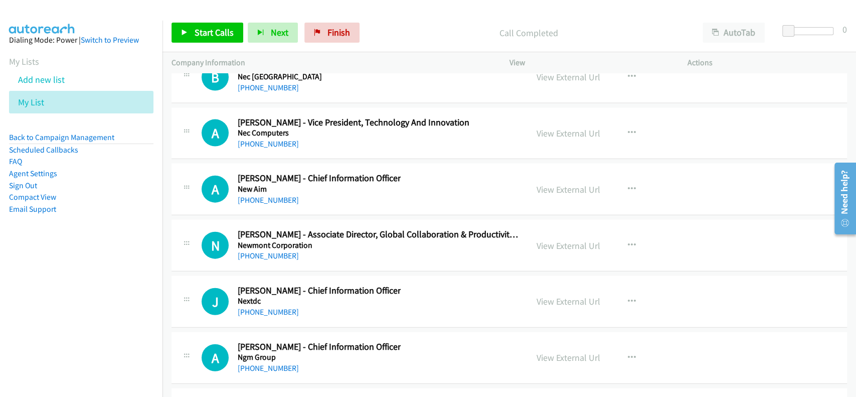
scroll to position [14378, 0]
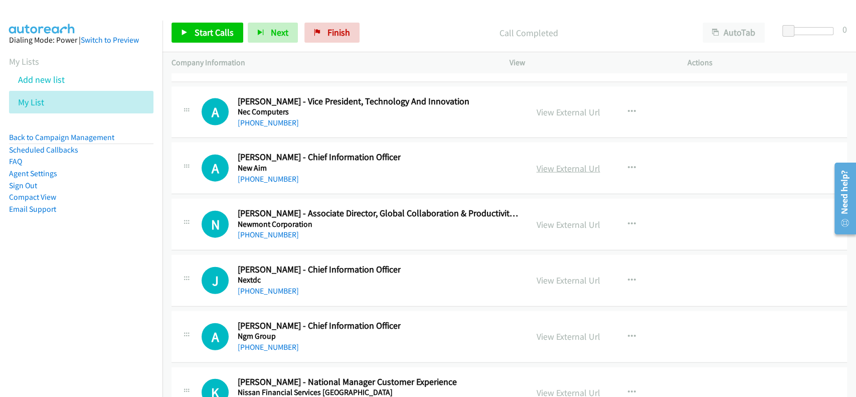
click at [538, 163] on link "View External Url" at bounding box center [569, 169] width 64 height 12
click at [255, 174] on link "[PHONE_NUMBER]" at bounding box center [268, 179] width 61 height 10
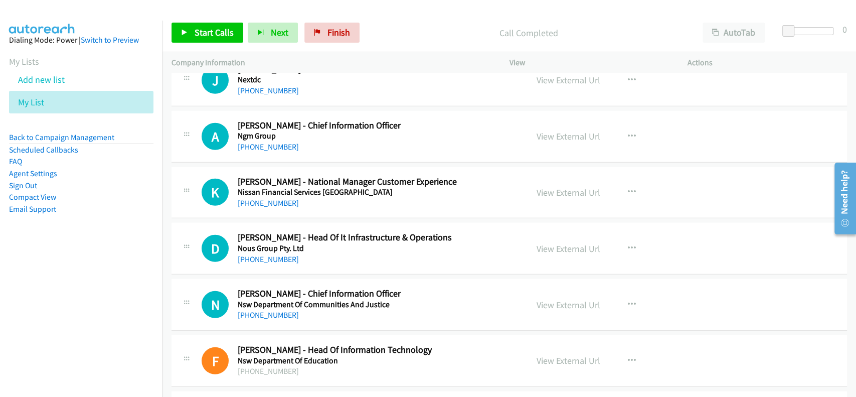
scroll to position [14579, 0]
click at [563, 242] on link "View External Url" at bounding box center [569, 248] width 64 height 12
click at [263, 254] on link "[PHONE_NUMBER]" at bounding box center [268, 259] width 61 height 10
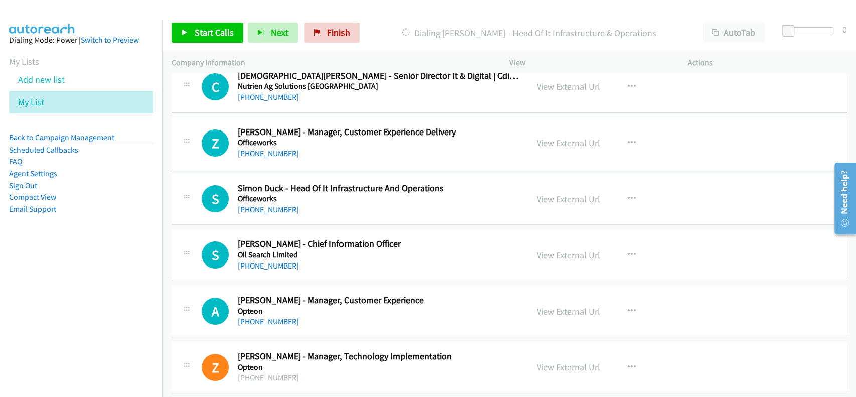
scroll to position [15449, 0]
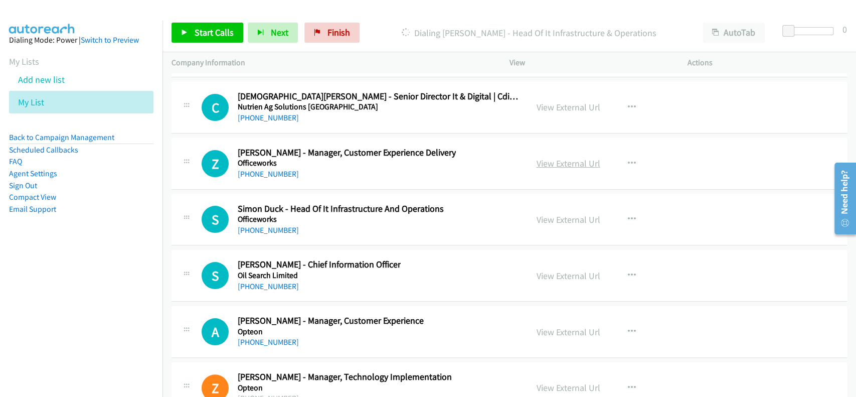
click at [555, 157] on link "View External Url" at bounding box center [569, 163] width 64 height 12
click at [248, 169] on link "[PHONE_NUMBER]" at bounding box center [268, 174] width 61 height 10
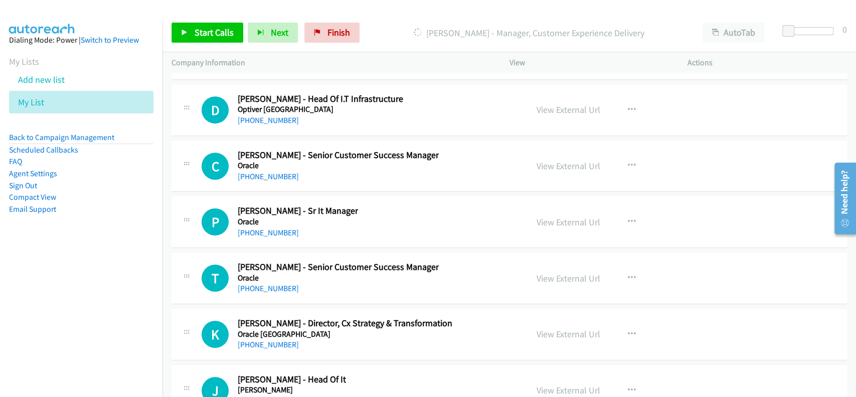
scroll to position [15850, 0]
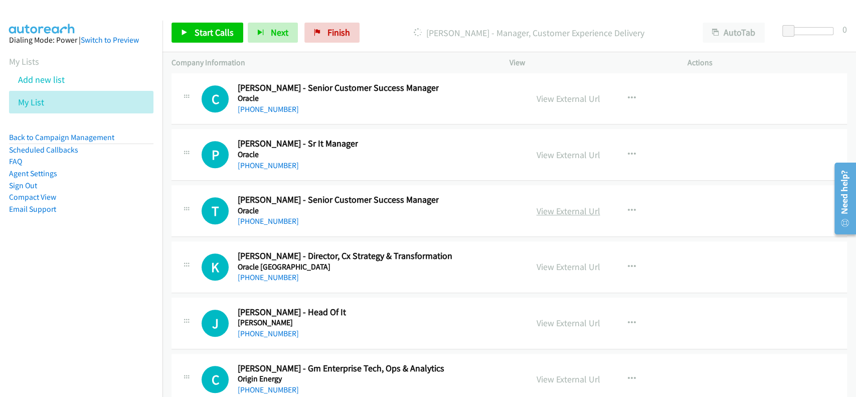
click at [550, 205] on link "View External Url" at bounding box center [569, 211] width 64 height 12
click at [264, 216] on link "[PHONE_NUMBER]" at bounding box center [268, 221] width 61 height 10
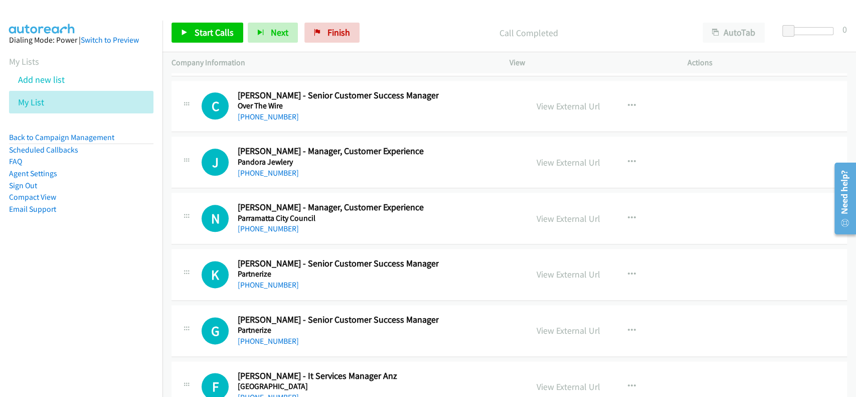
scroll to position [16184, 0]
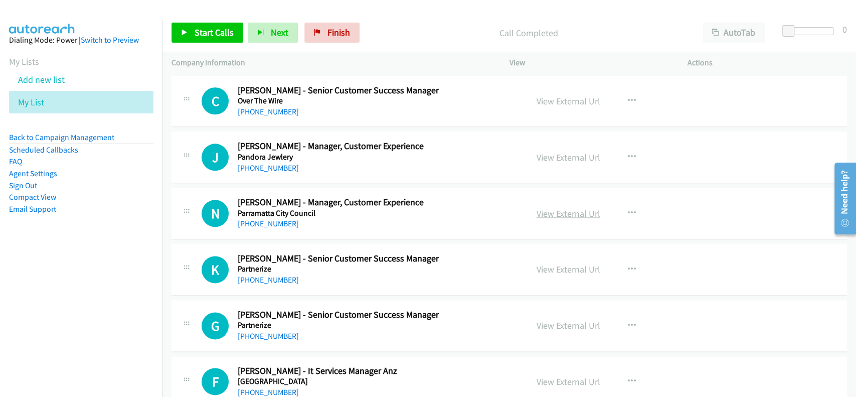
click at [541, 208] on link "View External Url" at bounding box center [569, 214] width 64 height 12
click at [277, 219] on link "[PHONE_NUMBER]" at bounding box center [268, 224] width 61 height 10
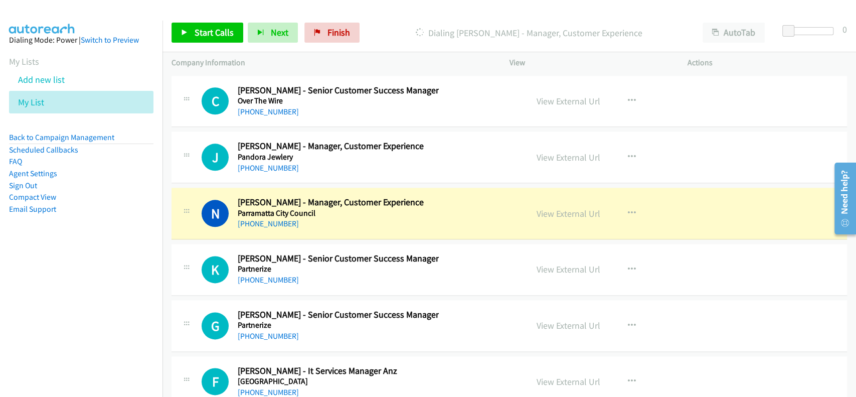
scroll to position [16251, 0]
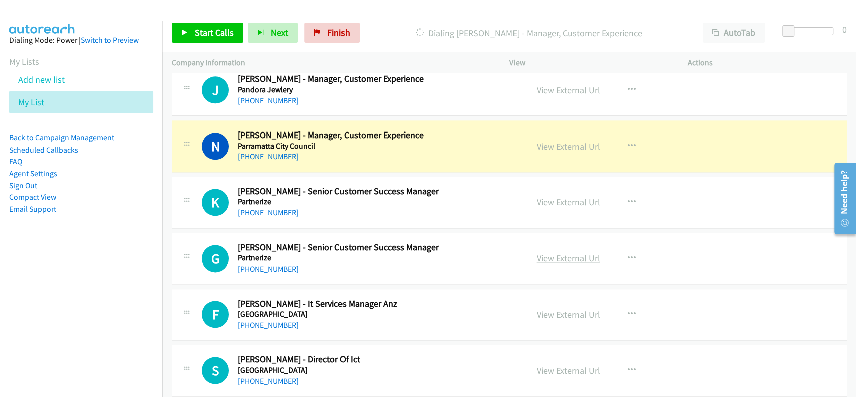
click at [538, 252] on link "View External Url" at bounding box center [569, 258] width 64 height 12
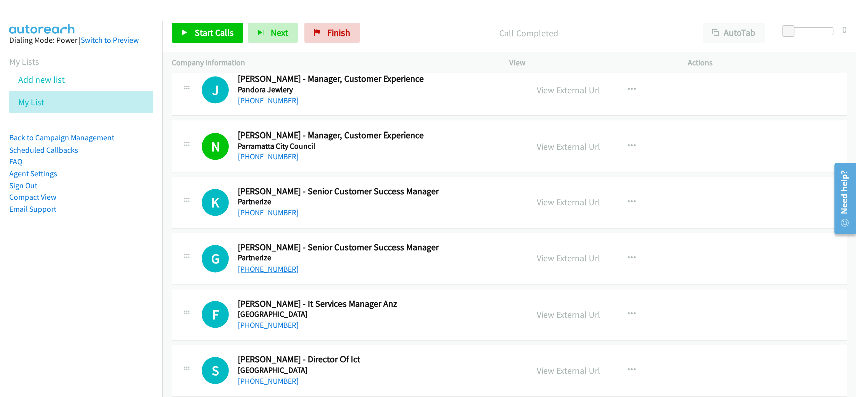
click at [276, 264] on link "[PHONE_NUMBER]" at bounding box center [268, 269] width 61 height 10
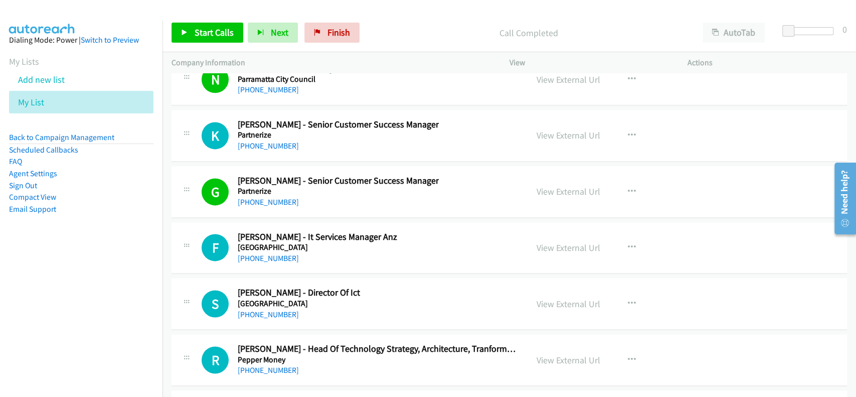
scroll to position [16385, 0]
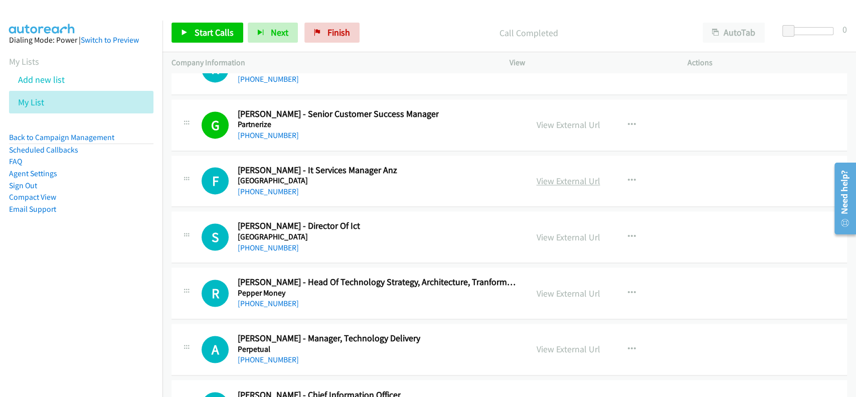
click at [558, 175] on link "View External Url" at bounding box center [569, 181] width 64 height 12
click at [260, 187] on link "[PHONE_NUMBER]" at bounding box center [268, 192] width 61 height 10
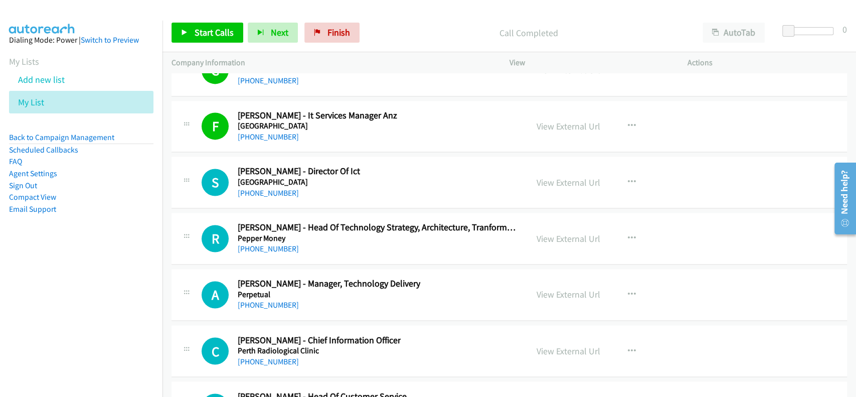
scroll to position [16452, 0]
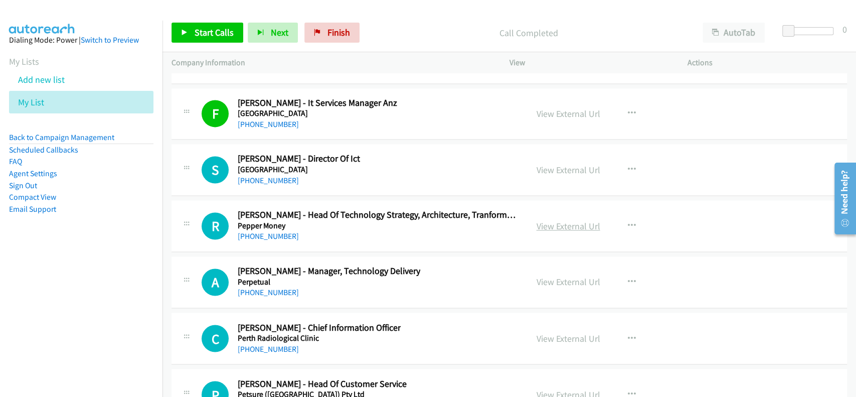
click at [582, 220] on link "View External Url" at bounding box center [569, 226] width 64 height 12
click at [272, 231] on link "[PHONE_NUMBER]" at bounding box center [268, 236] width 61 height 10
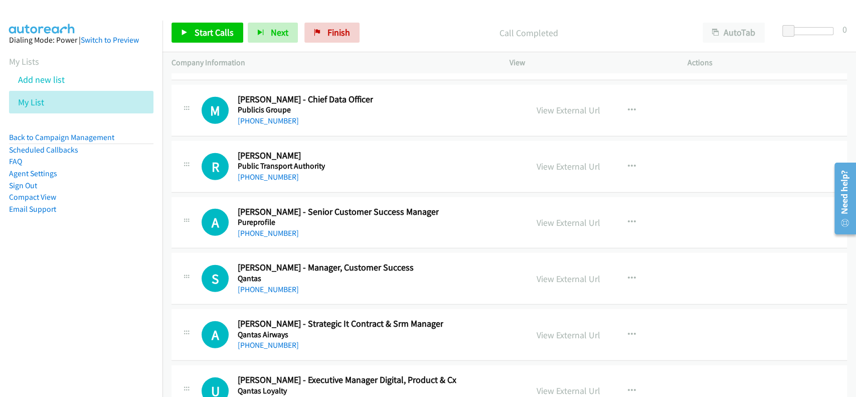
scroll to position [17254, 0]
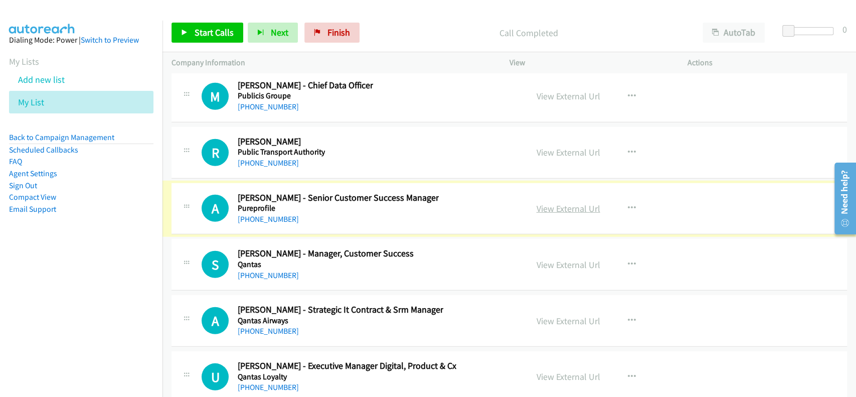
click at [559, 203] on link "View External Url" at bounding box center [569, 209] width 64 height 12
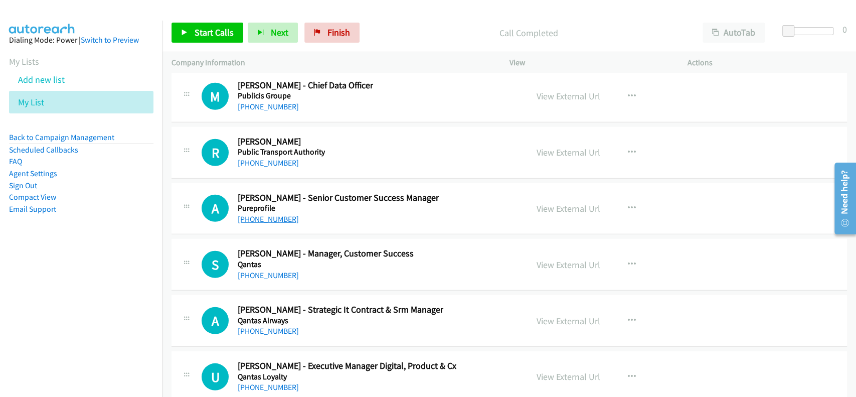
click at [257, 214] on link "[PHONE_NUMBER]" at bounding box center [268, 219] width 61 height 10
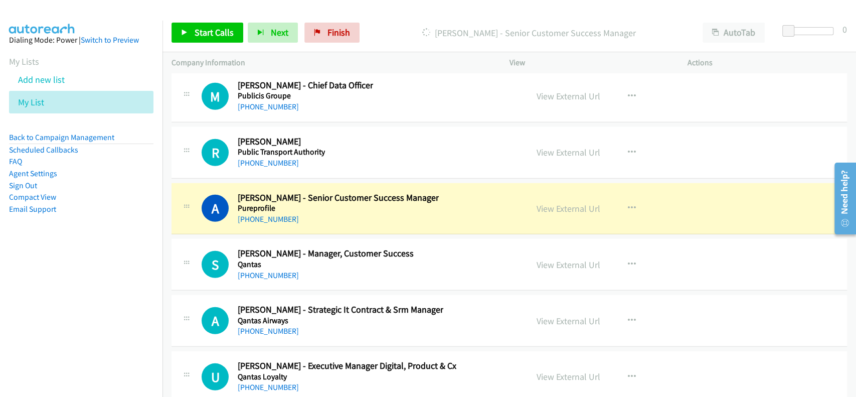
scroll to position [17388, 0]
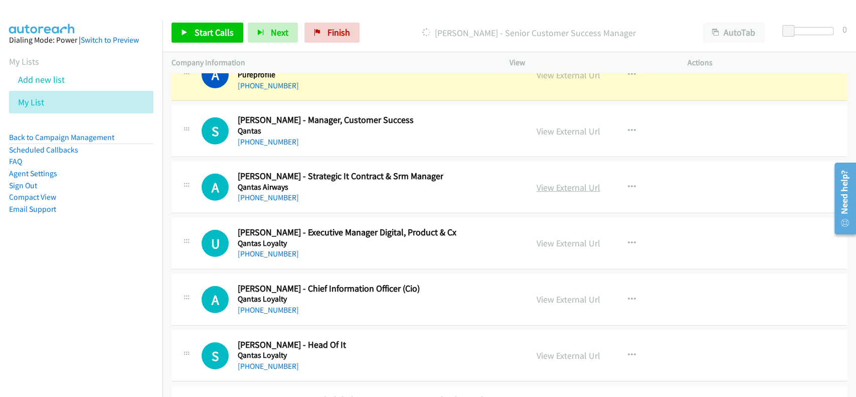
click at [555, 182] on link "View External Url" at bounding box center [569, 188] width 64 height 12
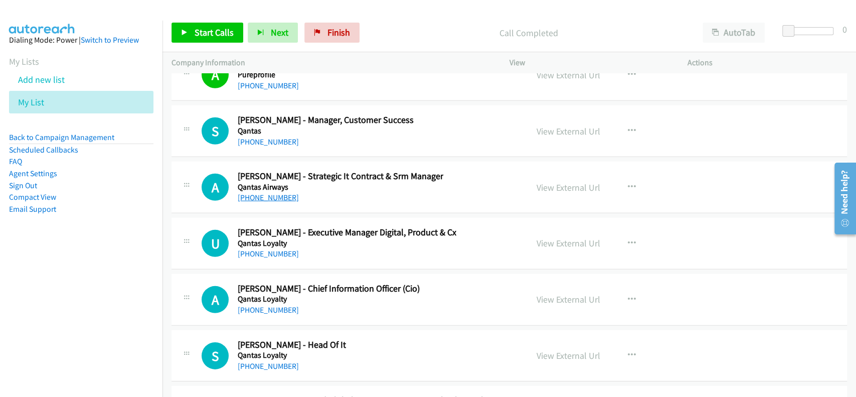
click at [266, 193] on link "[PHONE_NUMBER]" at bounding box center [268, 198] width 61 height 10
click at [559, 237] on link "View External Url" at bounding box center [569, 243] width 64 height 12
click at [264, 249] on link "[PHONE_NUMBER]" at bounding box center [268, 254] width 61 height 10
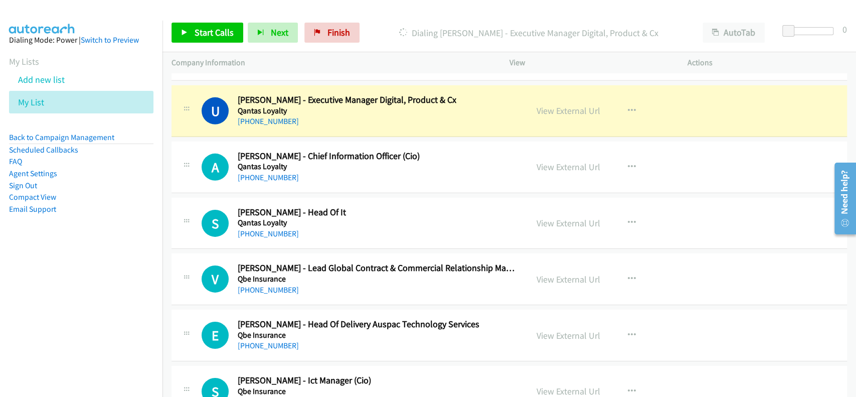
scroll to position [17522, 0]
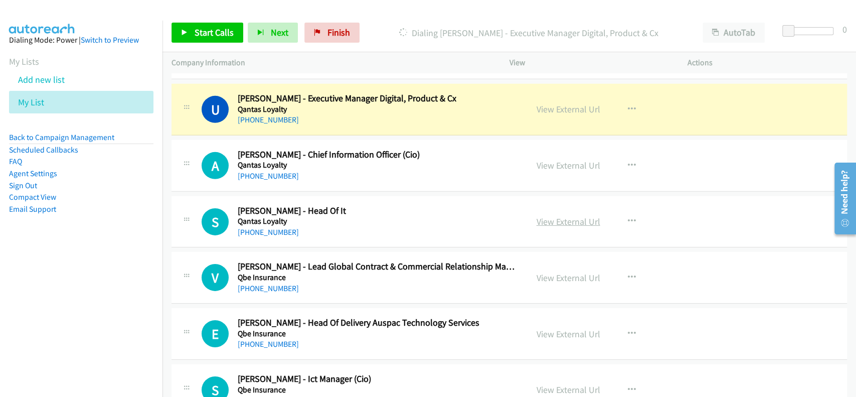
click at [555, 216] on link "View External Url" at bounding box center [569, 222] width 64 height 12
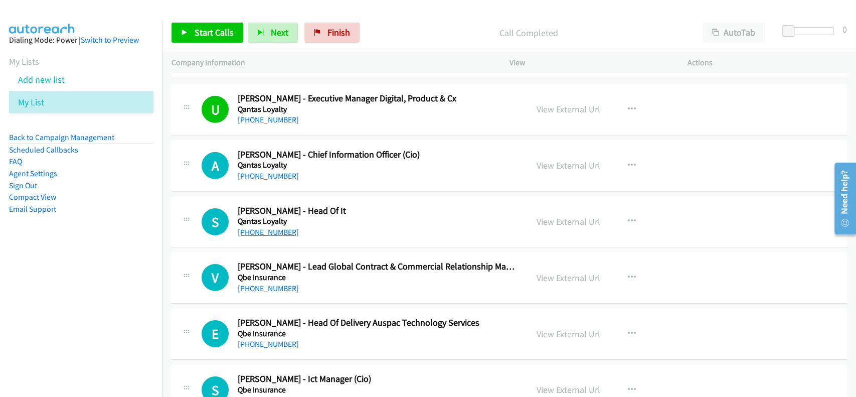
click at [268, 227] on link "[PHONE_NUMBER]" at bounding box center [268, 232] width 61 height 10
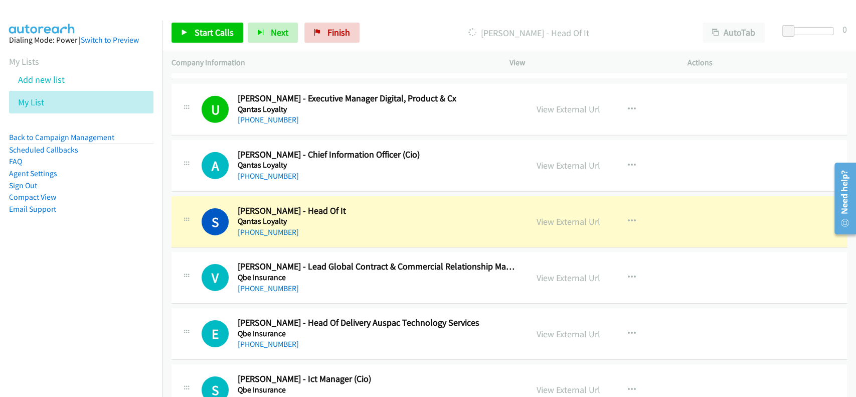
scroll to position [17588, 0]
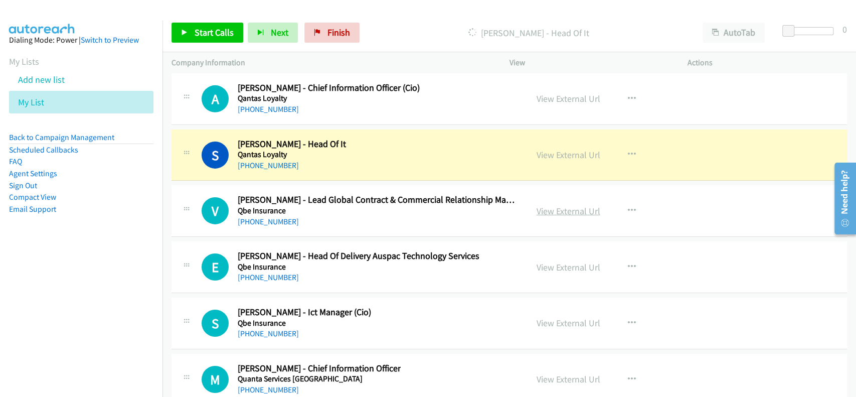
click at [568, 205] on link "View External Url" at bounding box center [569, 211] width 64 height 12
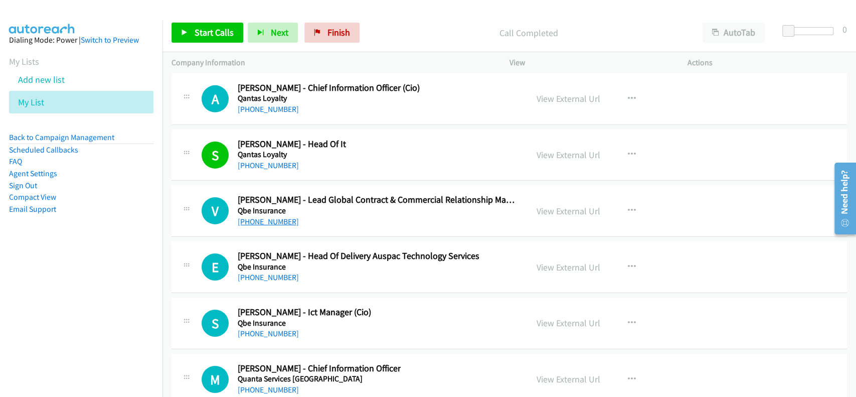
click at [261, 217] on link "[PHONE_NUMBER]" at bounding box center [268, 222] width 61 height 10
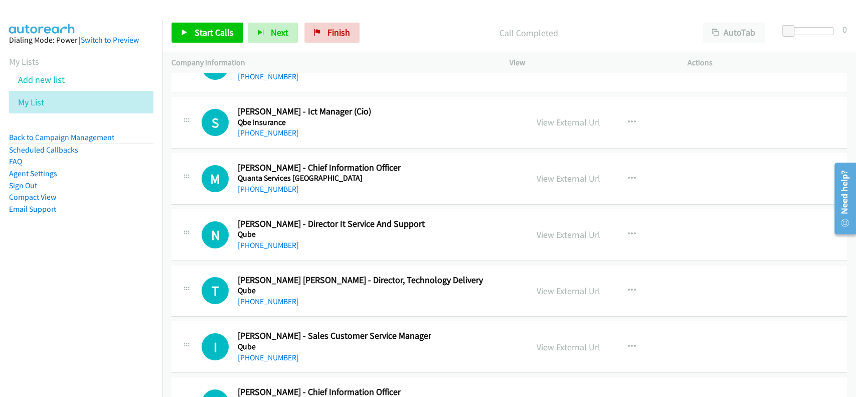
scroll to position [17856, 0]
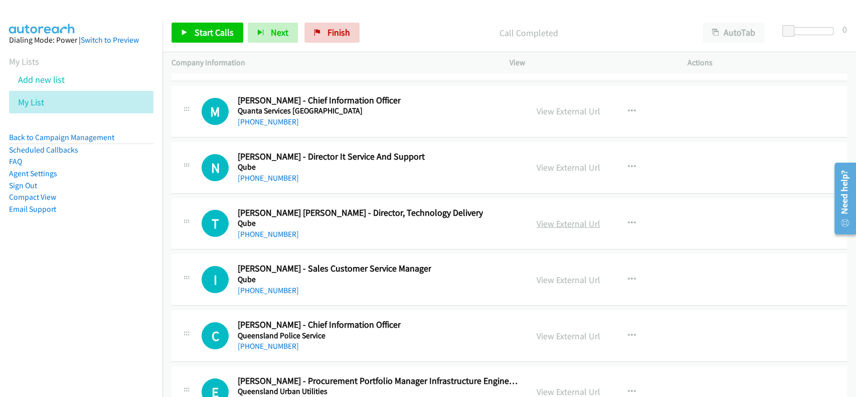
click at [537, 218] on link "View External Url" at bounding box center [569, 224] width 64 height 12
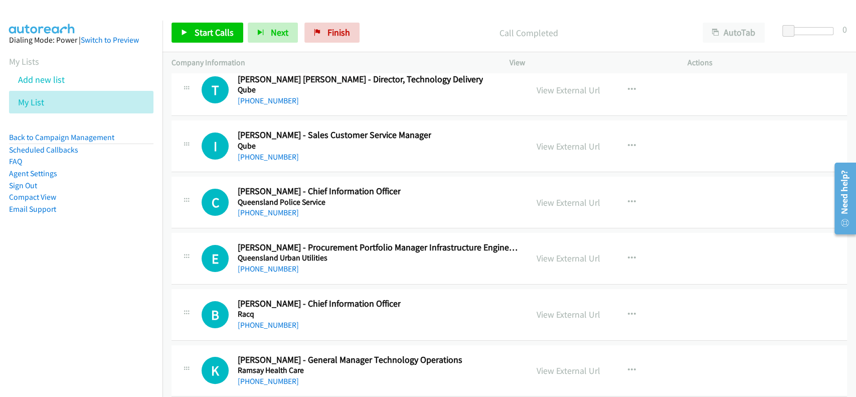
scroll to position [18057, 0]
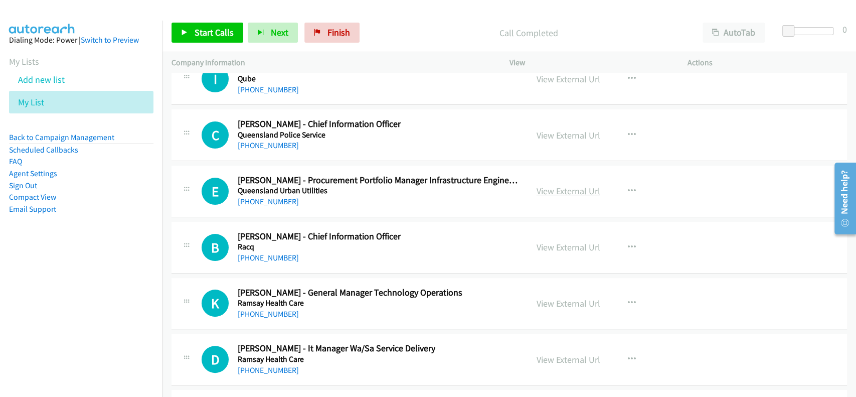
click at [570, 184] on div "View External Url" at bounding box center [569, 191] width 64 height 14
click at [573, 185] on link "View External Url" at bounding box center [569, 191] width 64 height 12
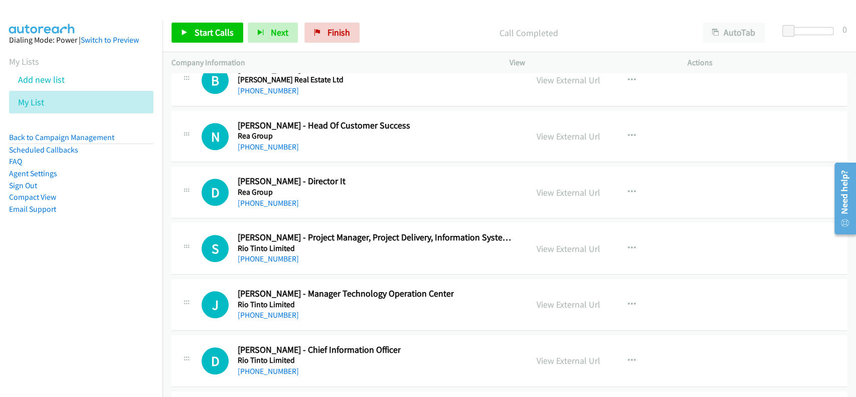
scroll to position [18525, 0]
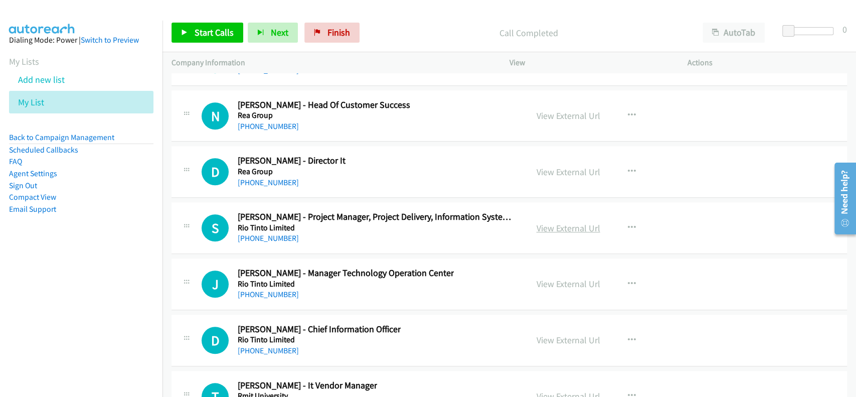
click at [542, 222] on link "View External Url" at bounding box center [569, 228] width 64 height 12
click at [259, 233] on link "[PHONE_NUMBER]" at bounding box center [268, 238] width 61 height 10
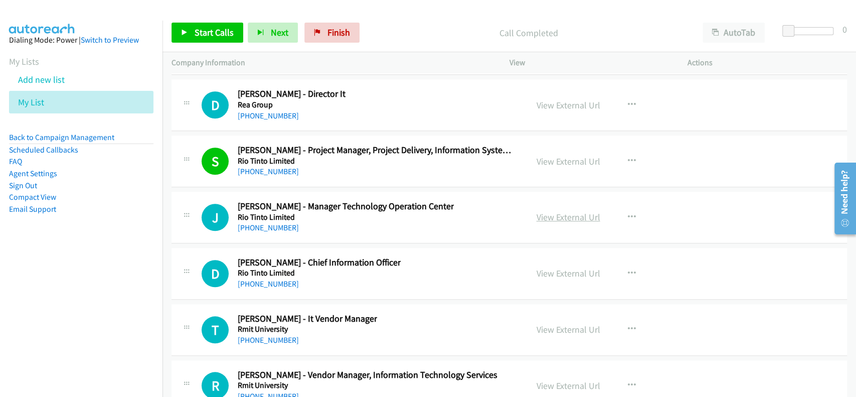
click at [560, 211] on link "View External Url" at bounding box center [569, 217] width 64 height 12
click at [272, 222] on div "[PHONE_NUMBER]" at bounding box center [346, 228] width 216 height 12
click at [271, 223] on link "[PHONE_NUMBER]" at bounding box center [268, 228] width 61 height 10
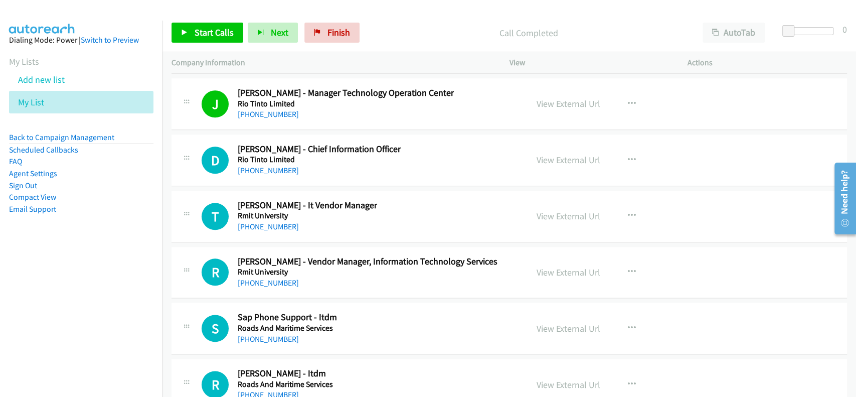
scroll to position [18725, 0]
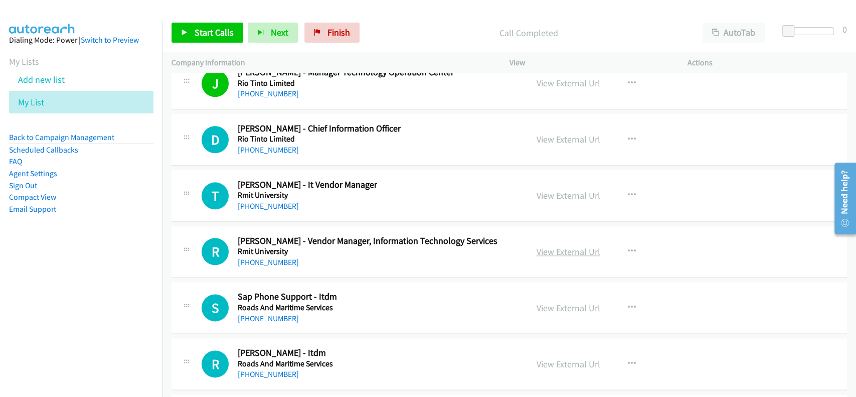
click at [558, 246] on link "View External Url" at bounding box center [569, 252] width 64 height 12
click at [263, 257] on link "[PHONE_NUMBER]" at bounding box center [268, 262] width 61 height 10
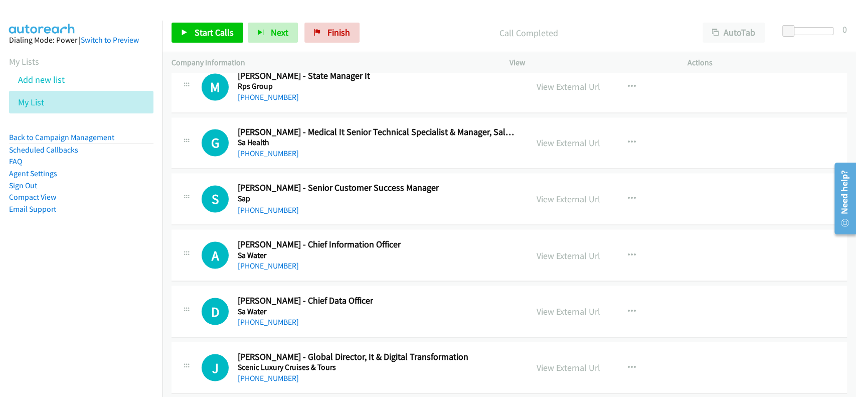
scroll to position [19127, 0]
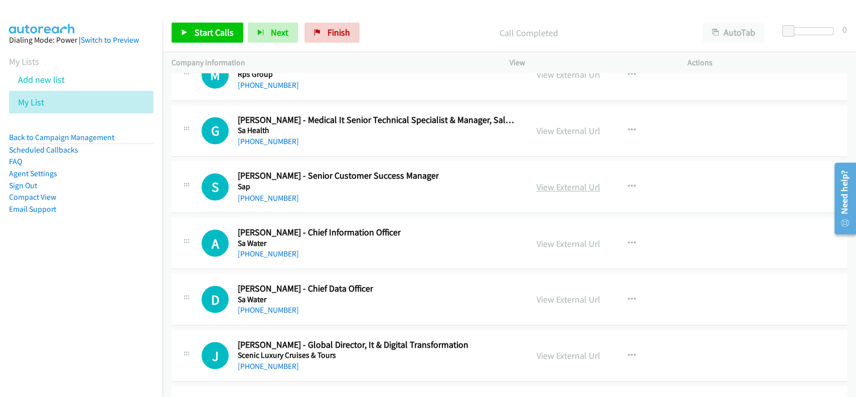
click at [555, 181] on link "View External Url" at bounding box center [569, 187] width 64 height 12
click at [262, 182] on h5 "Sap" at bounding box center [338, 187] width 201 height 10
click at [263, 193] on link "[PHONE_NUMBER]" at bounding box center [268, 198] width 61 height 10
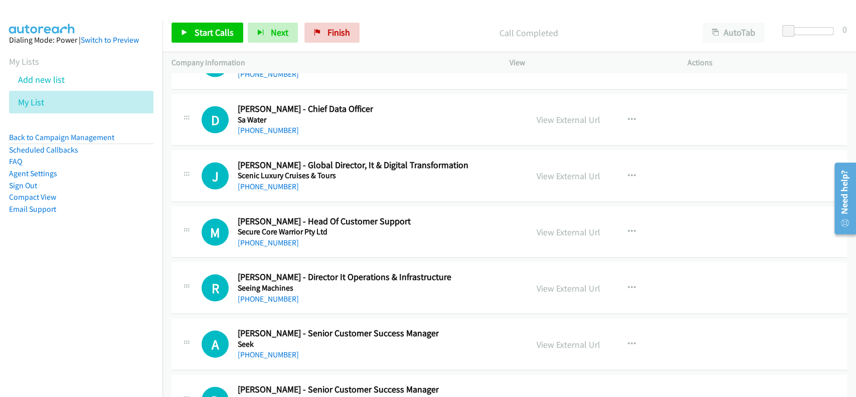
scroll to position [19327, 0]
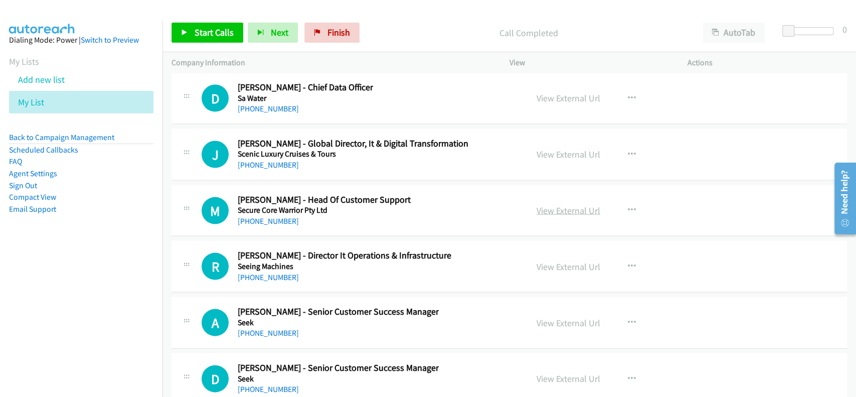
click at [566, 205] on link "View External Url" at bounding box center [569, 211] width 64 height 12
click at [273, 216] on link "[PHONE_NUMBER]" at bounding box center [268, 221] width 61 height 10
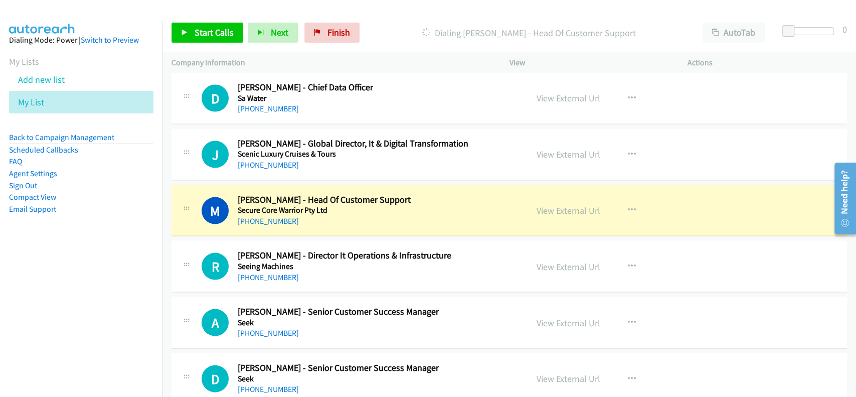
scroll to position [19394, 0]
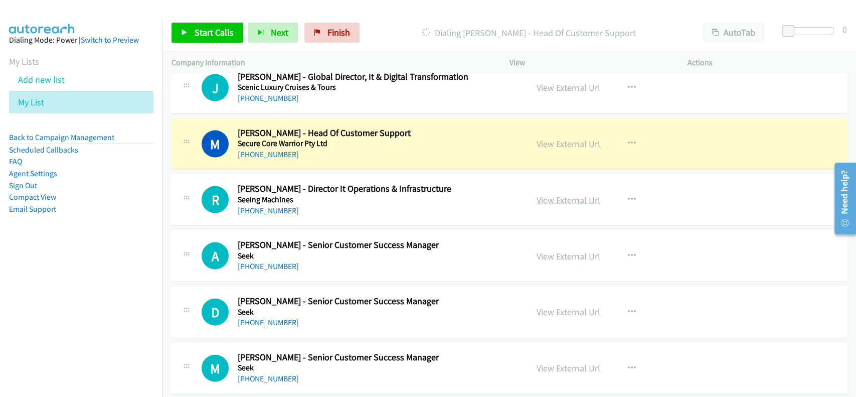
click at [559, 194] on link "View External Url" at bounding box center [569, 200] width 64 height 12
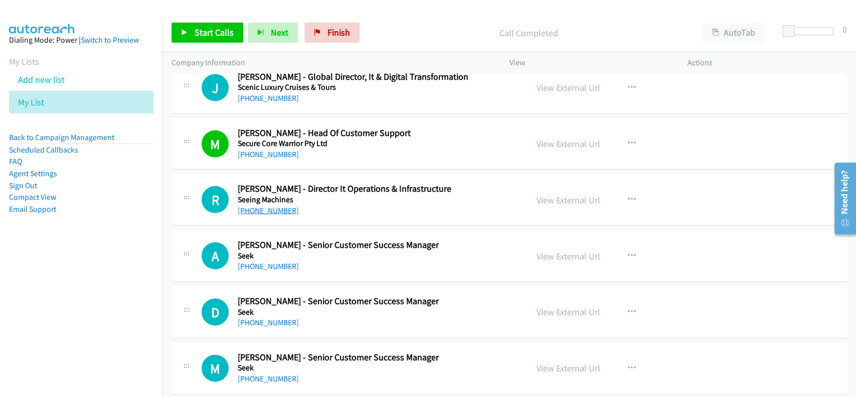
click at [268, 206] on link "[PHONE_NUMBER]" at bounding box center [268, 211] width 61 height 10
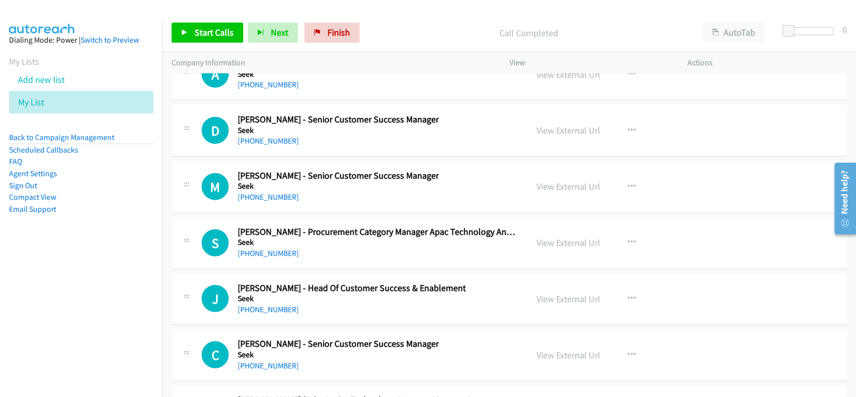
scroll to position [19595, 0]
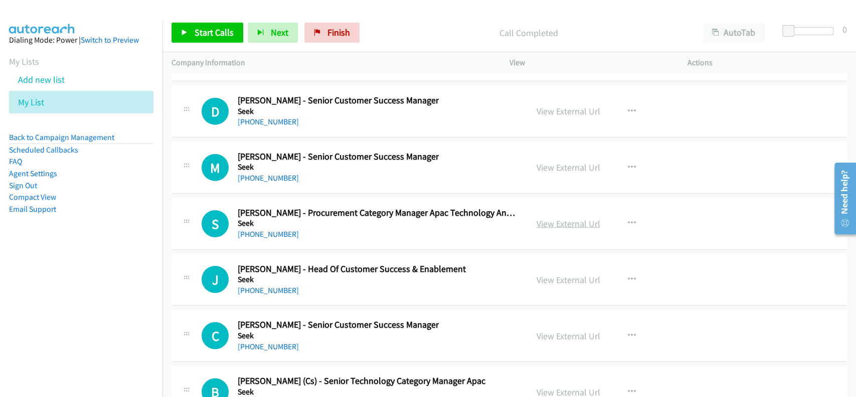
click at [571, 218] on link "View External Url" at bounding box center [569, 224] width 64 height 12
click at [261, 229] on link "[PHONE_NUMBER]" at bounding box center [268, 234] width 61 height 10
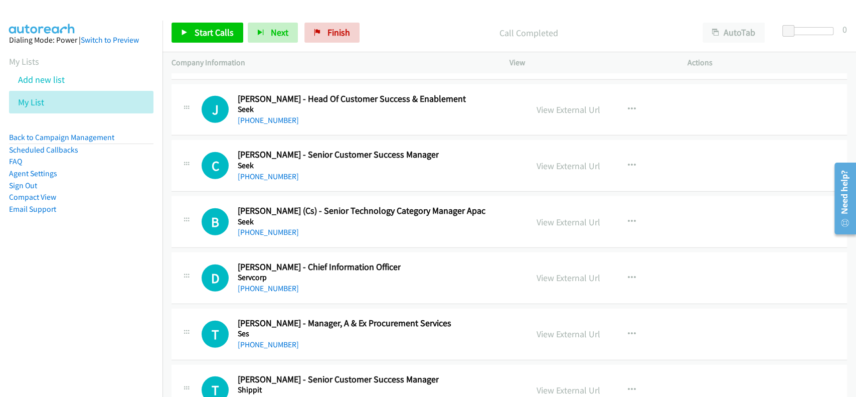
scroll to position [19795, 0]
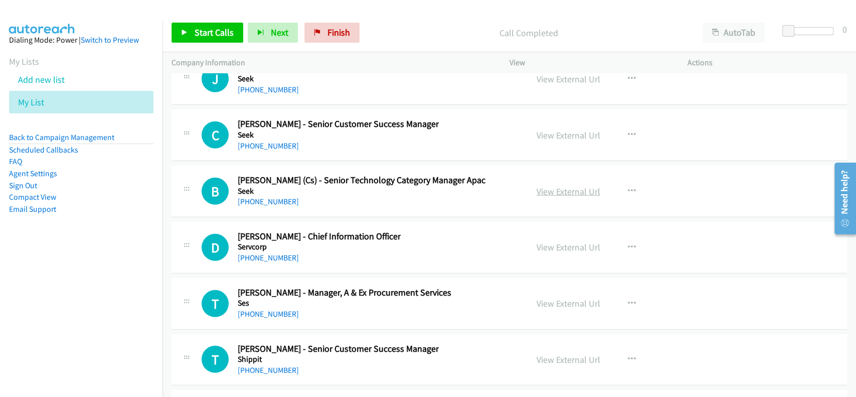
click at [553, 186] on link "View External Url" at bounding box center [569, 192] width 64 height 12
click at [268, 197] on link "[PHONE_NUMBER]" at bounding box center [268, 202] width 61 height 10
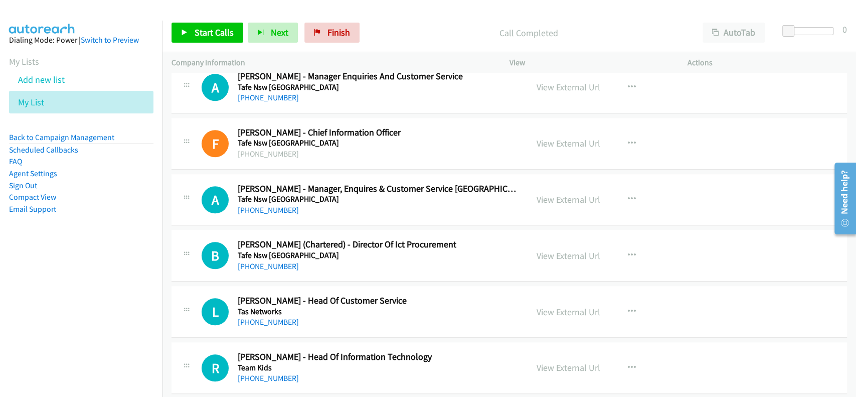
scroll to position [21200, 0]
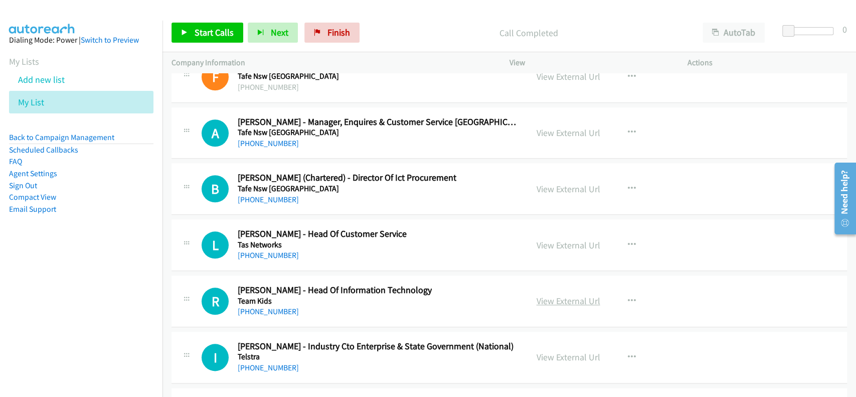
click at [566, 295] on link "View External Url" at bounding box center [569, 301] width 64 height 12
click at [272, 306] on link "[PHONE_NUMBER]" at bounding box center [268, 311] width 61 height 10
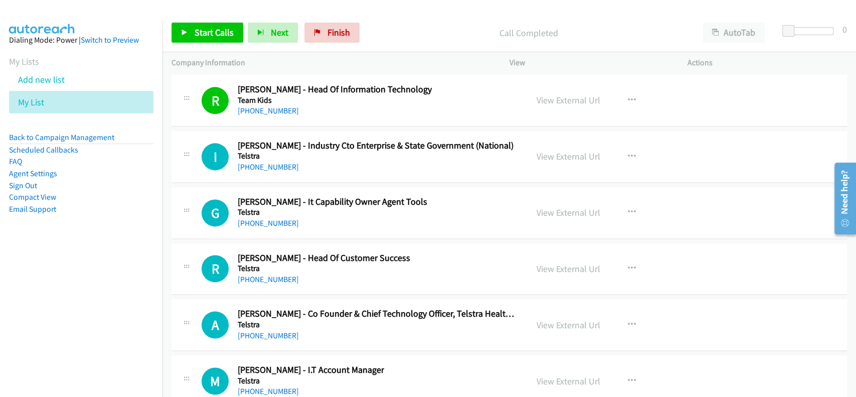
scroll to position [21468, 0]
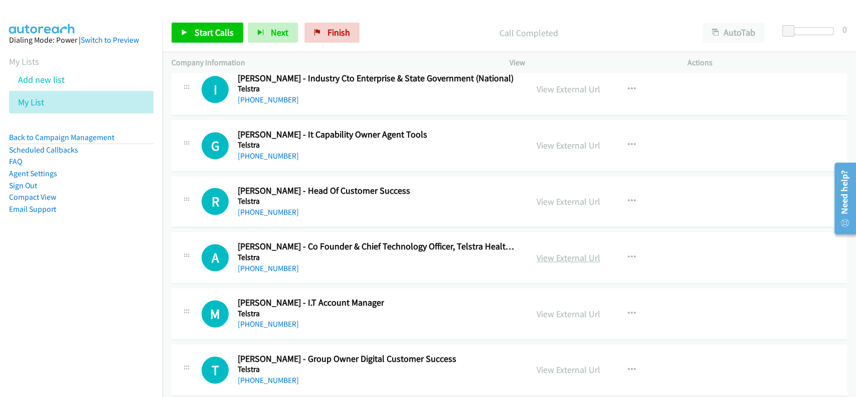
click at [554, 252] on link "View External Url" at bounding box center [569, 258] width 64 height 12
click at [267, 263] on link "[PHONE_NUMBER]" at bounding box center [268, 268] width 61 height 10
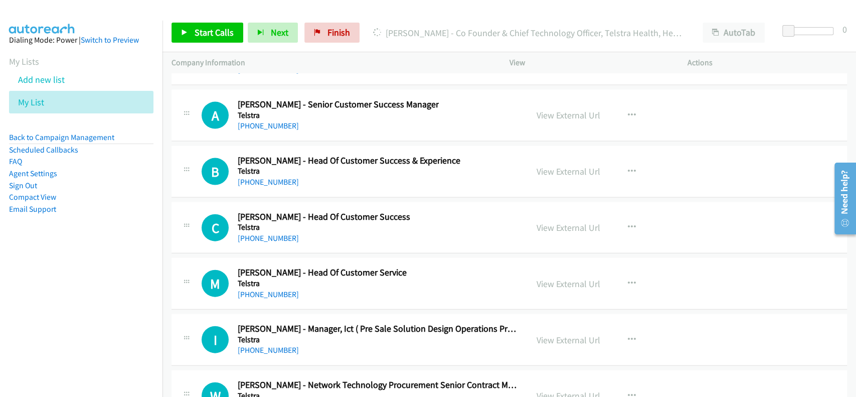
scroll to position [22069, 0]
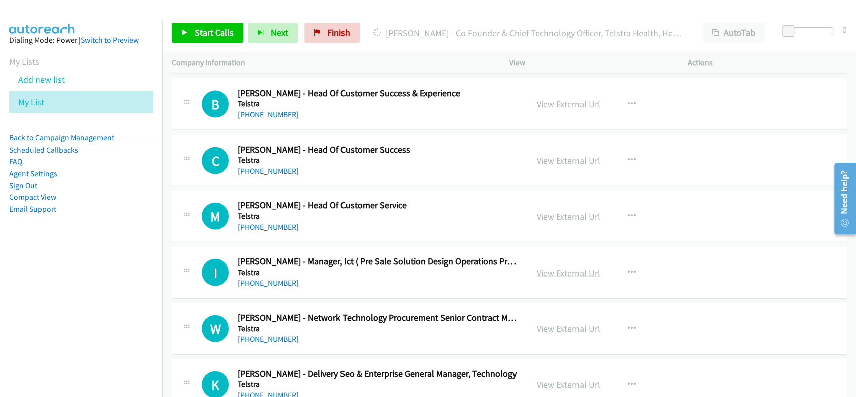
click at [557, 267] on link "View External Url" at bounding box center [569, 273] width 64 height 12
click at [266, 278] on link "[PHONE_NUMBER]" at bounding box center [268, 283] width 61 height 10
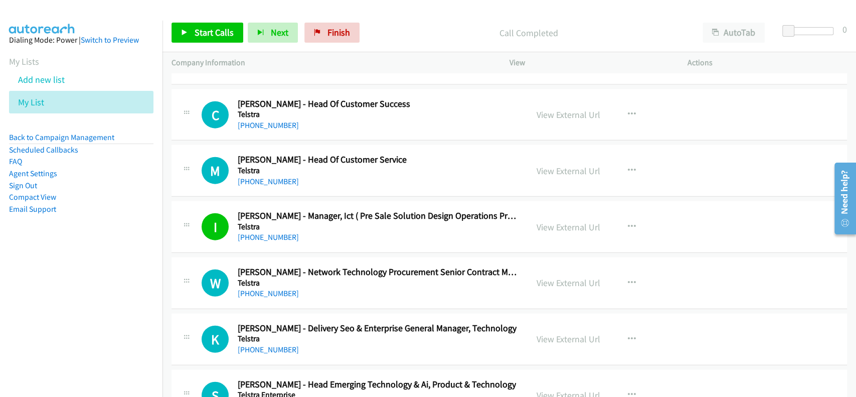
scroll to position [22136, 0]
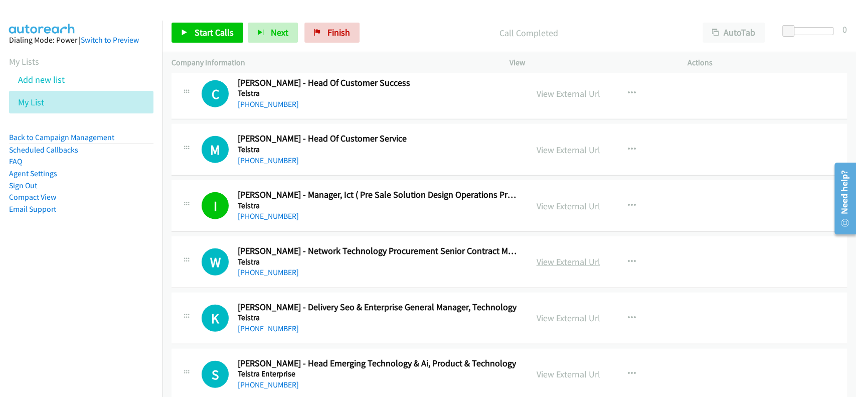
click at [557, 256] on link "View External Url" at bounding box center [569, 262] width 64 height 12
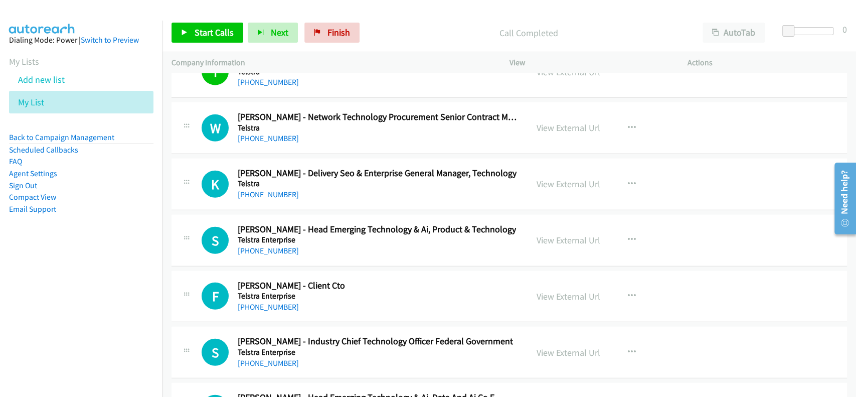
scroll to position [22337, 0]
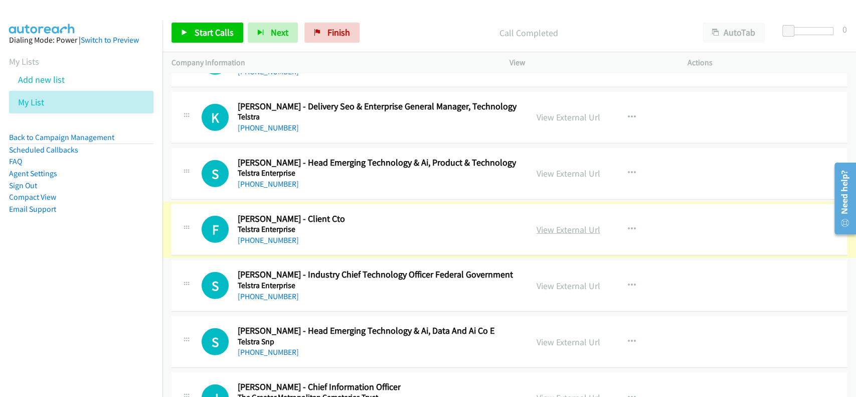
click at [553, 224] on link "View External Url" at bounding box center [569, 230] width 64 height 12
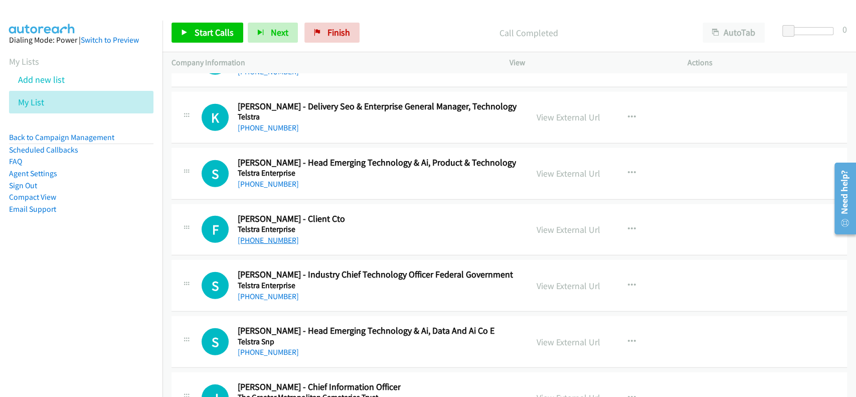
click at [268, 235] on link "[PHONE_NUMBER]" at bounding box center [268, 240] width 61 height 10
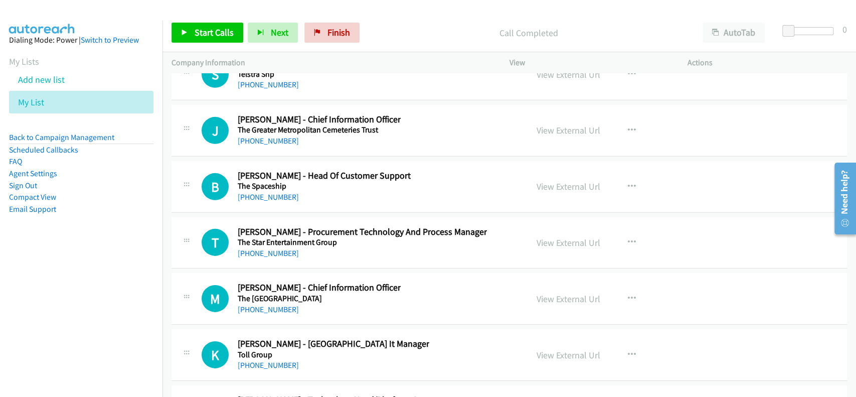
scroll to position [22671, 0]
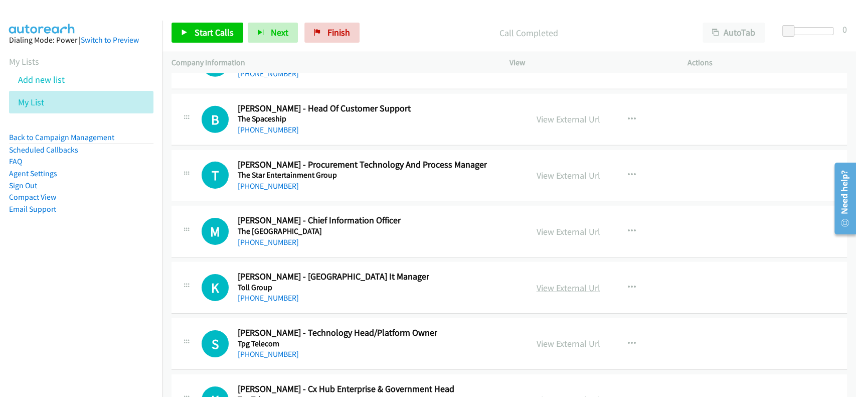
click at [544, 282] on link "View External Url" at bounding box center [569, 288] width 64 height 12
click at [261, 293] on link "[PHONE_NUMBER]" at bounding box center [268, 298] width 61 height 10
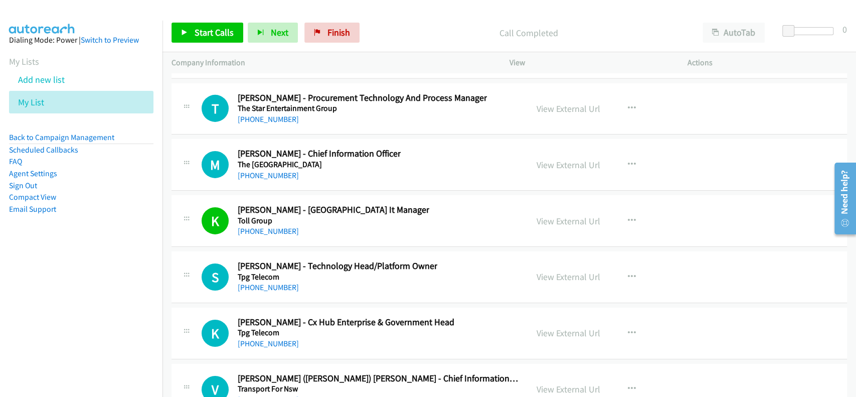
scroll to position [22805, 0]
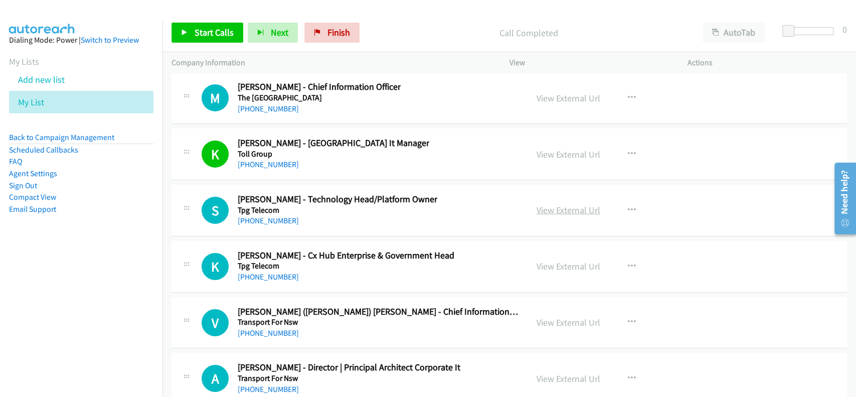
click at [570, 204] on link "View External Url" at bounding box center [569, 210] width 64 height 12
click at [277, 216] on link "[PHONE_NUMBER]" at bounding box center [268, 221] width 61 height 10
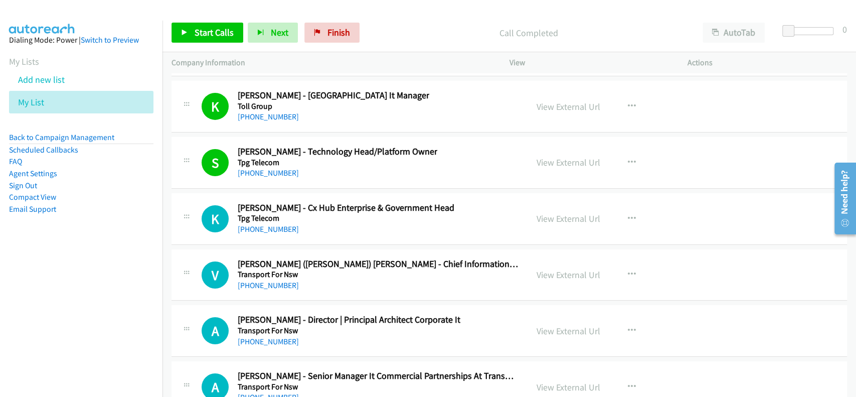
scroll to position [22872, 0]
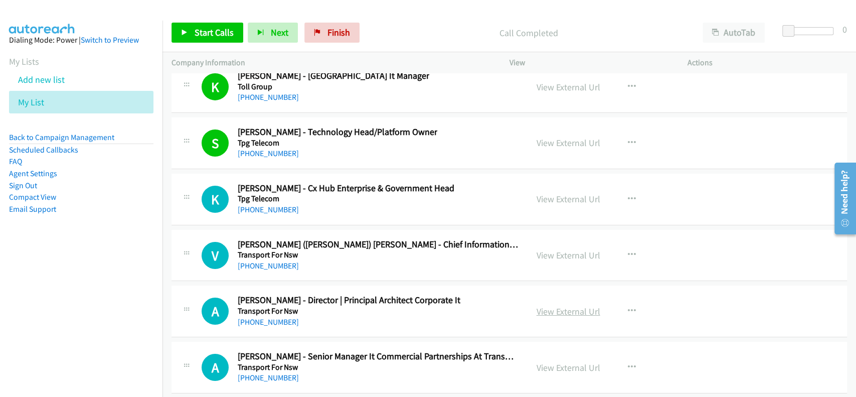
click at [565, 305] on link "View External Url" at bounding box center [569, 311] width 64 height 12
click at [271, 317] on link "[PHONE_NUMBER]" at bounding box center [268, 322] width 61 height 10
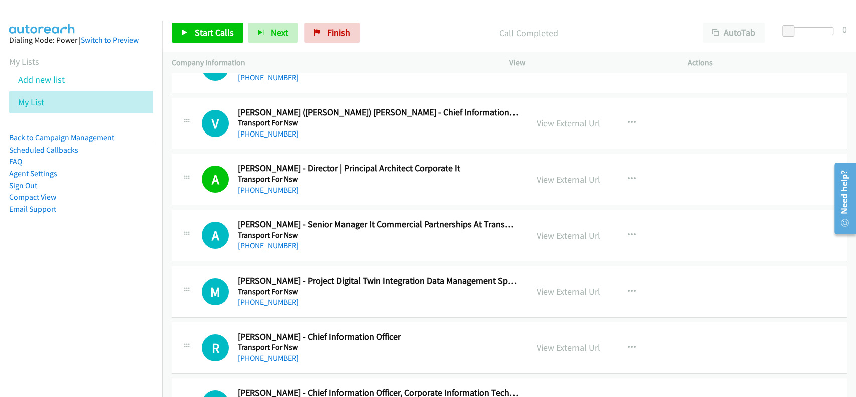
scroll to position [23005, 0]
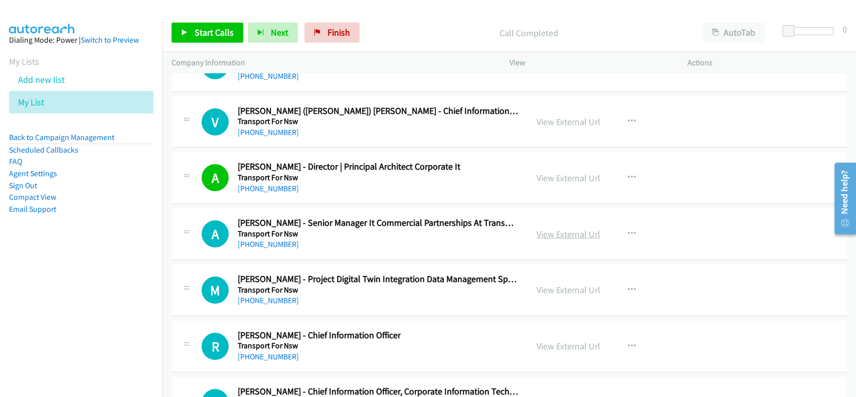
click at [543, 228] on link "View External Url" at bounding box center [569, 234] width 64 height 12
click at [262, 239] on link "[PHONE_NUMBER]" at bounding box center [268, 244] width 61 height 10
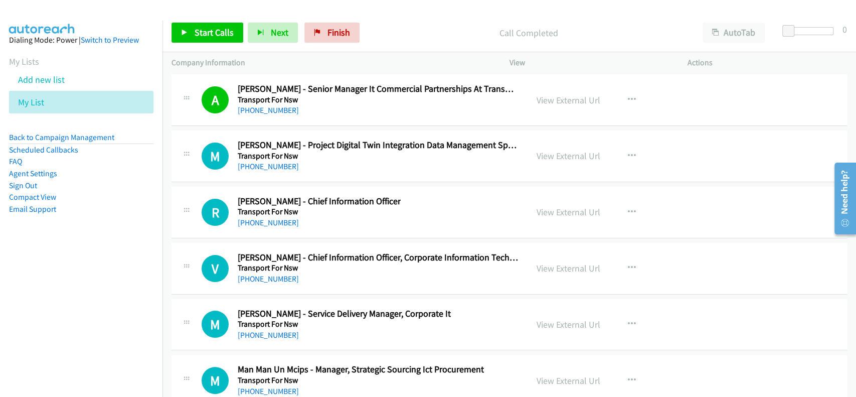
scroll to position [23206, 0]
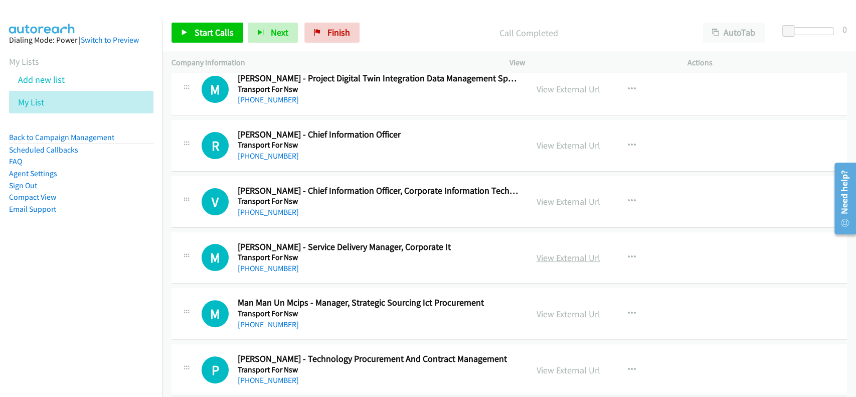
click at [562, 252] on link "View External Url" at bounding box center [569, 258] width 64 height 12
click at [272, 263] on link "[PHONE_NUMBER]" at bounding box center [268, 268] width 61 height 10
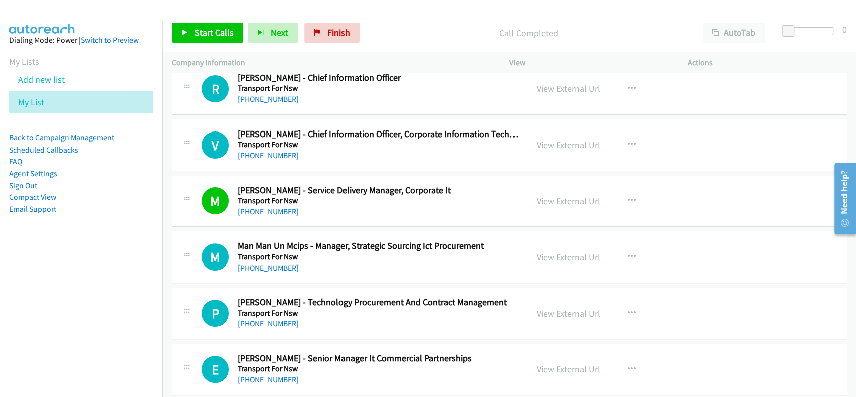
scroll to position [23273, 0]
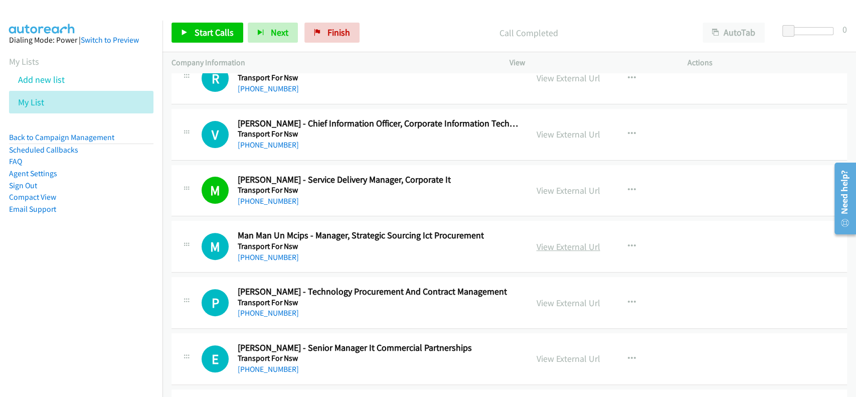
click at [565, 241] on link "View External Url" at bounding box center [569, 247] width 64 height 12
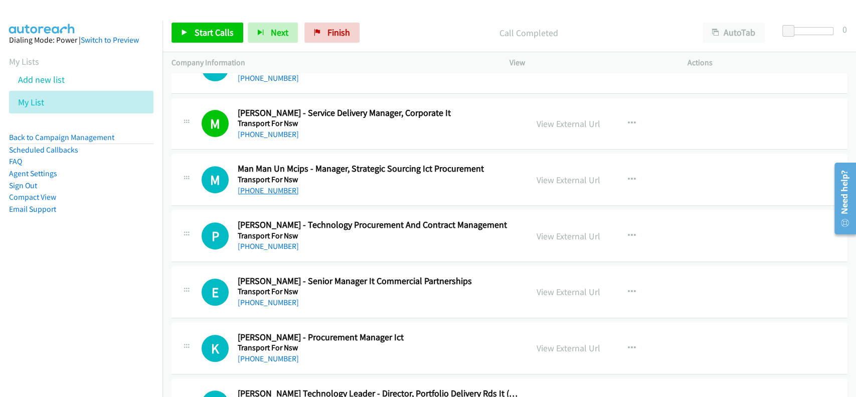
click at [266, 186] on link "[PHONE_NUMBER]" at bounding box center [268, 191] width 61 height 10
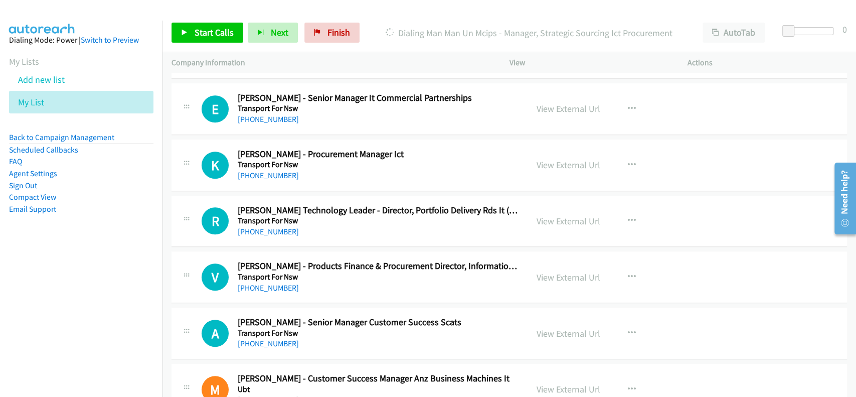
scroll to position [23541, 0]
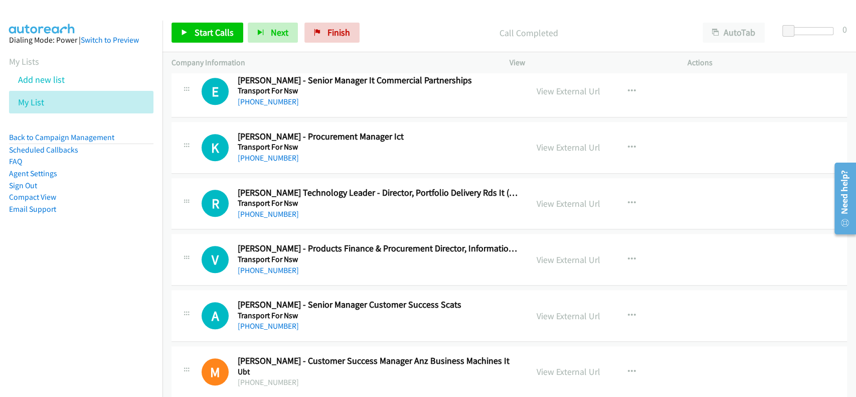
click at [554, 187] on div "View External Url View External Url Schedule/Manage Callback Start Calls Here R…" at bounding box center [621, 203] width 187 height 33
click at [556, 198] on link "View External Url" at bounding box center [569, 204] width 64 height 12
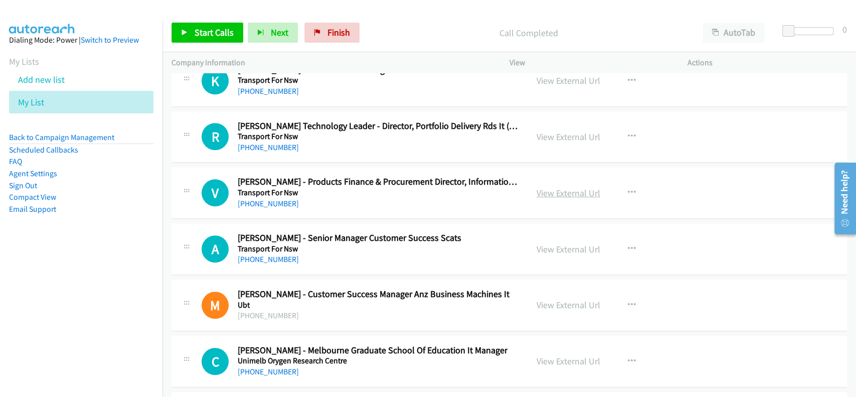
click at [553, 187] on link "View External Url" at bounding box center [569, 193] width 64 height 12
click at [263, 199] on link "[PHONE_NUMBER]" at bounding box center [268, 204] width 61 height 10
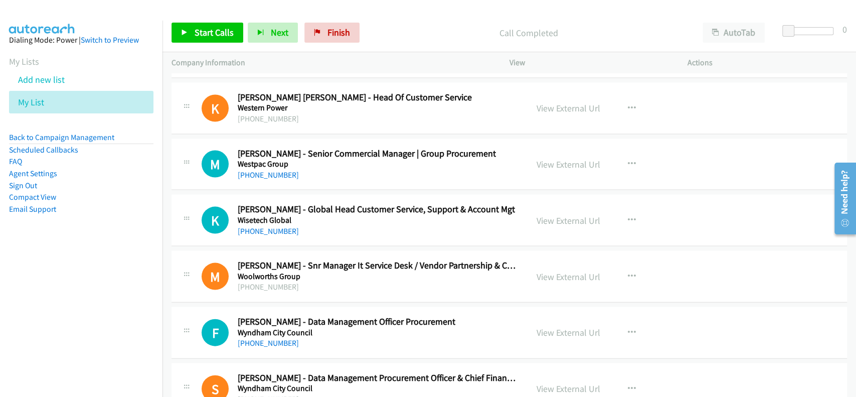
scroll to position [24544, 0]
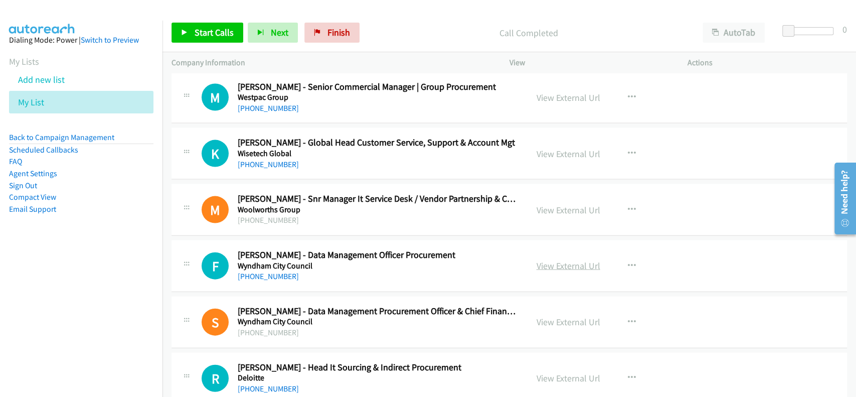
click at [554, 260] on link "View External Url" at bounding box center [569, 266] width 64 height 12
click at [266, 261] on h5 "Wyndham City Council" at bounding box center [347, 266] width 218 height 10
click at [266, 271] on link "[PHONE_NUMBER]" at bounding box center [268, 276] width 61 height 10
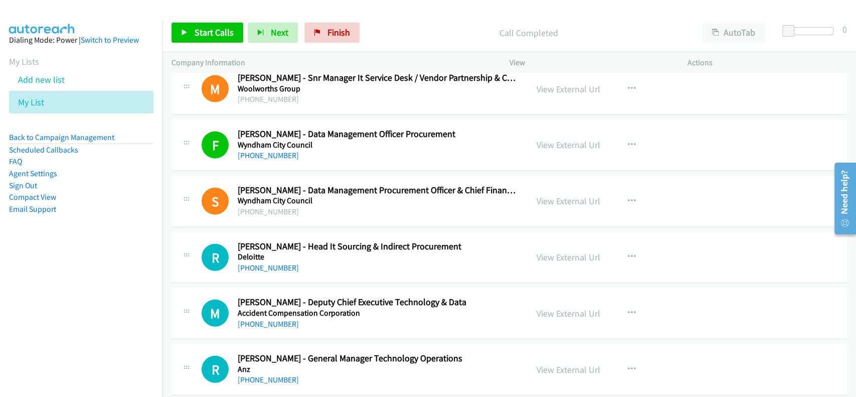
scroll to position [24678, 0]
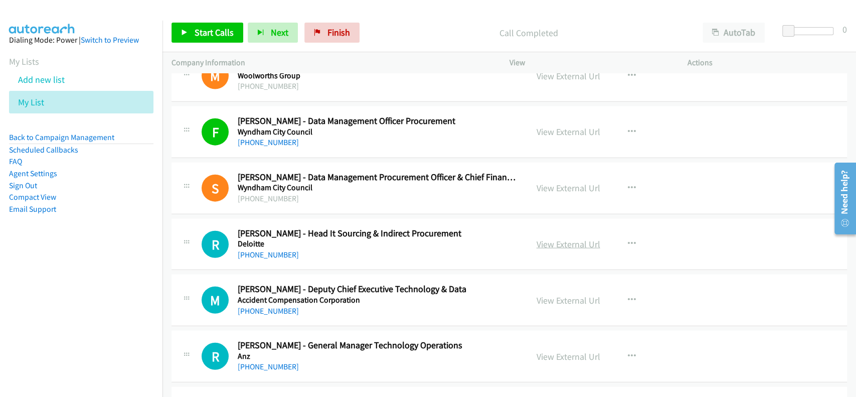
click at [558, 238] on link "View External Url" at bounding box center [569, 244] width 64 height 12
click at [254, 249] on div "[PHONE_NUMBER]" at bounding box center [350, 255] width 224 height 12
click at [256, 250] on link "[PHONE_NUMBER]" at bounding box center [268, 255] width 61 height 10
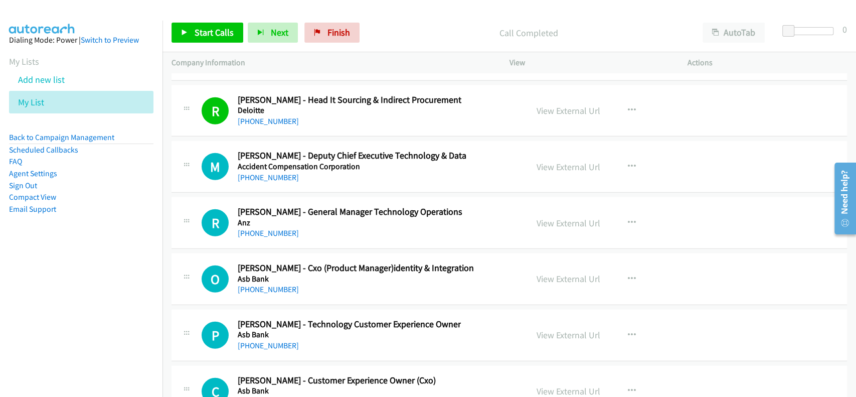
scroll to position [24878, 0]
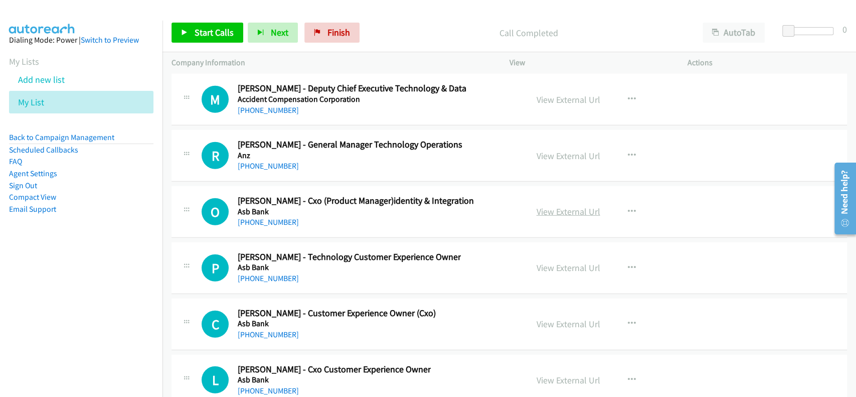
click at [571, 206] on link "View External Url" at bounding box center [569, 212] width 64 height 12
click at [260, 207] on h5 "Asb Bank" at bounding box center [356, 212] width 236 height 10
click at [259, 217] on link "[PHONE_NUMBER]" at bounding box center [268, 222] width 61 height 10
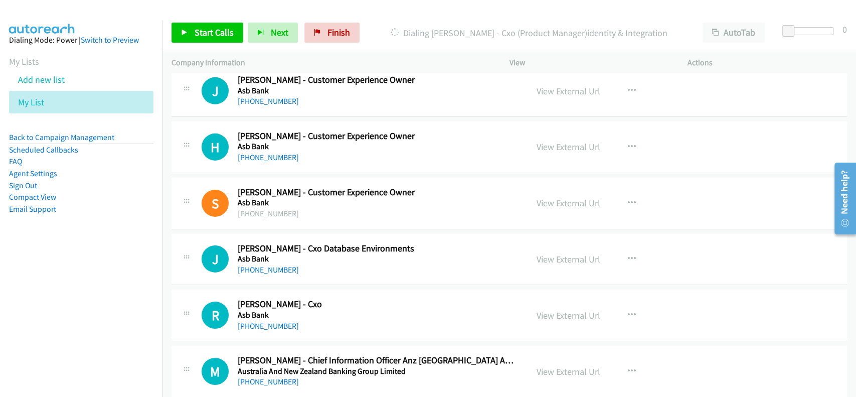
scroll to position [25346, 0]
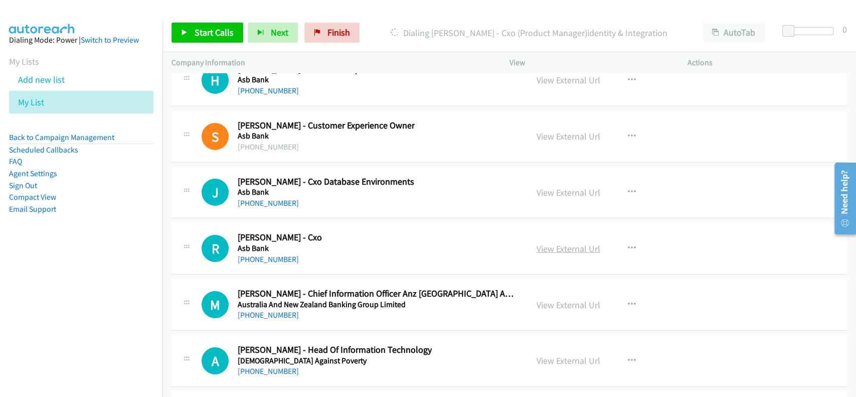
click at [562, 243] on link "View External Url" at bounding box center [569, 249] width 64 height 12
click at [268, 238] on div "R Callback Scheduled Rita Yassi - Cxo Asb Bank Pacific/Auckland +64 20 4080 758…" at bounding box center [510, 249] width 676 height 52
click at [268, 254] on link "[PHONE_NUMBER]" at bounding box center [268, 259] width 61 height 10
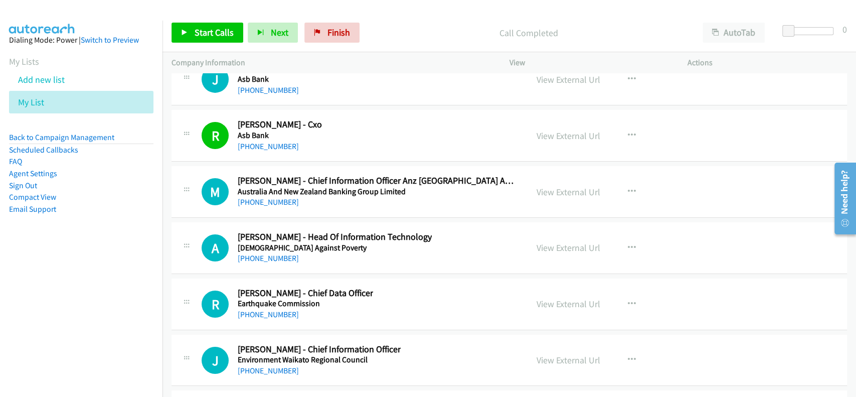
scroll to position [25480, 0]
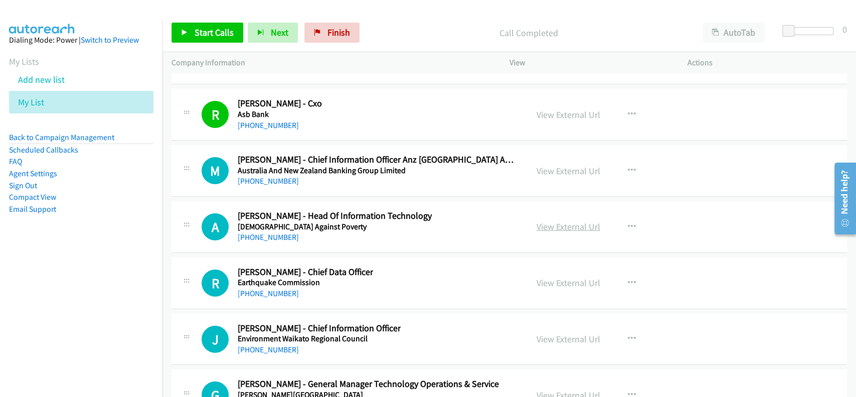
click at [543, 221] on link "View External Url" at bounding box center [569, 227] width 64 height 12
click at [262, 232] on link "[PHONE_NUMBER]" at bounding box center [268, 237] width 61 height 10
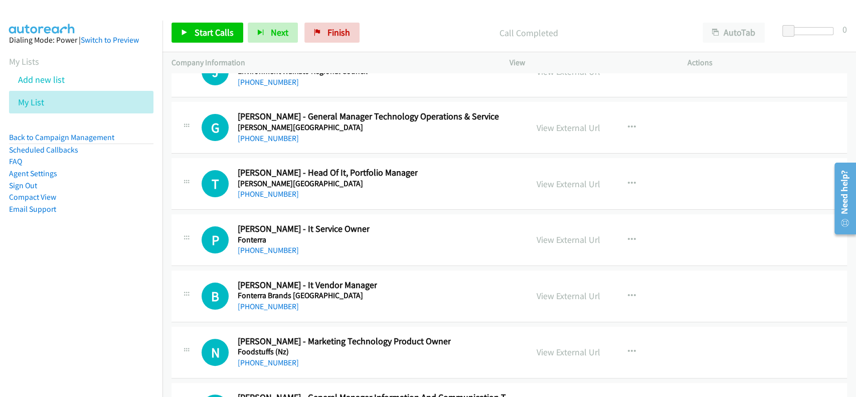
scroll to position [25814, 0]
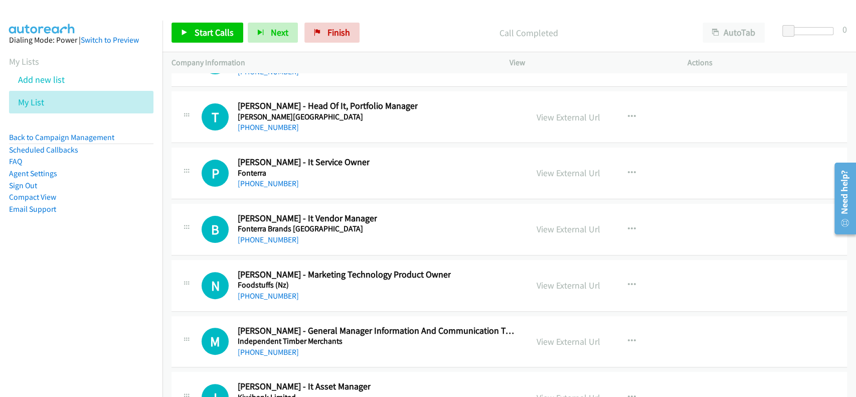
drag, startPoint x: 546, startPoint y: 264, endPoint x: 490, endPoint y: 315, distance: 76.0
click at [546, 279] on link "View External Url" at bounding box center [569, 285] width 64 height 12
click at [265, 291] on link "[PHONE_NUMBER]" at bounding box center [268, 296] width 61 height 10
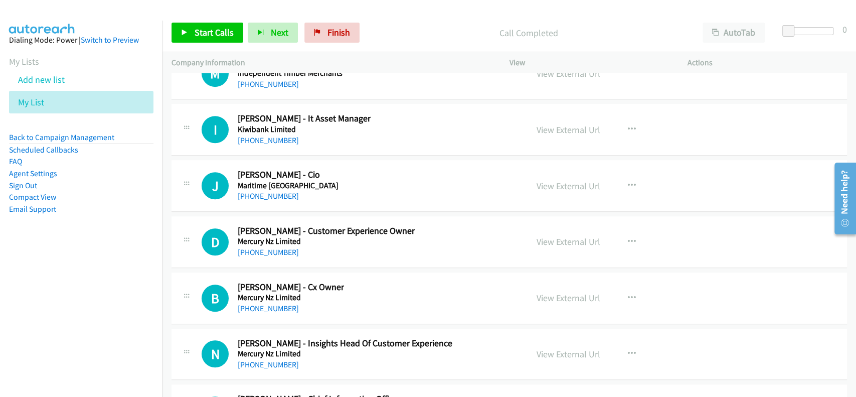
scroll to position [26149, 0]
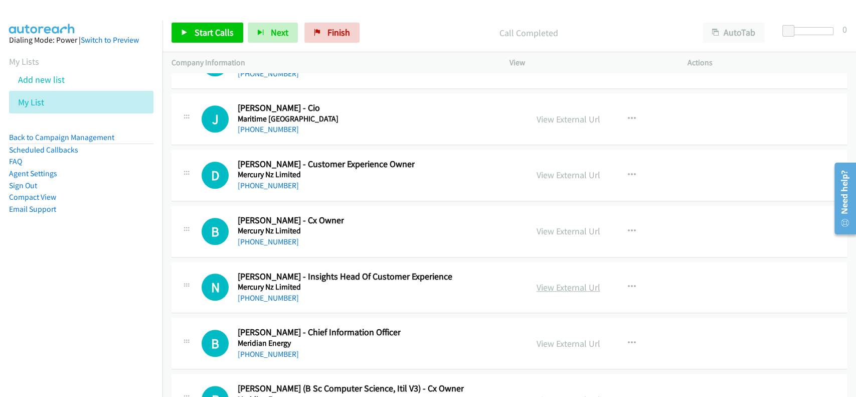
click at [560, 281] on link "View External Url" at bounding box center [569, 287] width 64 height 12
click at [268, 293] on link "[PHONE_NUMBER]" at bounding box center [268, 298] width 61 height 10
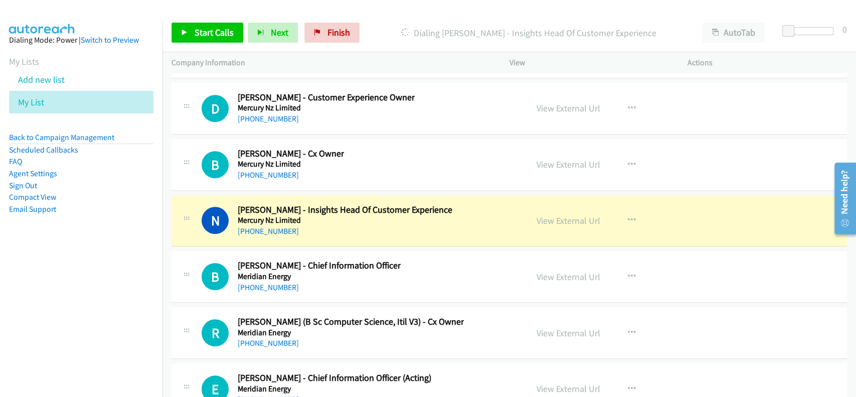
scroll to position [26283, 0]
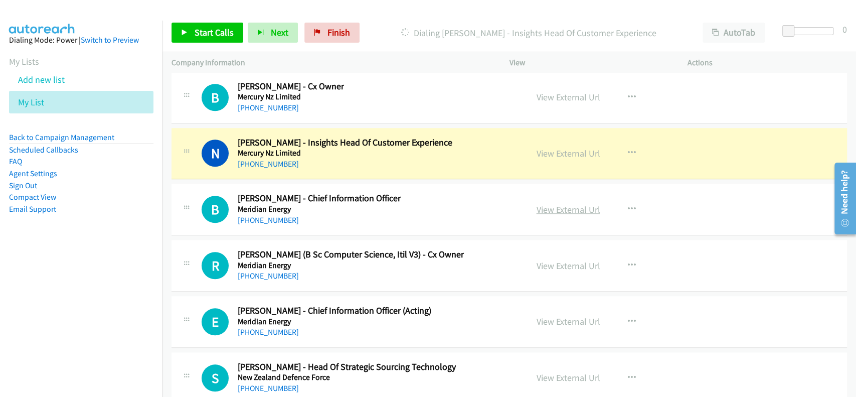
click at [570, 204] on link "View External Url" at bounding box center [569, 210] width 64 height 12
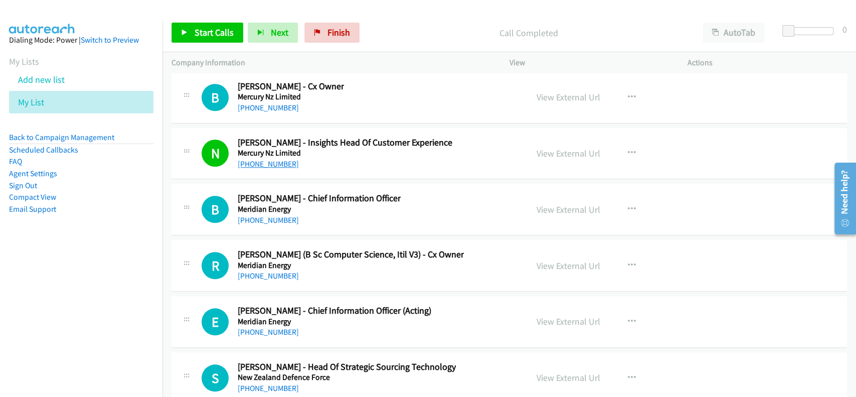
click at [274, 159] on link "[PHONE_NUMBER]" at bounding box center [268, 164] width 61 height 10
click at [271, 215] on link "[PHONE_NUMBER]" at bounding box center [268, 220] width 61 height 10
click at [557, 260] on link "View External Url" at bounding box center [569, 266] width 64 height 12
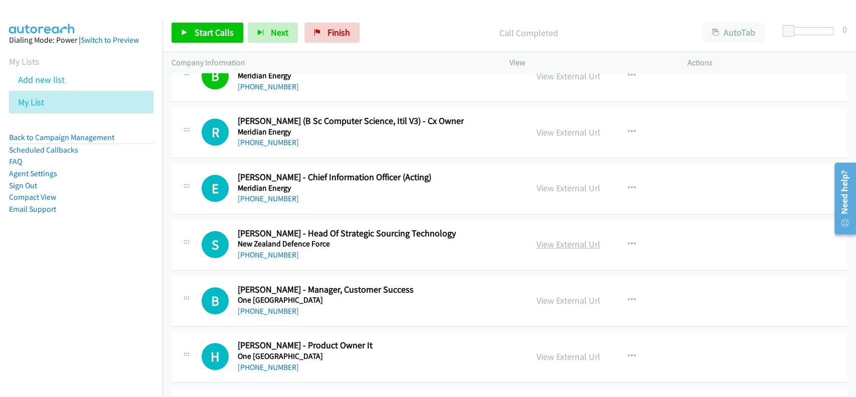
click at [553, 238] on link "View External Url" at bounding box center [569, 244] width 64 height 12
click at [268, 250] on link "[PHONE_NUMBER]" at bounding box center [268, 255] width 61 height 10
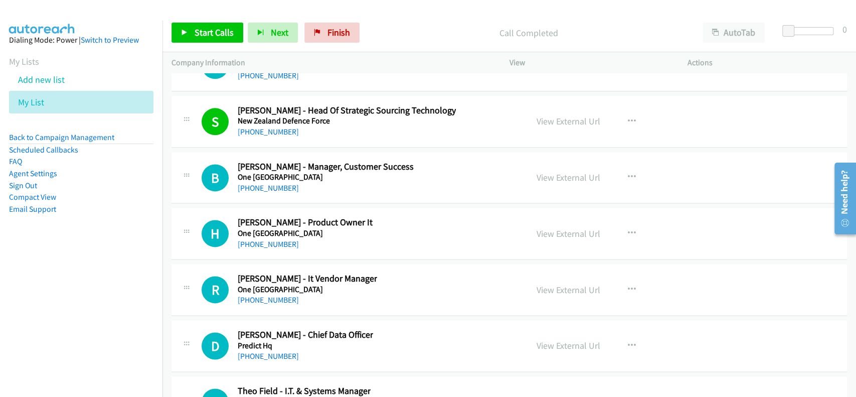
scroll to position [26550, 0]
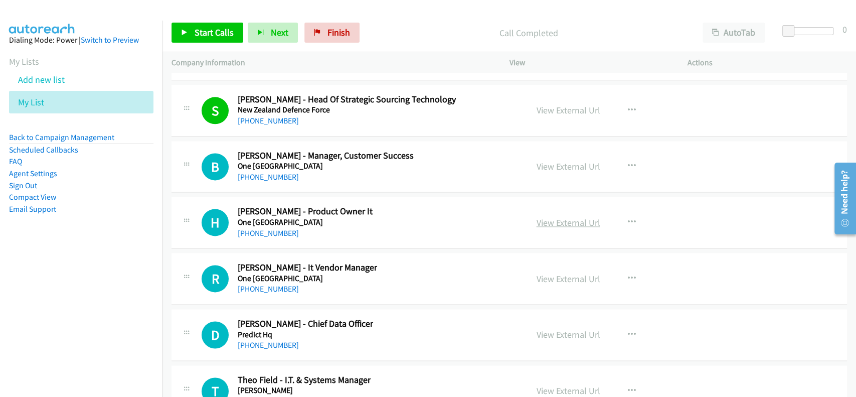
click at [550, 217] on link "View External Url" at bounding box center [569, 223] width 64 height 12
click at [278, 228] on link "[PHONE_NUMBER]" at bounding box center [268, 233] width 61 height 10
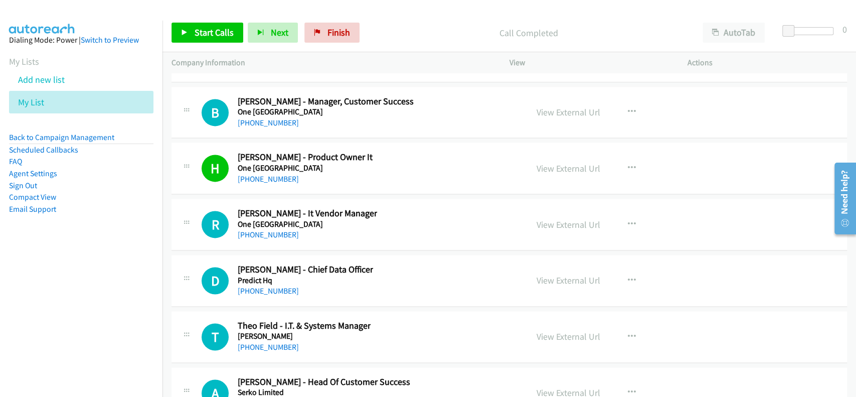
scroll to position [26617, 0]
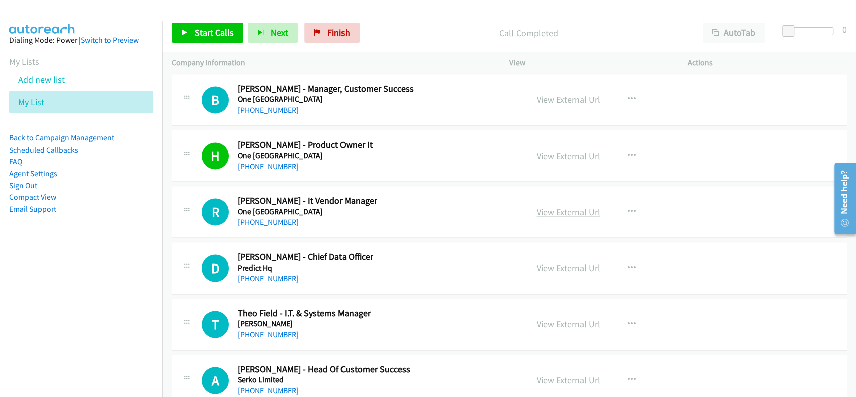
click at [567, 206] on link "View External Url" at bounding box center [569, 212] width 64 height 12
click at [253, 217] on link "[PHONE_NUMBER]" at bounding box center [268, 222] width 61 height 10
click at [550, 262] on link "View External Url" at bounding box center [569, 268] width 64 height 12
click at [258, 273] on link "[PHONE_NUMBER]" at bounding box center [268, 278] width 61 height 10
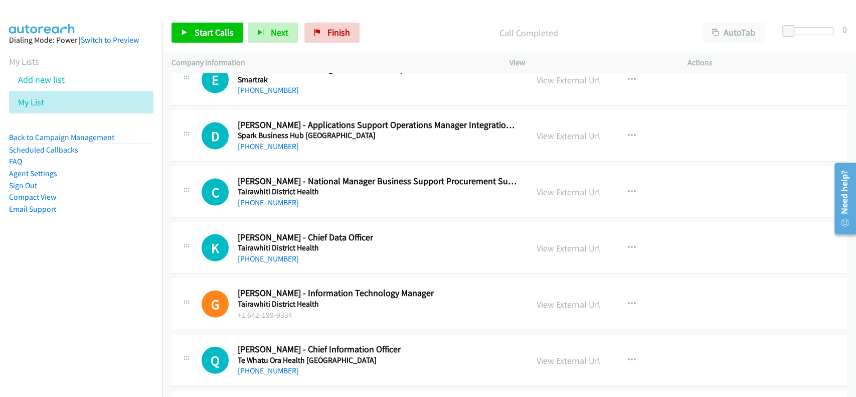
scroll to position [27152, 0]
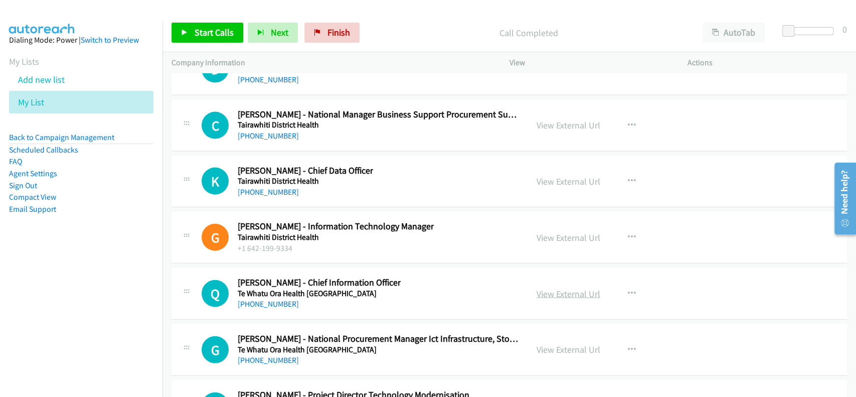
click at [568, 288] on link "View External Url" at bounding box center [569, 294] width 64 height 12
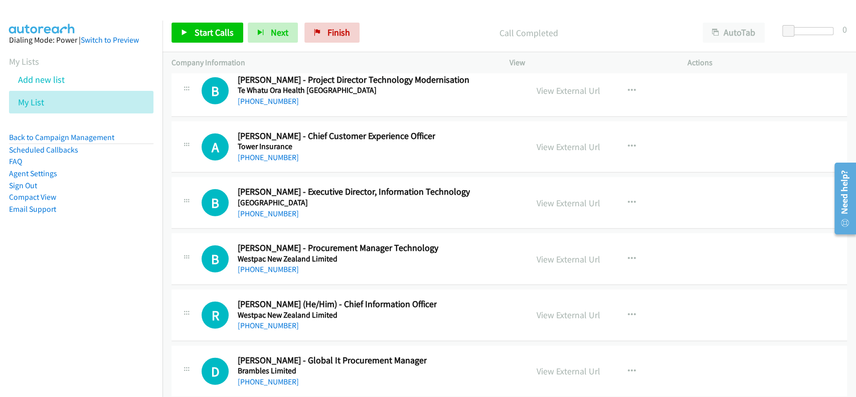
scroll to position [27511, 0]
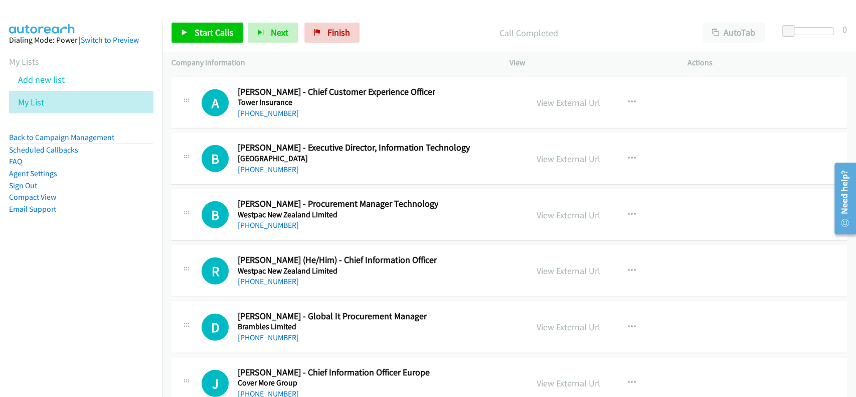
click at [569, 209] on link "View External Url" at bounding box center [569, 215] width 64 height 12
click at [267, 220] on link "[PHONE_NUMBER]" at bounding box center [268, 225] width 61 height 10
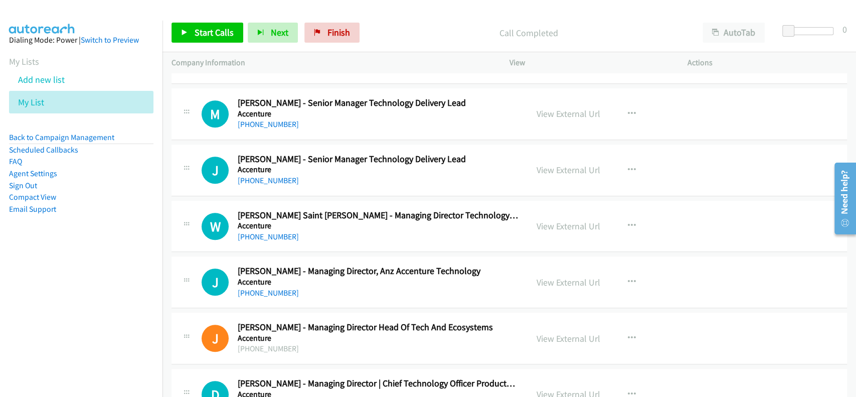
scroll to position [133, 0]
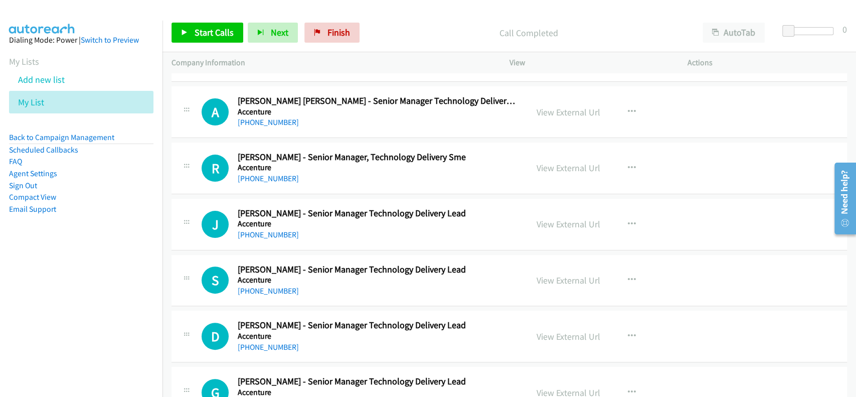
click at [556, 157] on div "View External Url View External Url Schedule/Manage Callback Start Calls Here R…" at bounding box center [621, 167] width 187 height 33
click at [558, 163] on link "View External Url" at bounding box center [569, 168] width 64 height 12
click at [262, 177] on link "[PHONE_NUMBER]" at bounding box center [268, 179] width 61 height 10
click at [547, 282] on link "View External Url" at bounding box center [569, 280] width 64 height 12
click at [268, 289] on link "[PHONE_NUMBER]" at bounding box center [268, 291] width 61 height 10
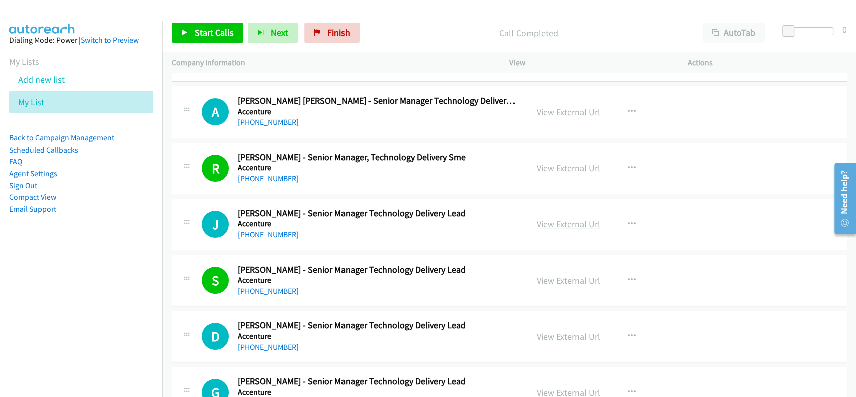
click at [554, 221] on link "View External Url" at bounding box center [569, 224] width 64 height 12
click at [269, 235] on link "[PHONE_NUMBER]" at bounding box center [268, 235] width 61 height 10
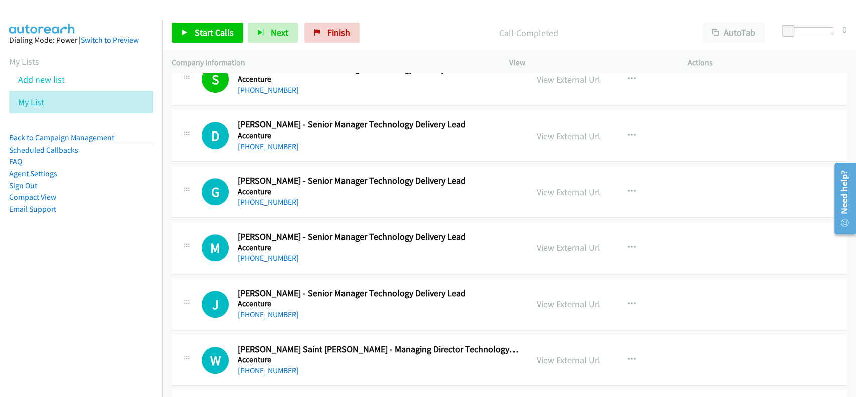
scroll to position [401, 0]
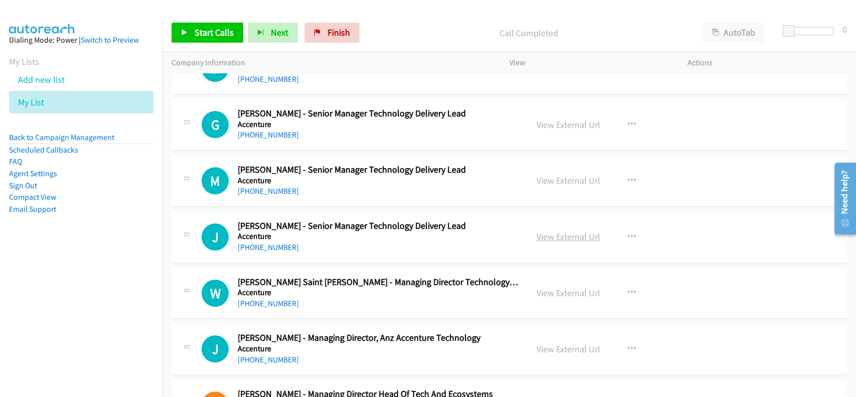
click at [563, 236] on link "View External Url" at bounding box center [569, 237] width 64 height 12
click at [269, 245] on link "[PHONE_NUMBER]" at bounding box center [268, 247] width 61 height 10
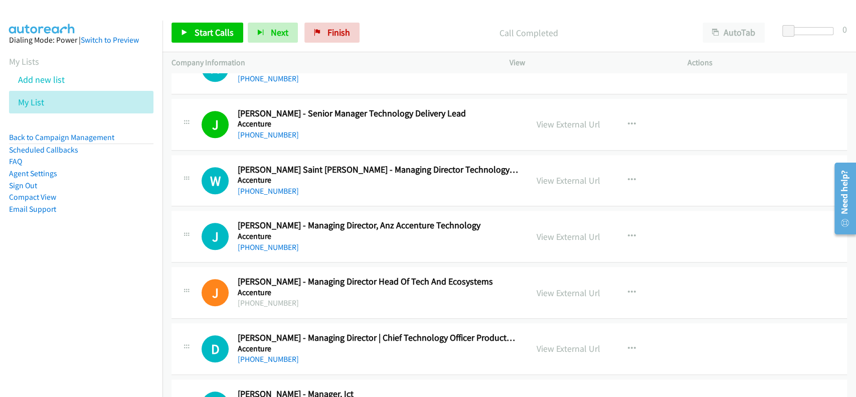
scroll to position [535, 0]
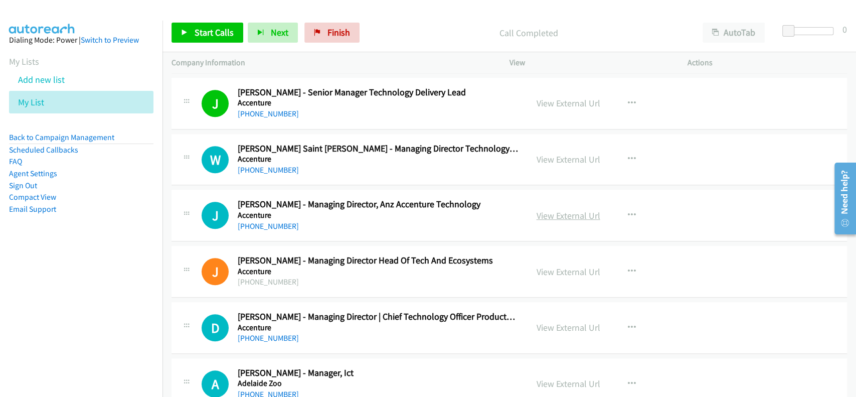
click at [546, 211] on link "View External Url" at bounding box center [569, 216] width 64 height 12
click at [261, 228] on link "[PHONE_NUMBER]" at bounding box center [268, 226] width 61 height 10
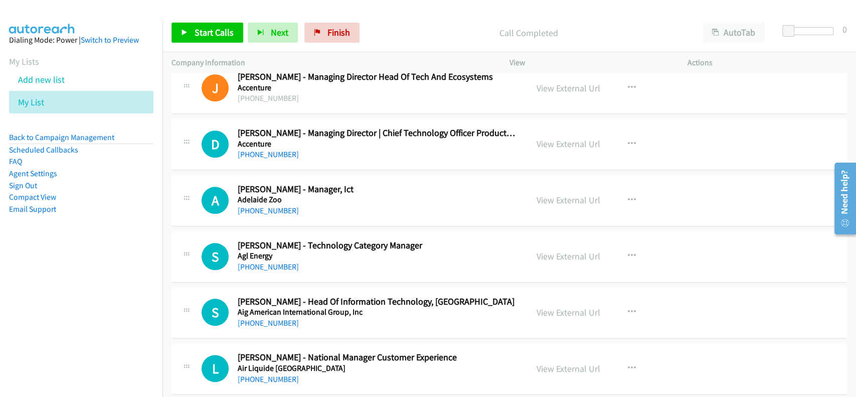
scroll to position [735, 0]
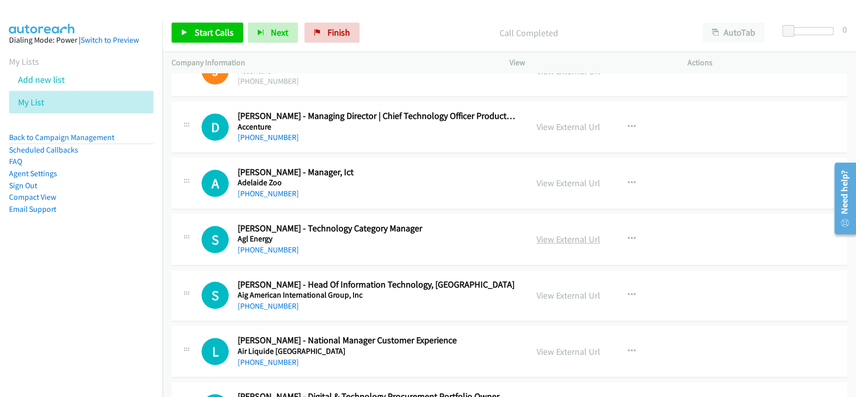
click at [562, 242] on link "View External Url" at bounding box center [569, 239] width 64 height 12
click at [270, 246] on link "[PHONE_NUMBER]" at bounding box center [268, 250] width 61 height 10
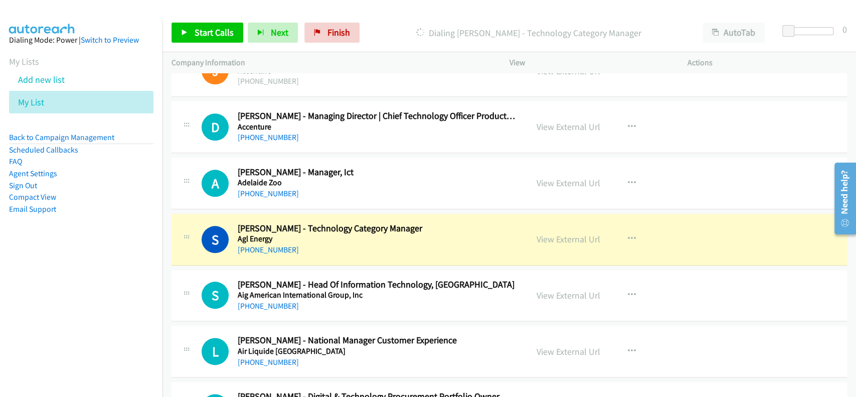
scroll to position [803, 0]
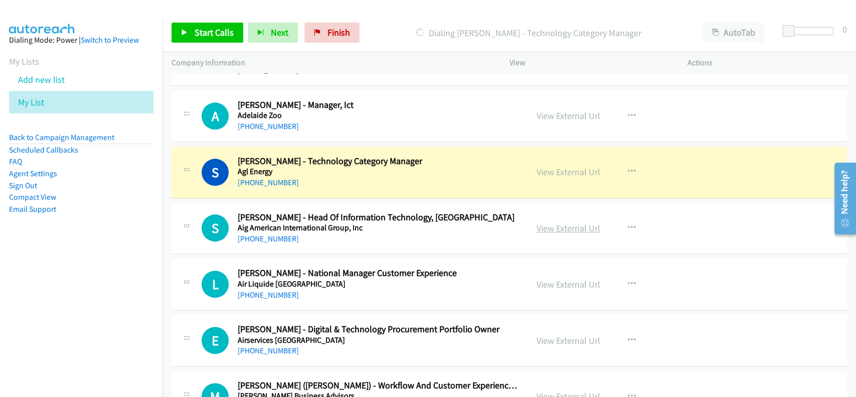
click at [557, 227] on link "View External Url" at bounding box center [569, 228] width 64 height 12
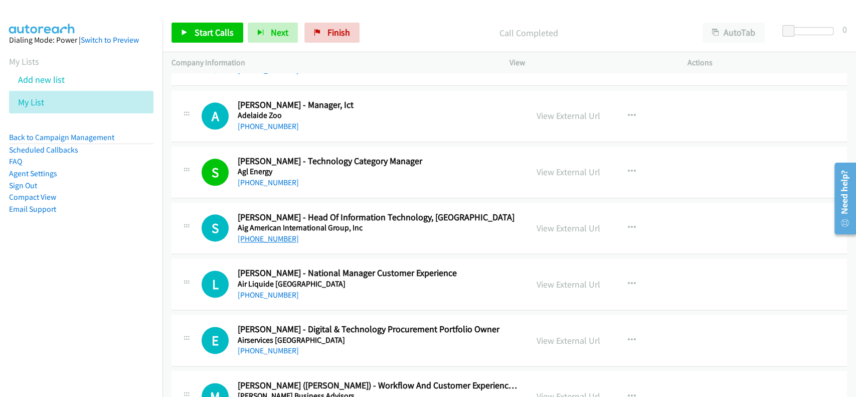
click at [275, 235] on link "[PHONE_NUMBER]" at bounding box center [268, 239] width 61 height 10
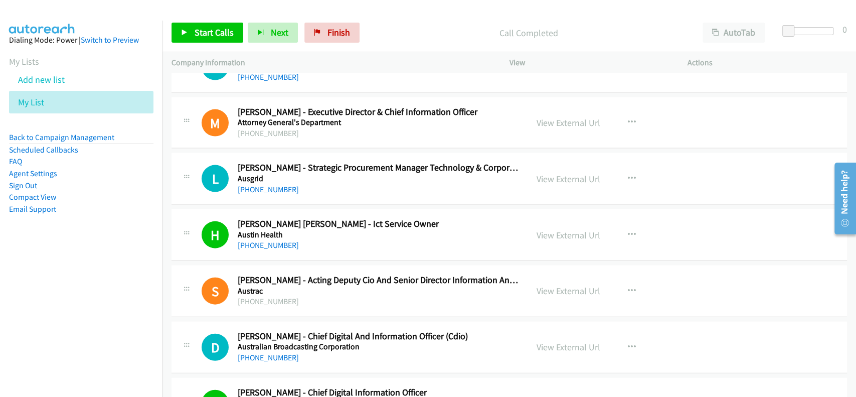
scroll to position [1471, 0]
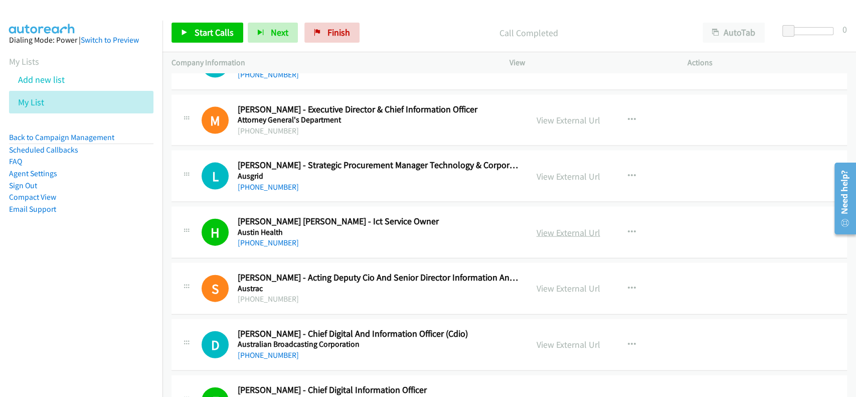
click at [565, 235] on link "View External Url" at bounding box center [569, 233] width 64 height 12
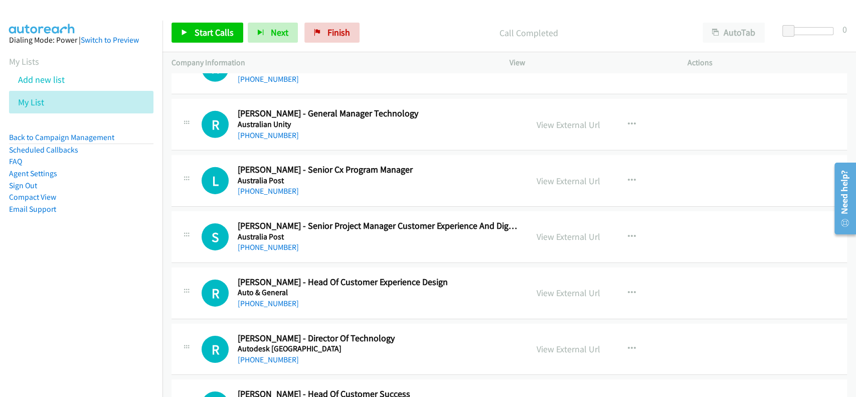
scroll to position [2207, 0]
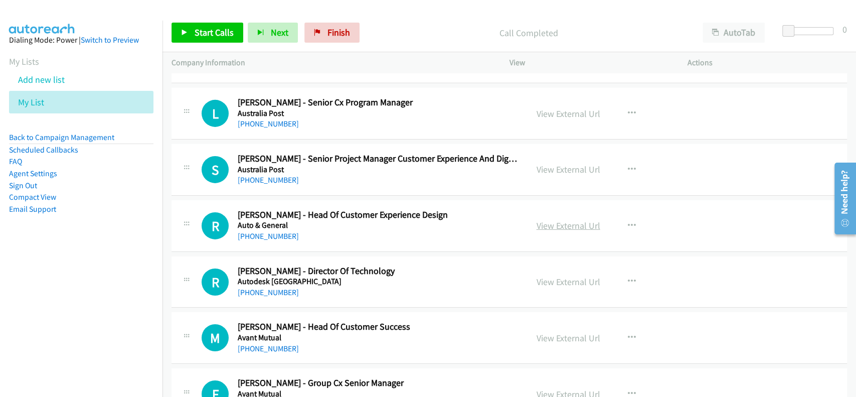
click at [572, 222] on link "View External Url" at bounding box center [569, 226] width 64 height 12
click at [264, 232] on link "[PHONE_NUMBER]" at bounding box center [268, 236] width 61 height 10
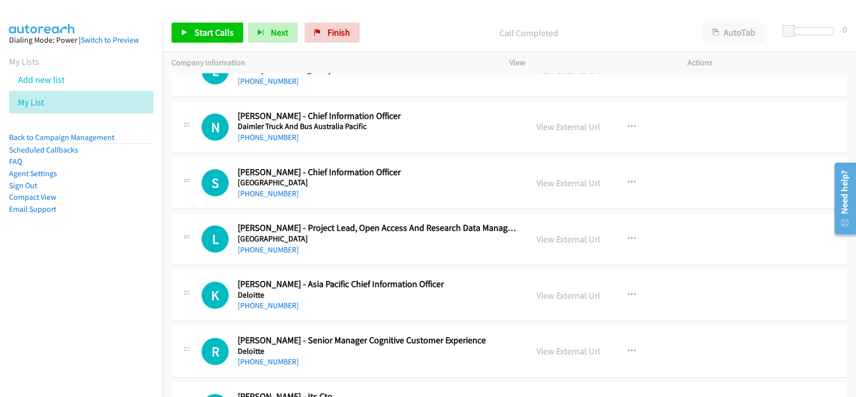
scroll to position [5618, 0]
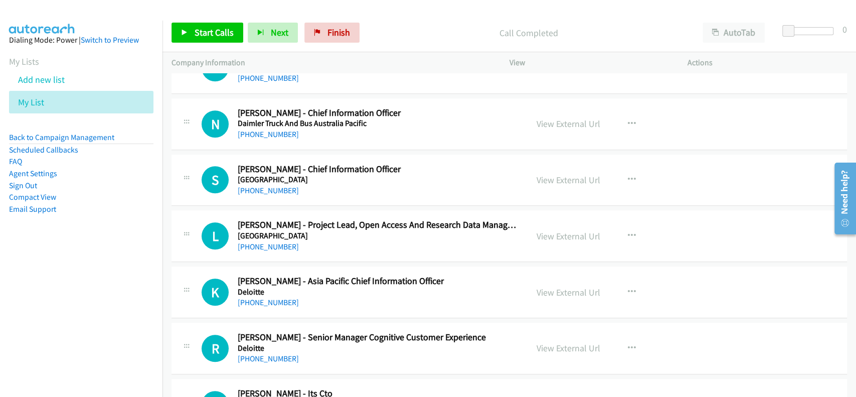
click at [569, 229] on div "View External Url" at bounding box center [569, 236] width 64 height 14
click at [574, 230] on link "View External Url" at bounding box center [569, 236] width 64 height 12
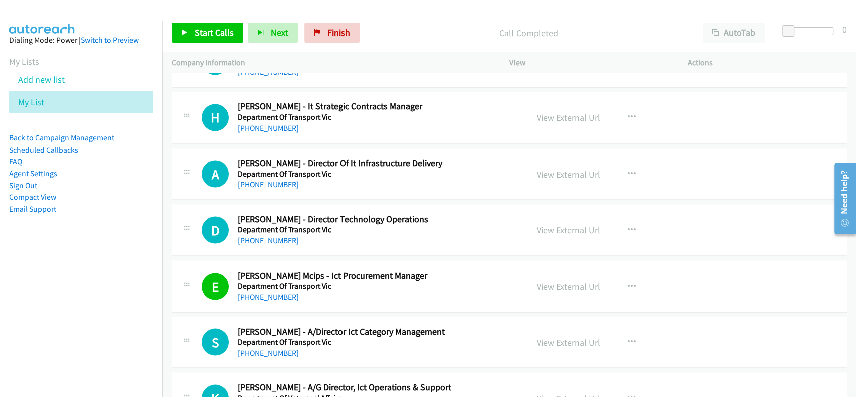
scroll to position [6420, 0]
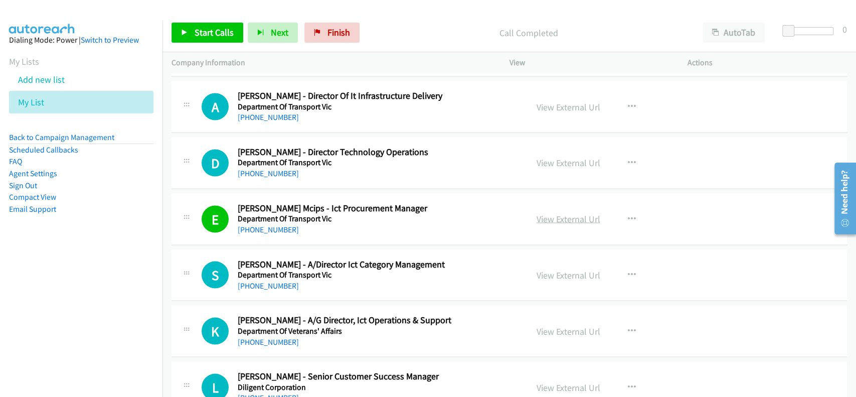
click at [568, 213] on link "View External Url" at bounding box center [569, 219] width 64 height 12
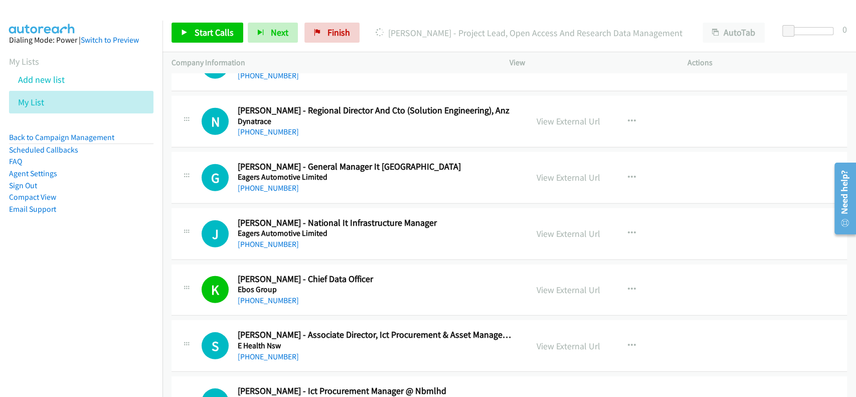
scroll to position [7089, 0]
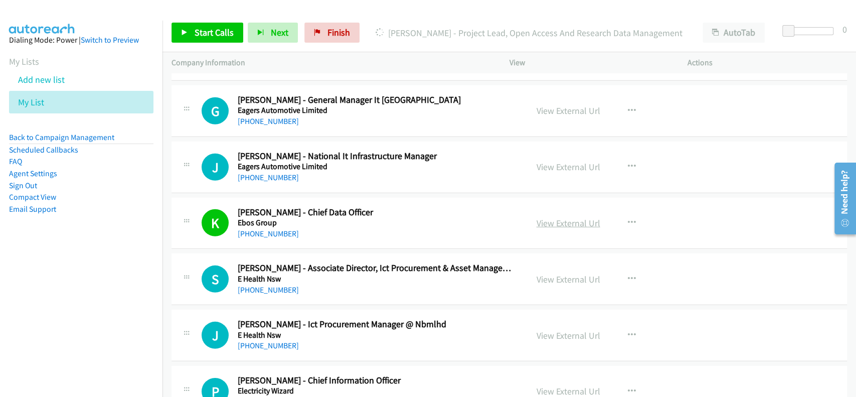
click at [544, 217] on link "View External Url" at bounding box center [569, 223] width 64 height 12
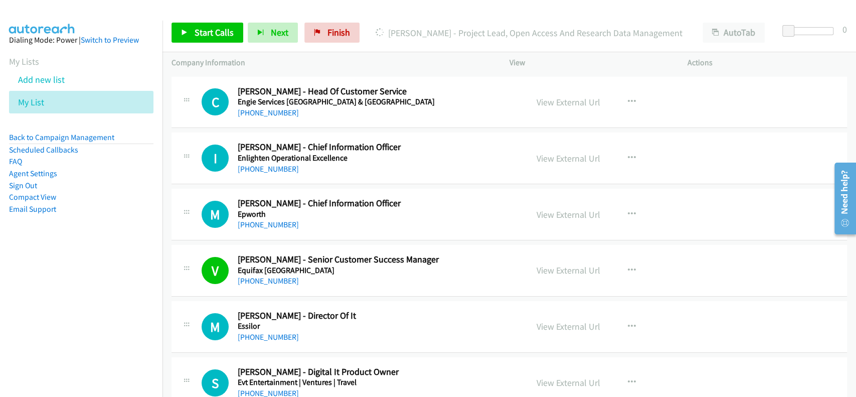
scroll to position [7557, 0]
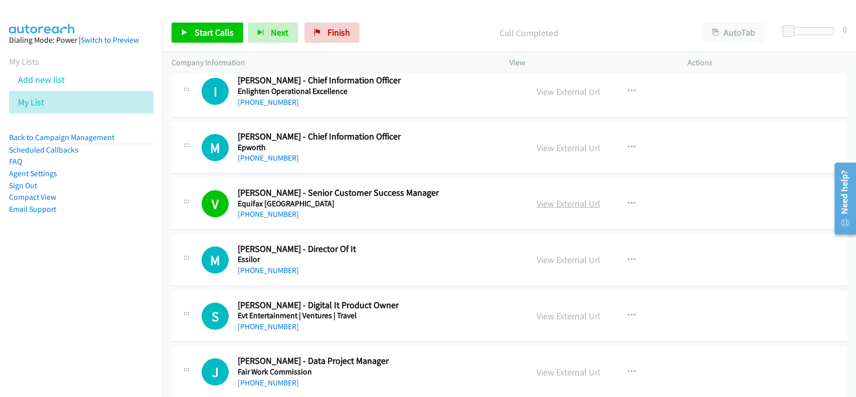
click at [549, 198] on link "View External Url" at bounding box center [569, 204] width 64 height 12
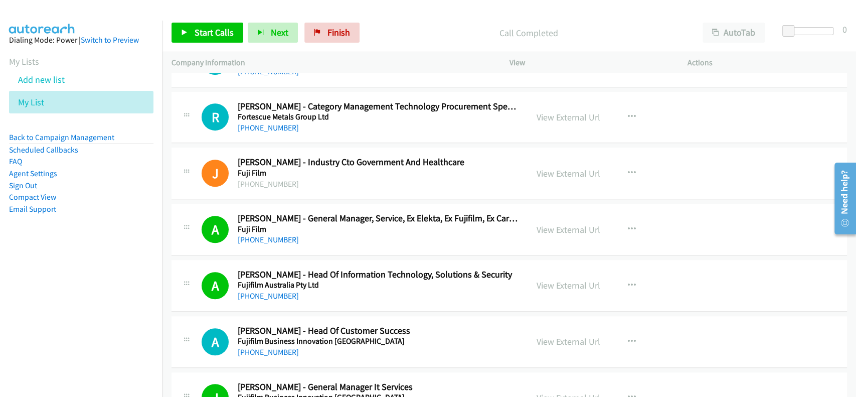
scroll to position [8159, 0]
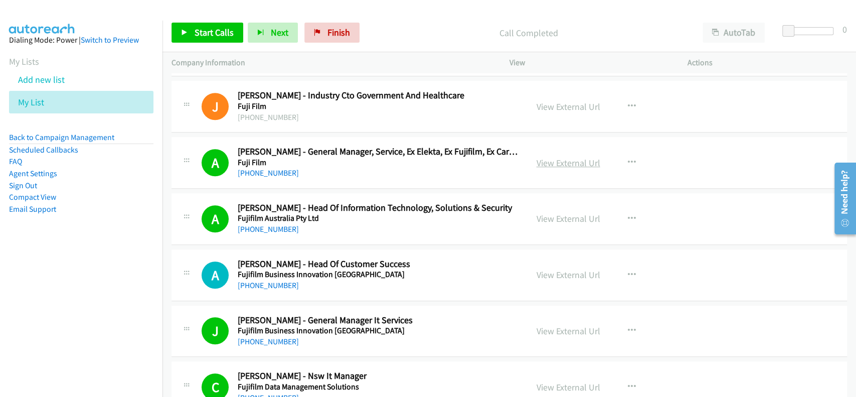
click at [552, 157] on link "View External Url" at bounding box center [569, 163] width 64 height 12
click at [566, 269] on link "View External Url" at bounding box center [569, 275] width 64 height 12
click at [260, 280] on link "[PHONE_NUMBER]" at bounding box center [268, 285] width 61 height 10
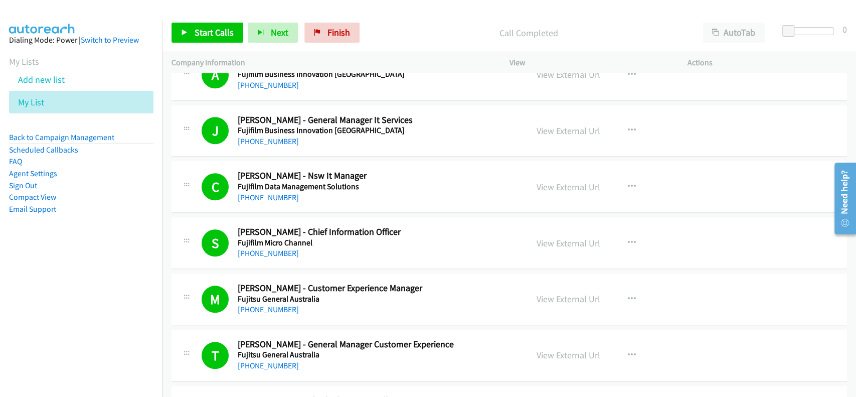
scroll to position [8427, 0]
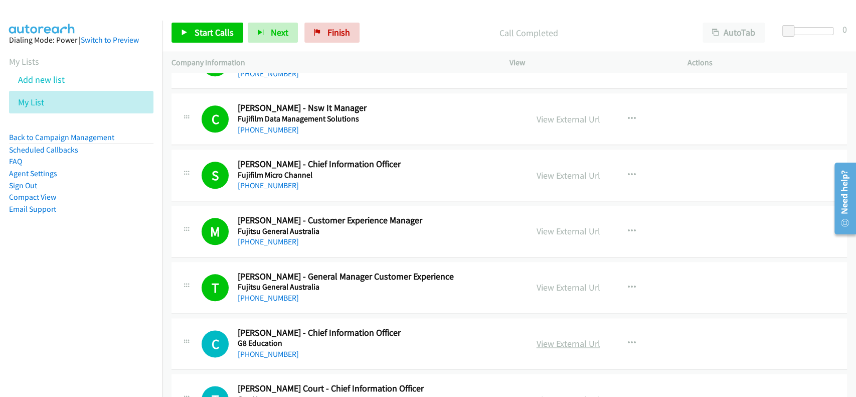
click at [554, 338] on link "View External Url" at bounding box center [569, 344] width 64 height 12
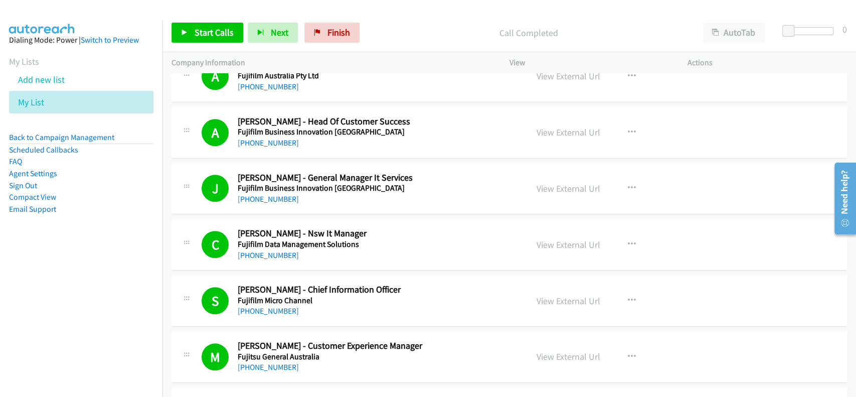
scroll to position [8293, 0]
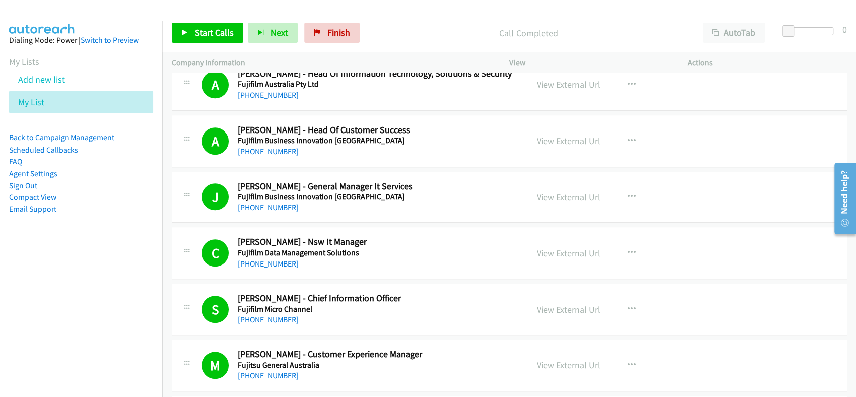
click at [575, 134] on div "View External Url" at bounding box center [569, 141] width 64 height 14
click at [574, 135] on link "View External Url" at bounding box center [569, 141] width 64 height 12
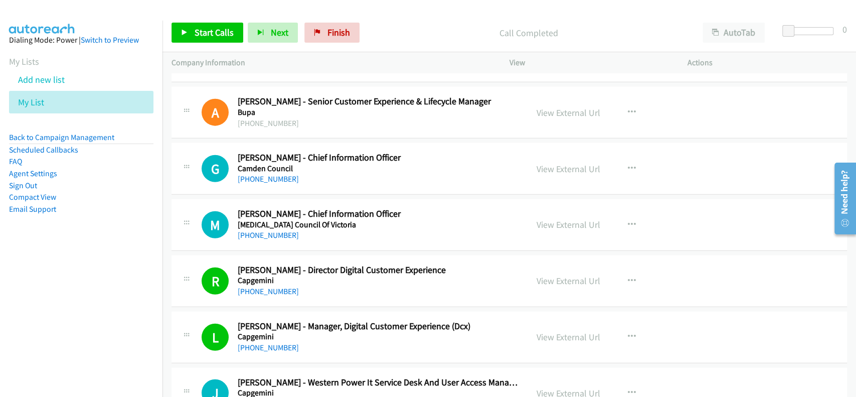
click at [855, 113] on div "+1 415-964-1034 Call failed - Please reload the list and try again This list wa…" at bounding box center [510, 235] width 694 height 324
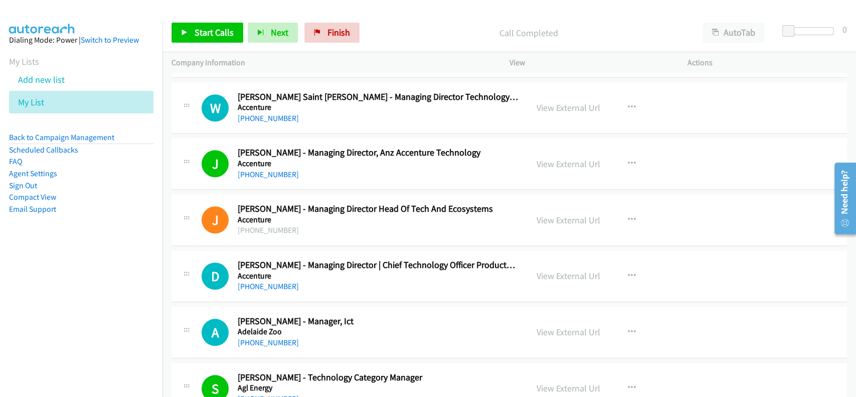
scroll to position [0, 0]
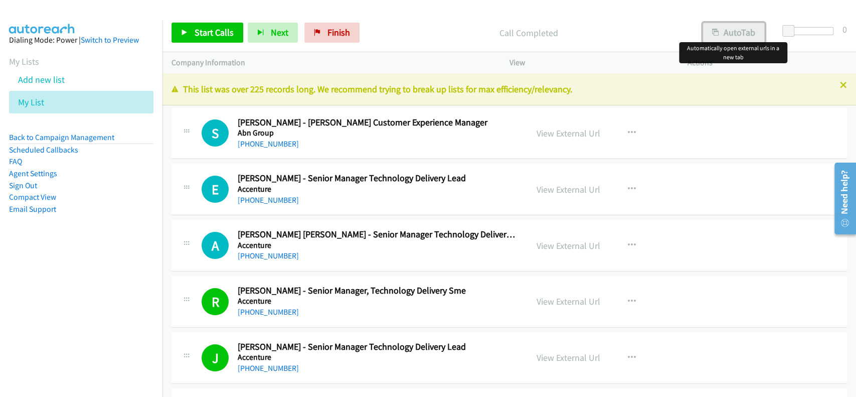
click at [743, 34] on button "AutoTab" at bounding box center [734, 33] width 62 height 20
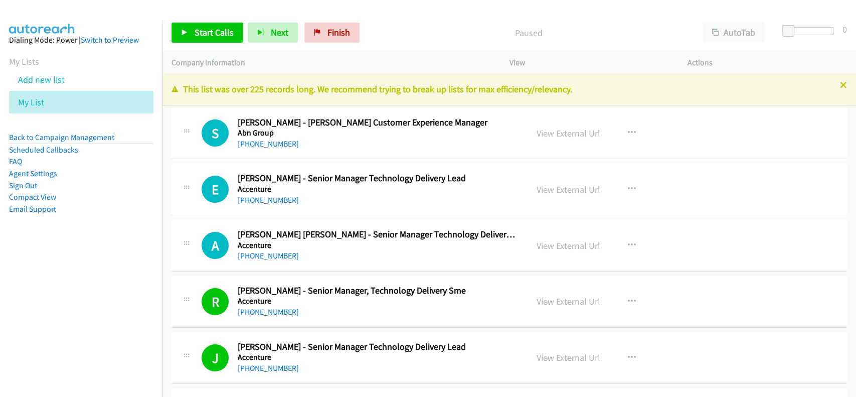
click at [733, 43] on div "Start Calls Pause Next Finish Paused AutoTab AutoTab 0" at bounding box center [510, 33] width 694 height 39
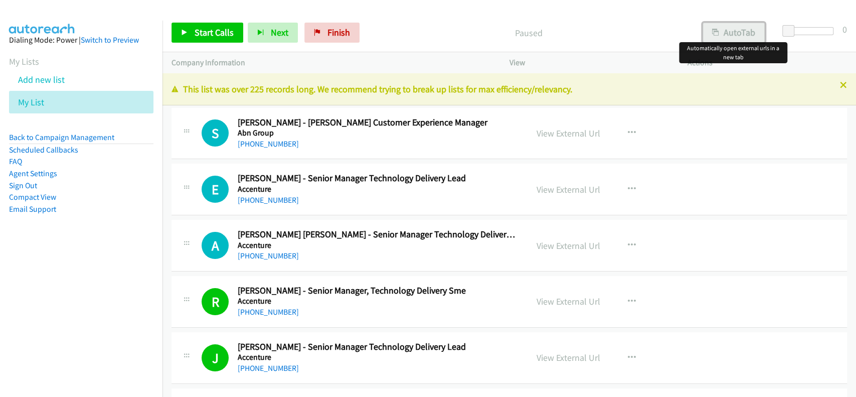
click at [733, 34] on button "AutoTab" at bounding box center [734, 33] width 62 height 20
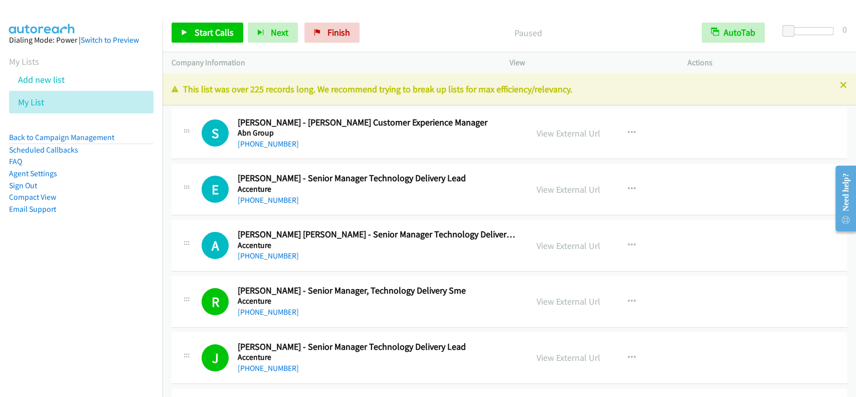
click at [192, 22] on div "Start Calls Pause Next Finish Paused AutoTab AutoTab 0" at bounding box center [510, 33] width 694 height 39
click at [191, 24] on link "Start Calls" at bounding box center [208, 33] width 72 height 20
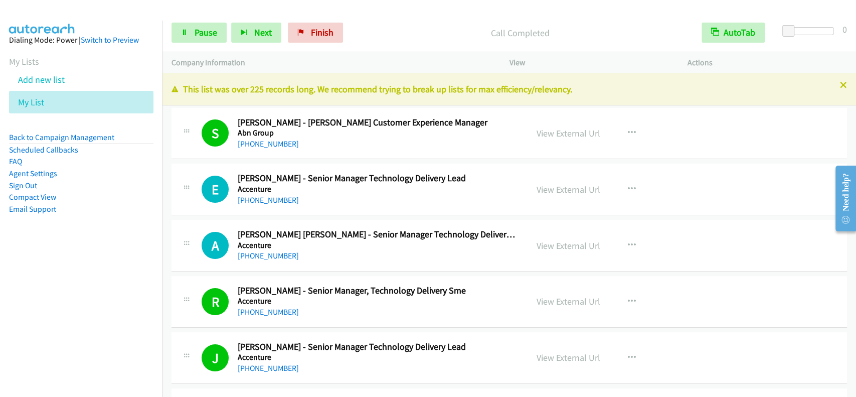
scroll to position [67, 0]
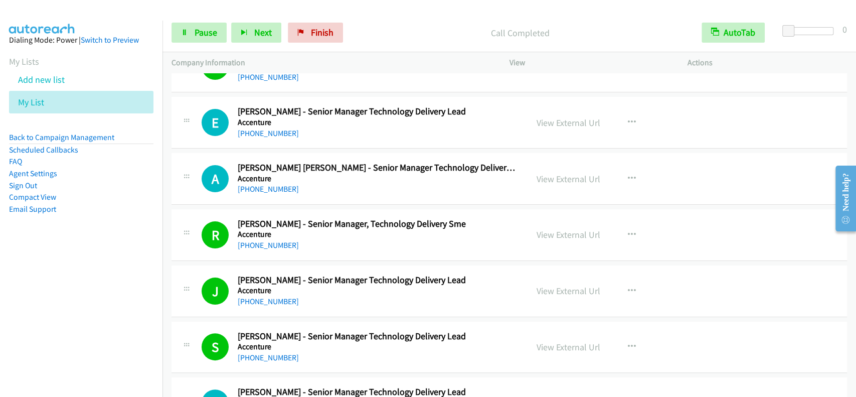
click at [416, 40] on div "Call Completed" at bounding box center [520, 33] width 345 height 20
click at [221, 27] on link "Pause" at bounding box center [199, 33] width 55 height 20
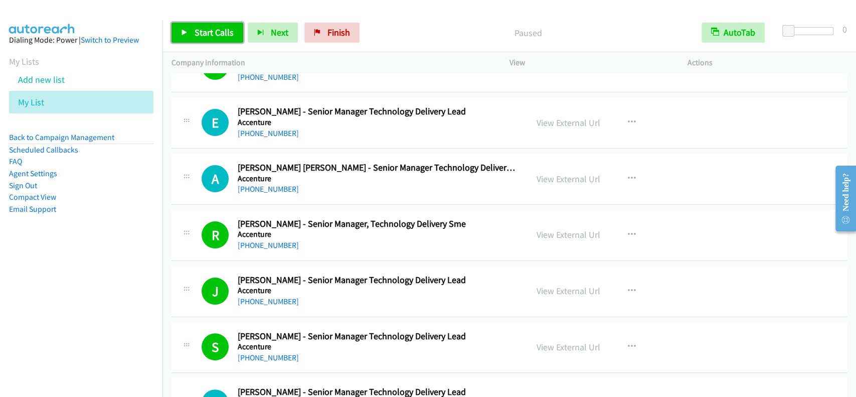
click at [221, 27] on span "Start Calls" at bounding box center [214, 33] width 39 height 12
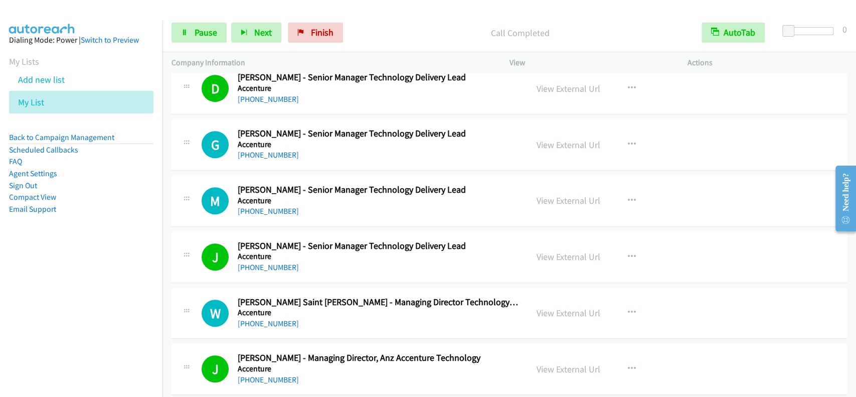
scroll to position [401, 0]
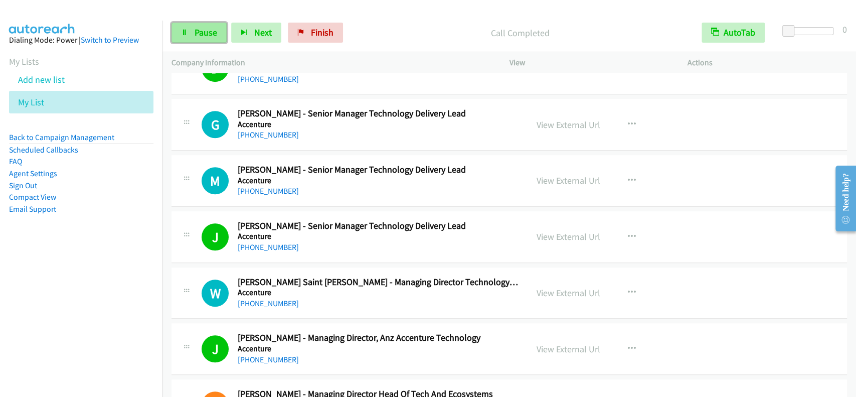
click at [208, 38] on span "Pause" at bounding box center [206, 33] width 23 height 12
click at [208, 38] on span "Start Calls" at bounding box center [214, 33] width 39 height 12
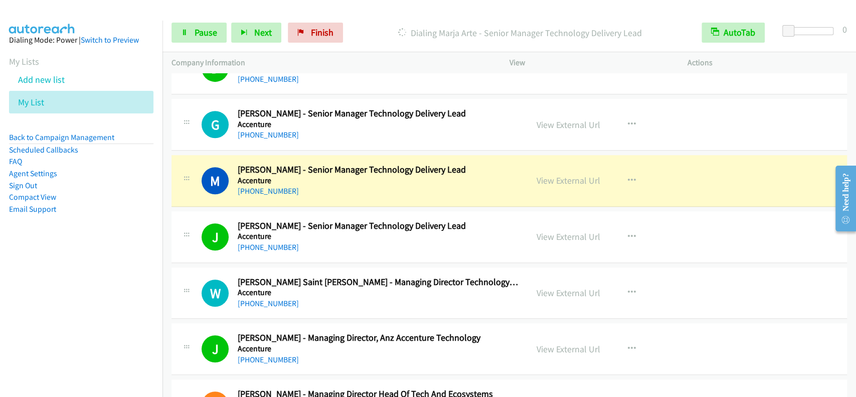
scroll to position [468, 0]
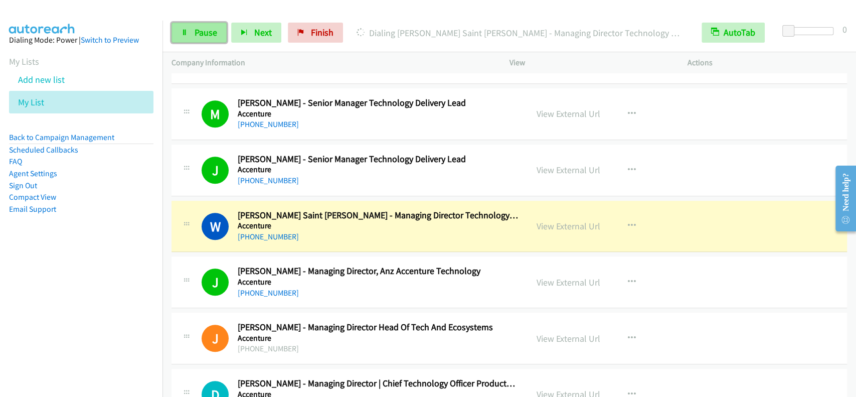
click at [201, 29] on span "Pause" at bounding box center [206, 33] width 23 height 12
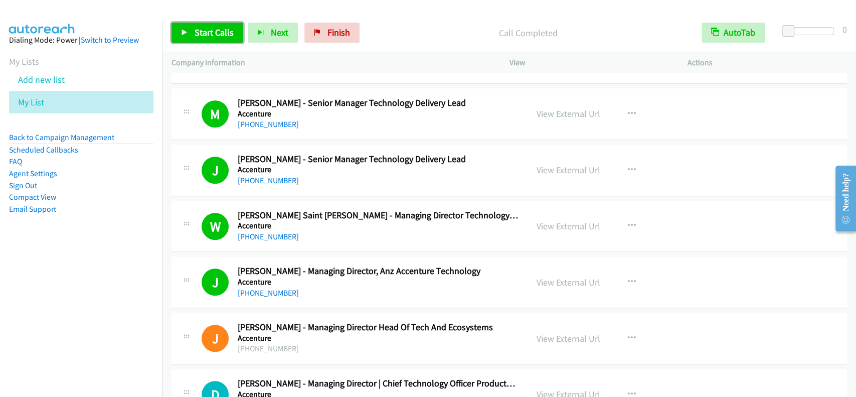
click at [219, 34] on span "Start Calls" at bounding box center [214, 33] width 39 height 12
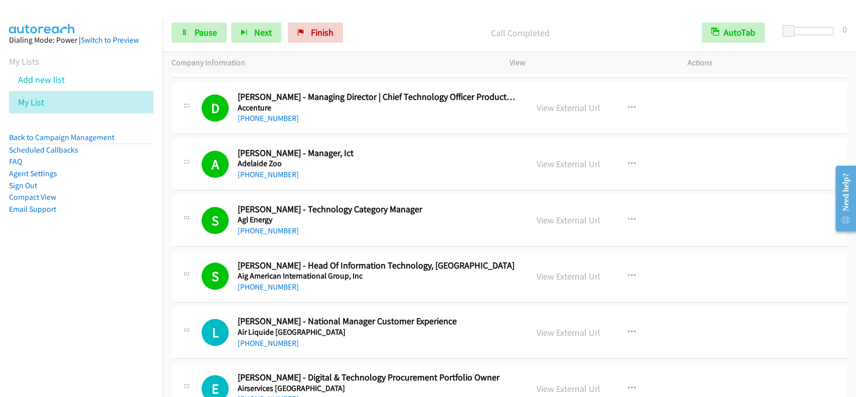
scroll to position [735, 0]
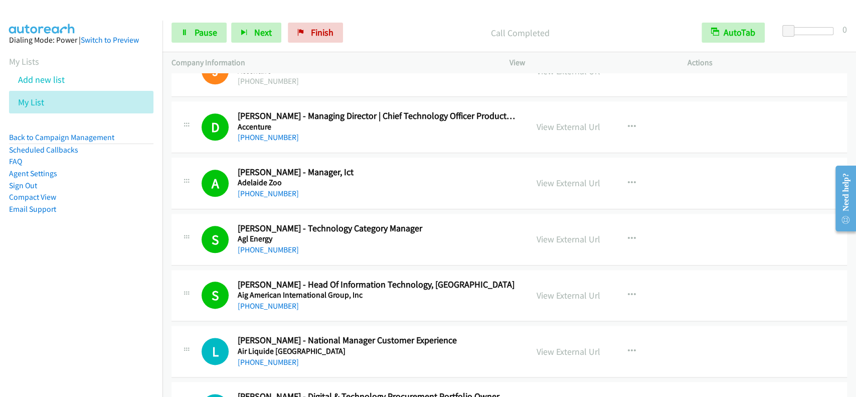
click at [194, 19] on div "Start Calls Pause Next Finish Call Completed AutoTab AutoTab 0" at bounding box center [510, 33] width 694 height 39
click at [195, 27] on span "Pause" at bounding box center [206, 33] width 23 height 12
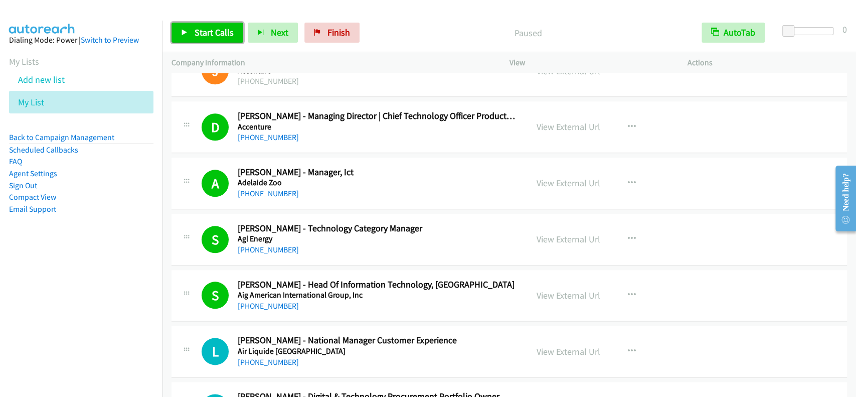
click at [195, 27] on span "Start Calls" at bounding box center [214, 33] width 39 height 12
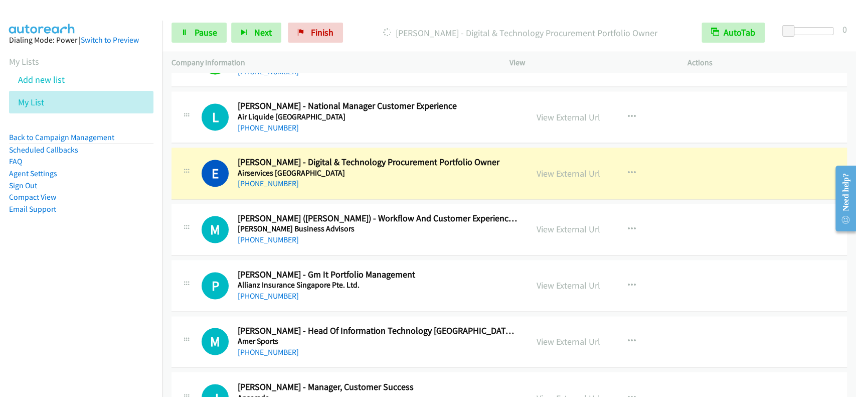
scroll to position [1003, 0]
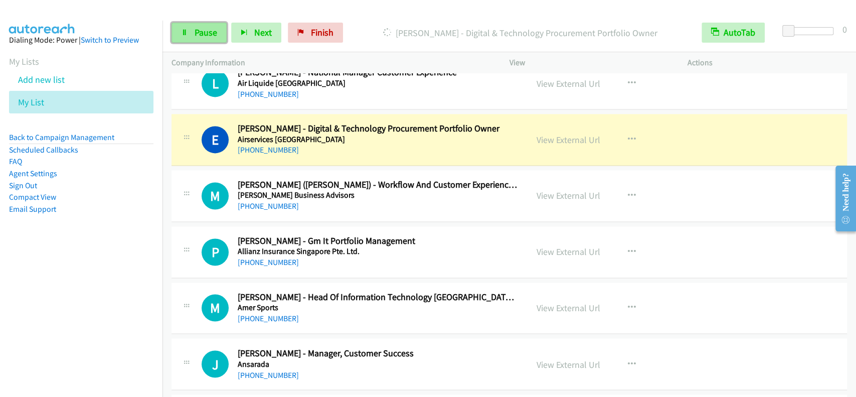
click at [205, 32] on span "Pause" at bounding box center [206, 33] width 23 height 12
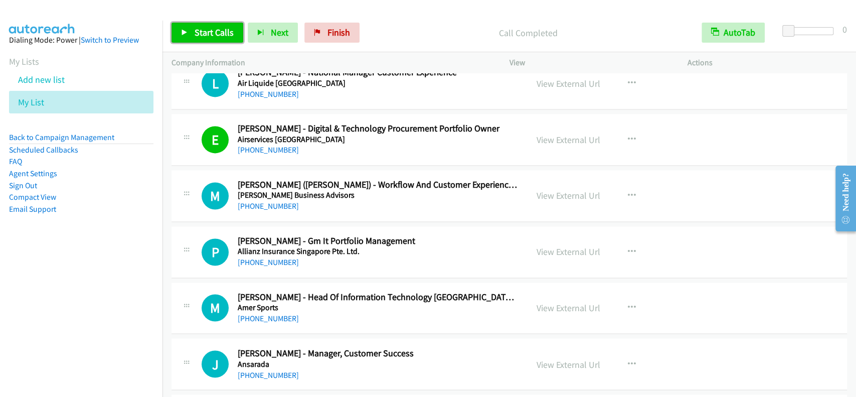
click at [214, 36] on span "Start Calls" at bounding box center [214, 33] width 39 height 12
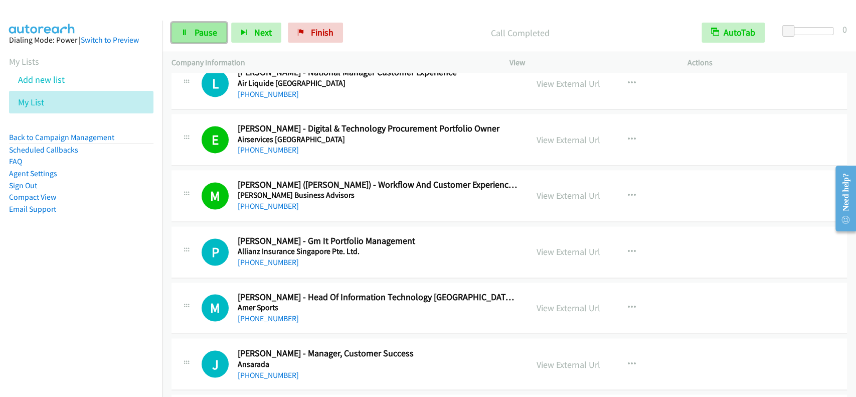
click at [212, 38] on span "Pause" at bounding box center [206, 33] width 23 height 12
click at [212, 38] on span "Start Calls" at bounding box center [214, 33] width 39 height 12
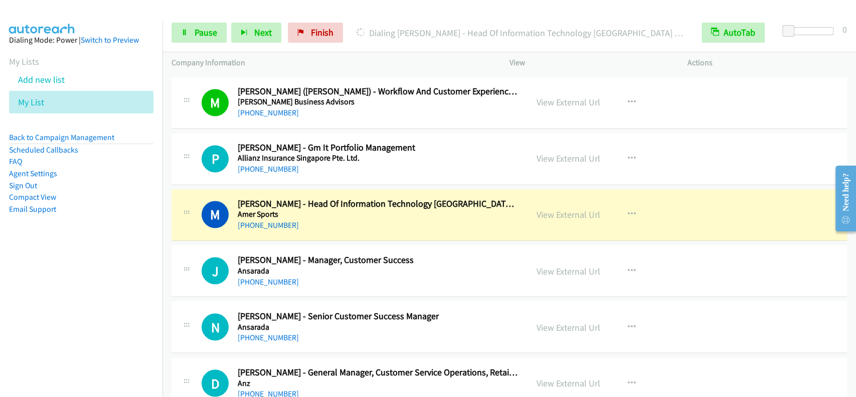
scroll to position [1137, 0]
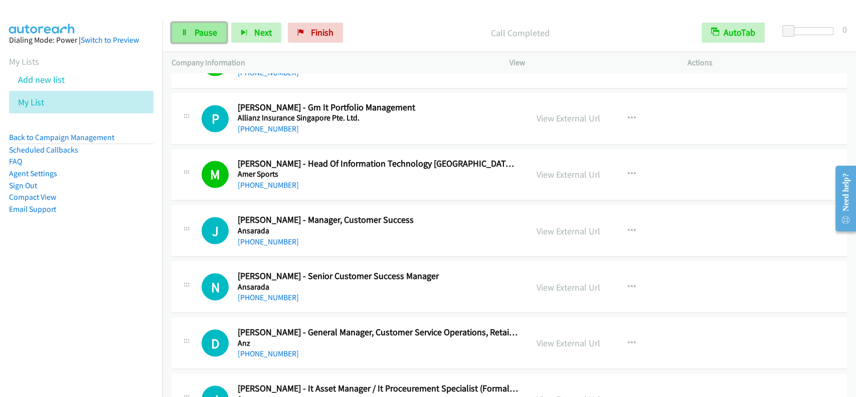
click at [193, 42] on link "Pause" at bounding box center [199, 33] width 55 height 20
click at [202, 36] on span "Start Calls" at bounding box center [214, 33] width 39 height 12
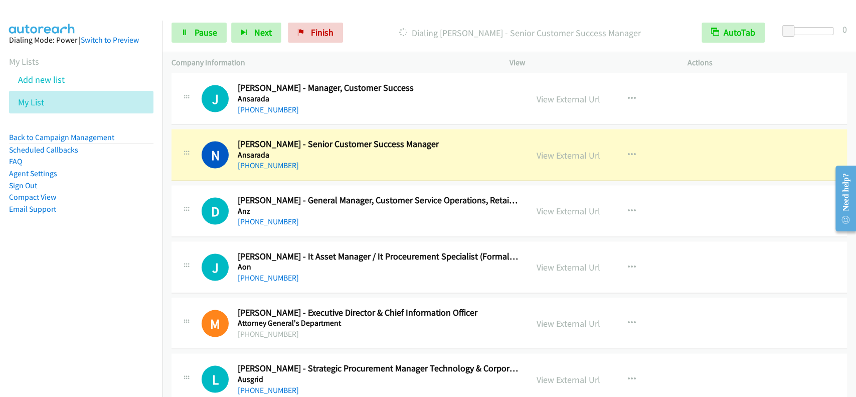
scroll to position [1271, 0]
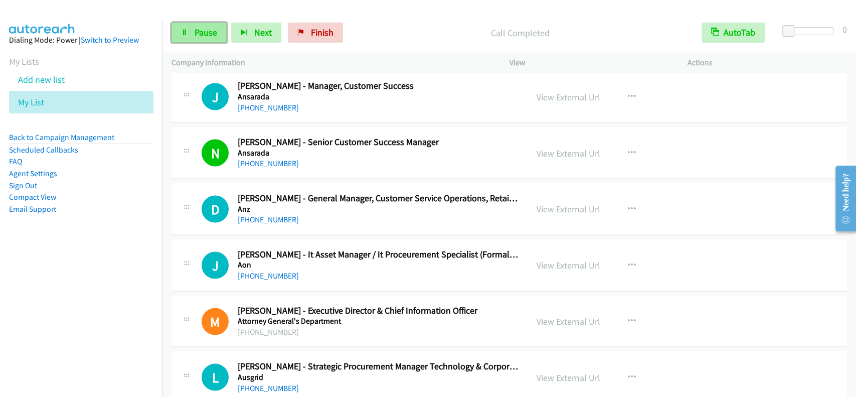
click at [196, 28] on span "Pause" at bounding box center [206, 33] width 23 height 12
click at [196, 28] on span "Start Calls" at bounding box center [214, 33] width 39 height 12
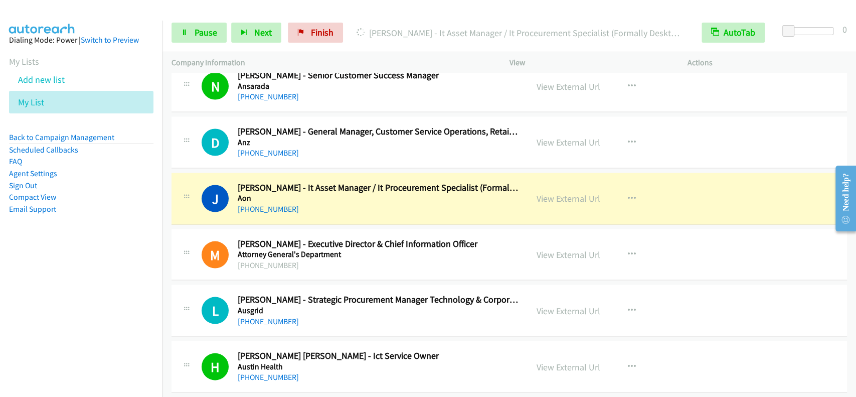
scroll to position [1404, 0]
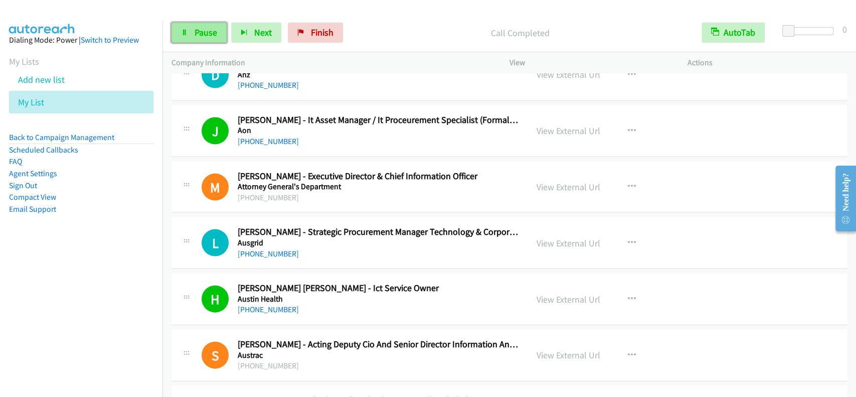
click at [207, 38] on span "Pause" at bounding box center [206, 33] width 23 height 12
click at [207, 38] on span "Start Calls" at bounding box center [214, 33] width 39 height 12
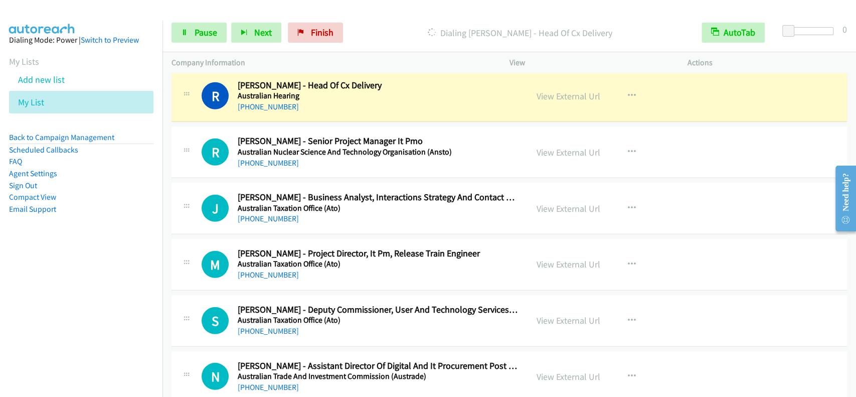
scroll to position [1819, 0]
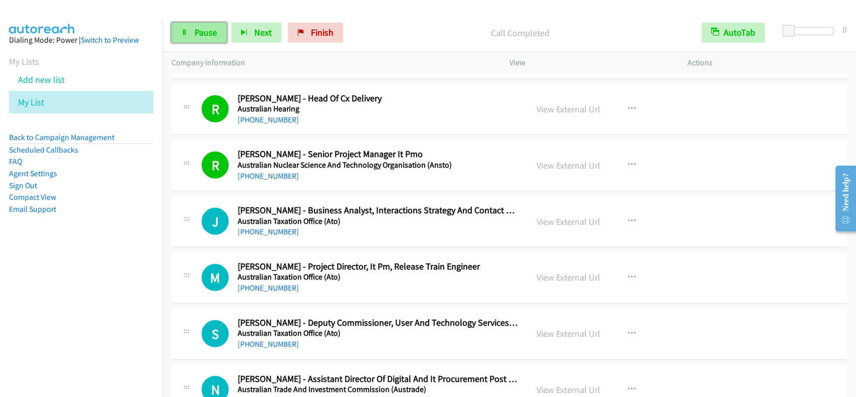
click at [208, 32] on span "Pause" at bounding box center [206, 33] width 23 height 12
click at [208, 32] on span "Start Calls" at bounding box center [214, 33] width 39 height 12
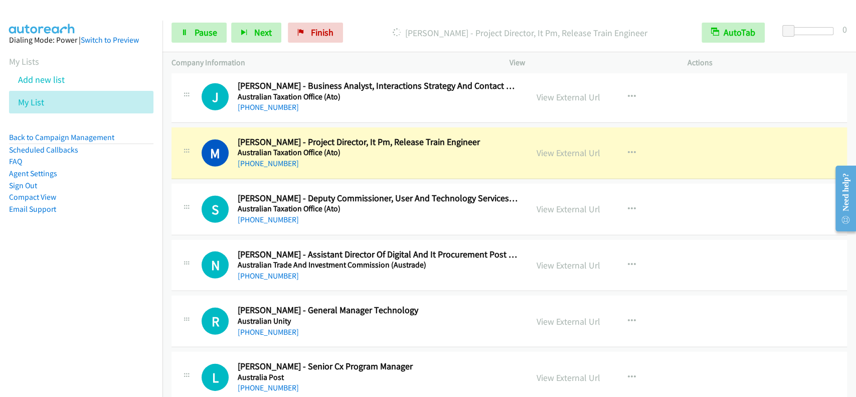
scroll to position [1953, 0]
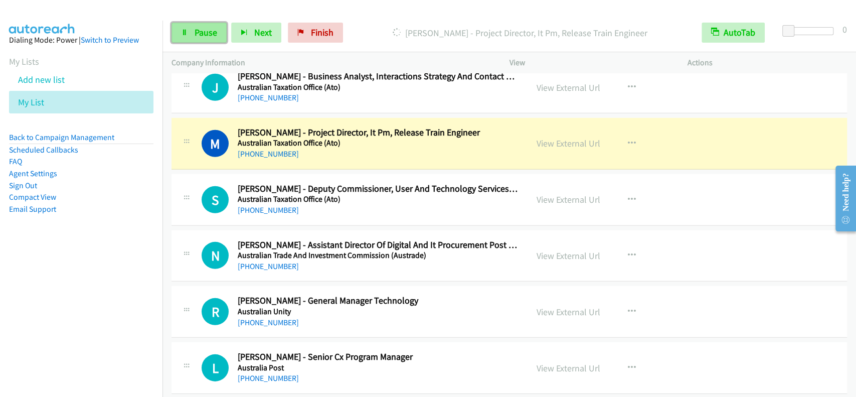
click at [193, 26] on link "Pause" at bounding box center [199, 33] width 55 height 20
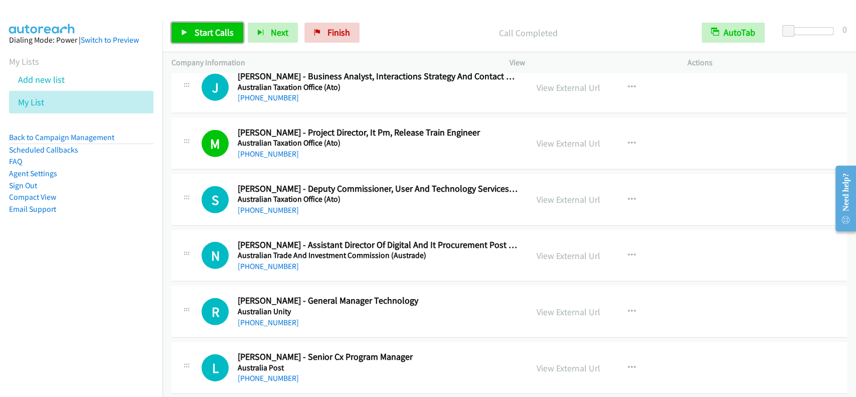
click at [225, 34] on span "Start Calls" at bounding box center [214, 33] width 39 height 12
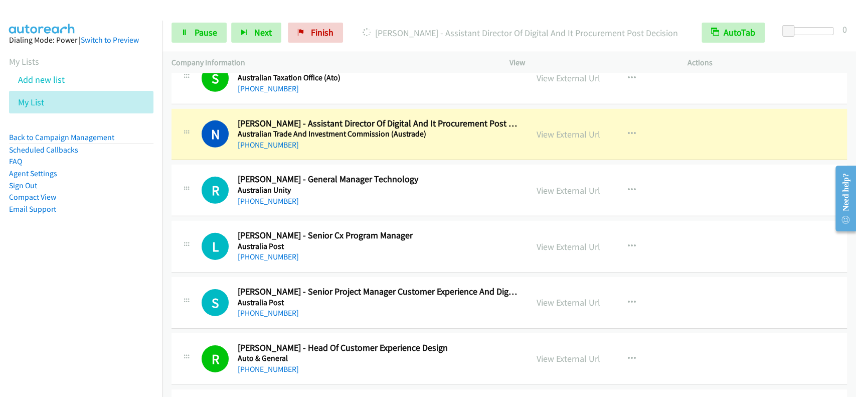
scroll to position [2087, 0]
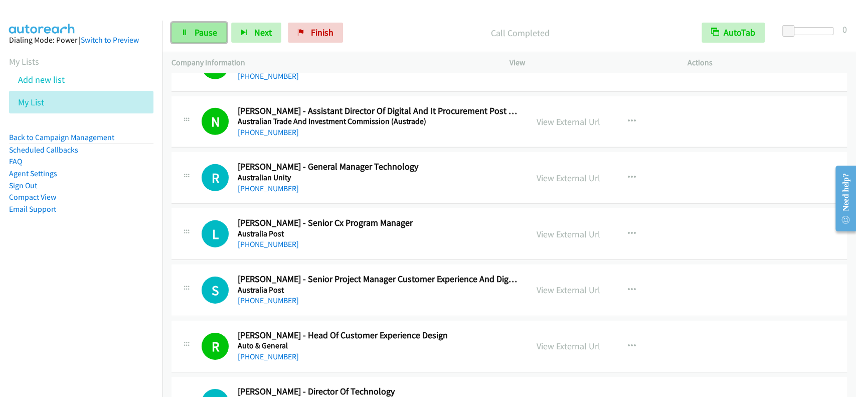
click at [205, 36] on span "Pause" at bounding box center [206, 33] width 23 height 12
click at [205, 36] on span "Start Calls" at bounding box center [214, 33] width 39 height 12
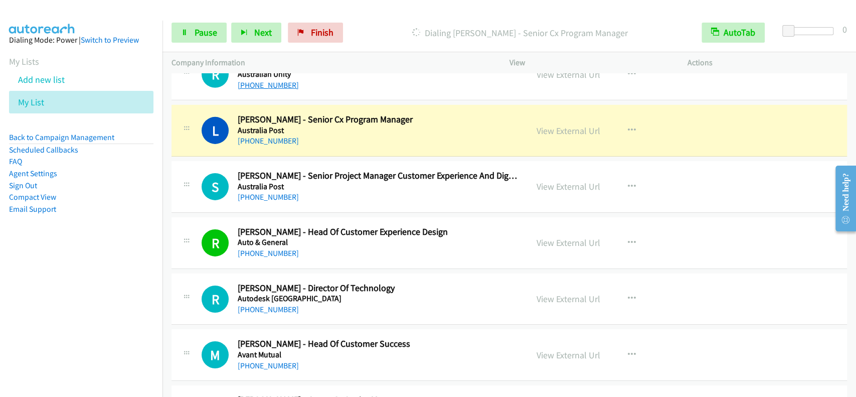
scroll to position [2220, 0]
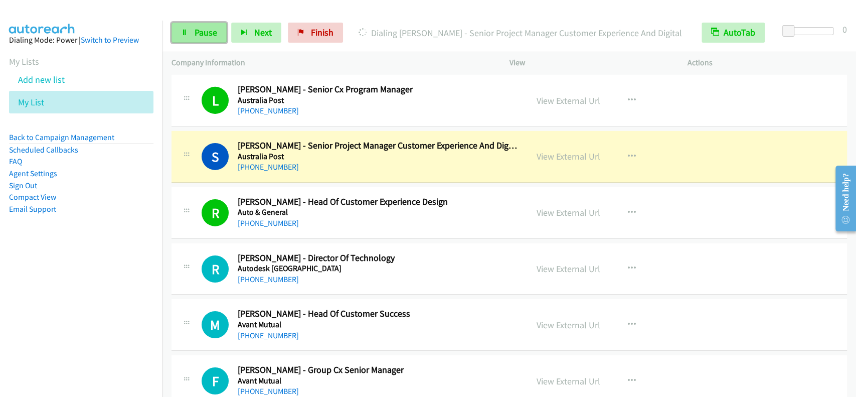
click at [188, 30] on link "Pause" at bounding box center [199, 33] width 55 height 20
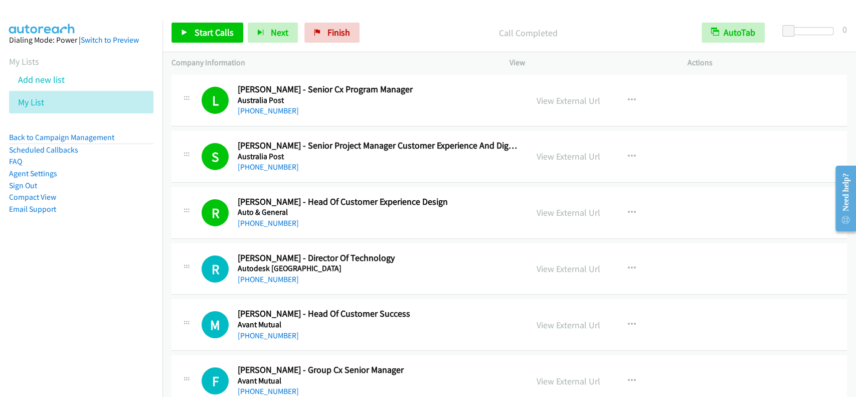
click at [214, 21] on div "Start Calls Pause Next Finish Call Completed AutoTab AutoTab 0" at bounding box center [510, 33] width 694 height 39
click at [211, 33] on span "Start Calls" at bounding box center [214, 33] width 39 height 12
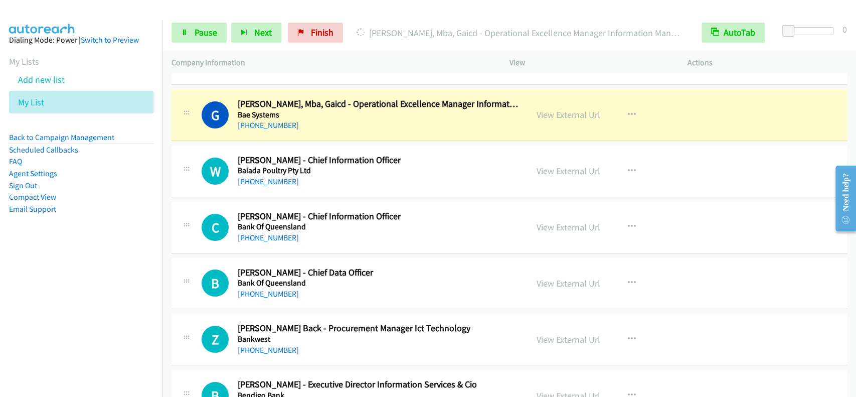
scroll to position [2555, 0]
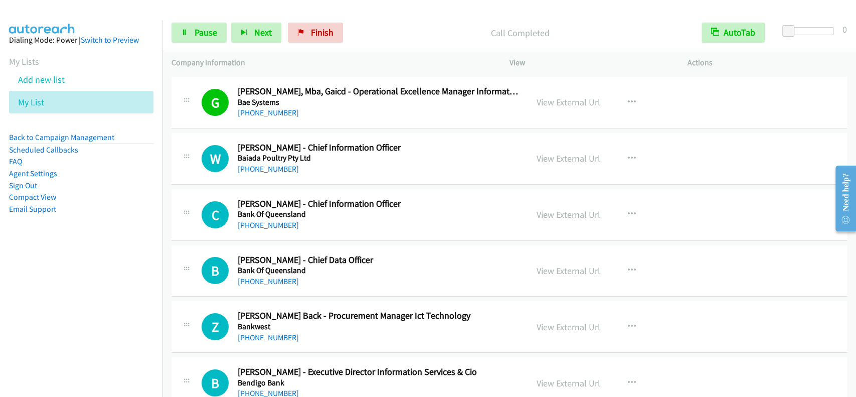
click at [469, 30] on p "Call Completed" at bounding box center [520, 33] width 327 height 14
click at [222, 34] on link "Pause" at bounding box center [199, 33] width 55 height 20
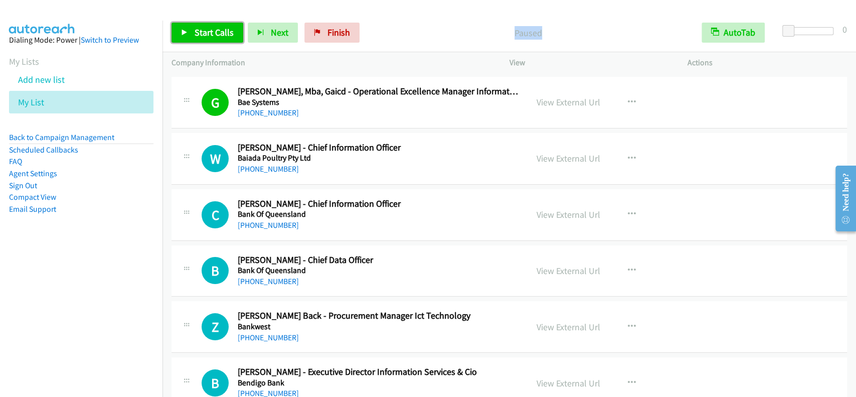
click at [222, 34] on span "Start Calls" at bounding box center [214, 33] width 39 height 12
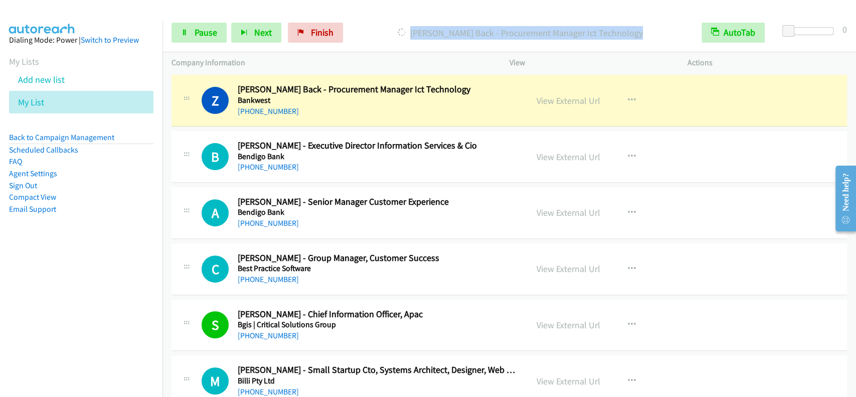
scroll to position [2769, 0]
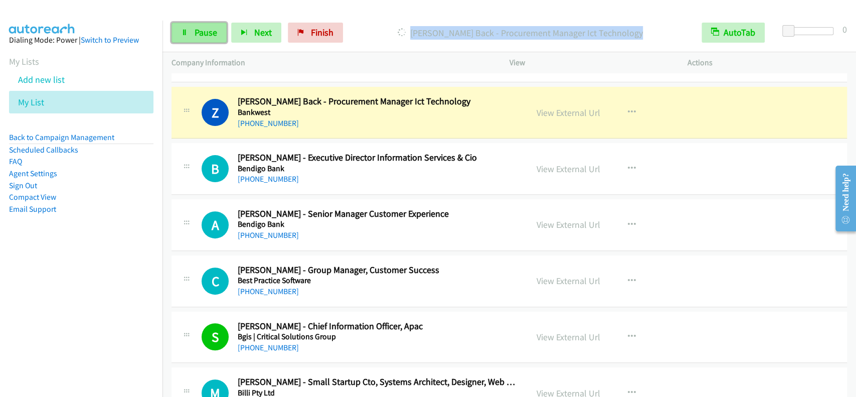
click at [191, 29] on link "Pause" at bounding box center [199, 33] width 55 height 20
